Goal: Task Accomplishment & Management: Complete application form

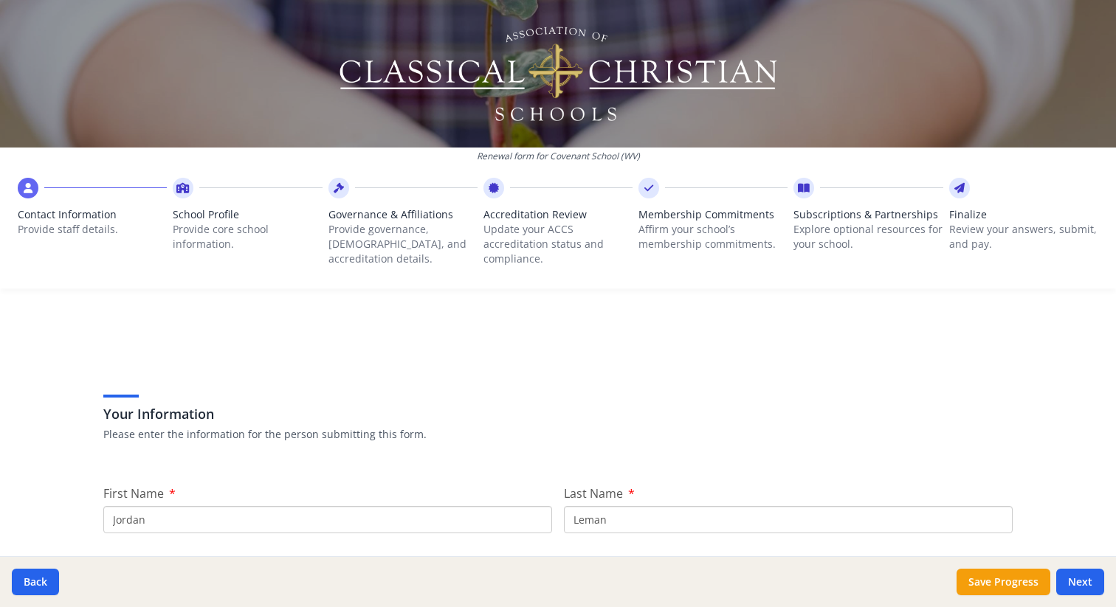
click at [376, 387] on div "Your Information Please enter the information for the person submitting this fo…" at bounding box center [557, 416] width 909 height 90
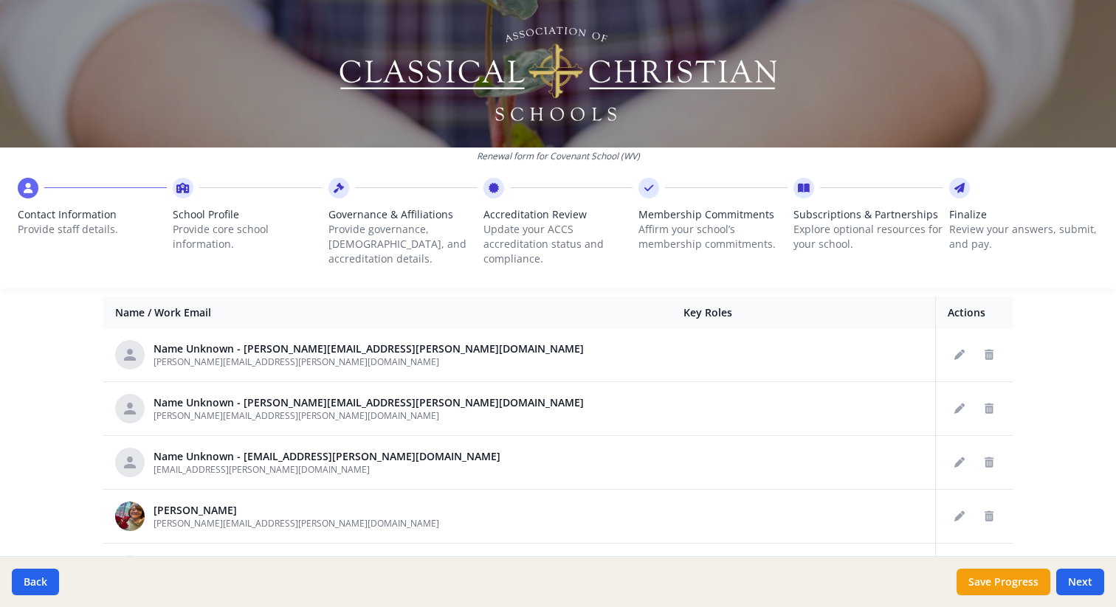
scroll to position [382, 0]
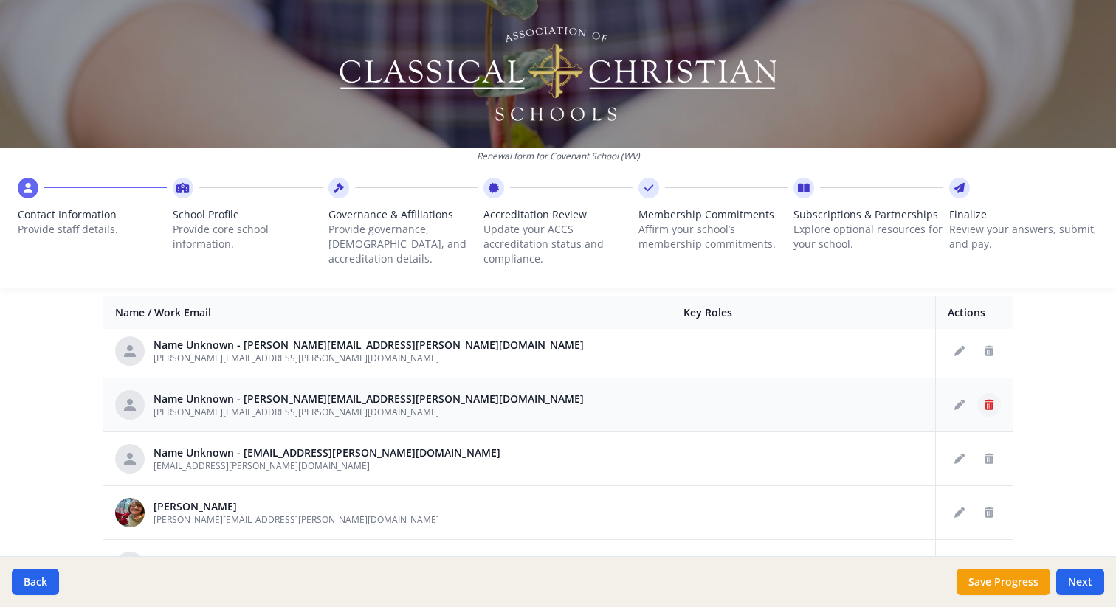
click at [987, 403] on icon "Delete staff" at bounding box center [988, 405] width 9 height 10
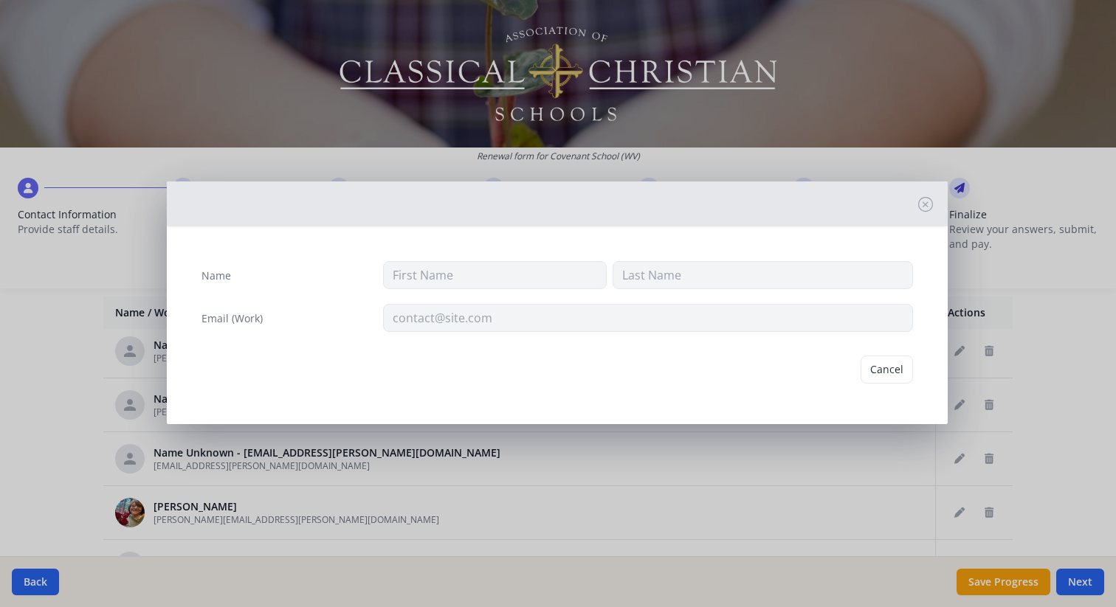
type input "[PERSON_NAME][EMAIL_ADDRESS][PERSON_NAME][DOMAIN_NAME]"
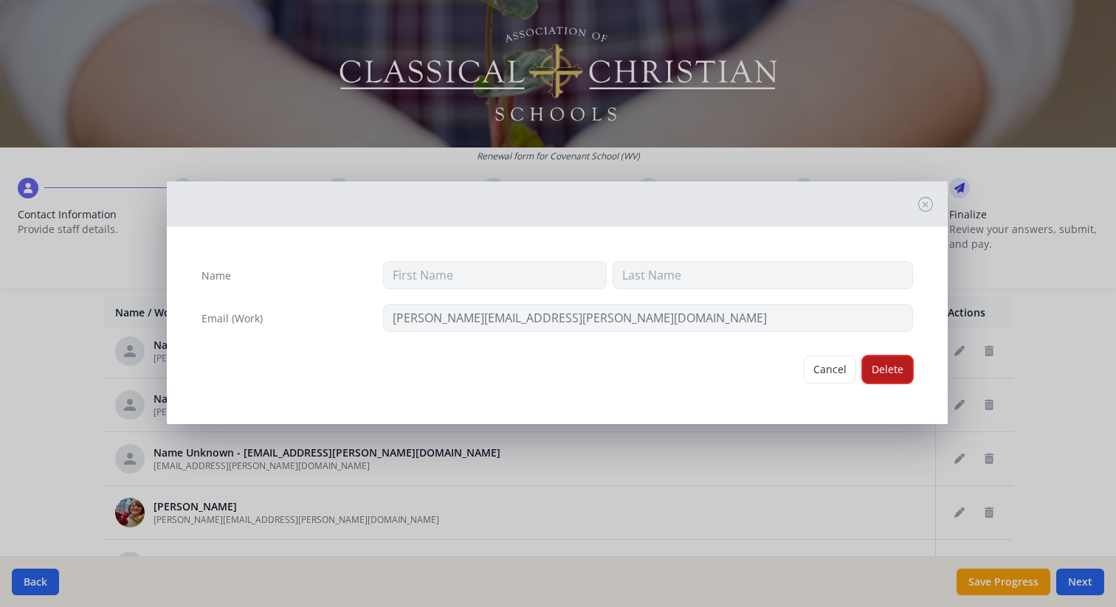
click at [877, 374] on button "Delete" at bounding box center [887, 370] width 51 height 28
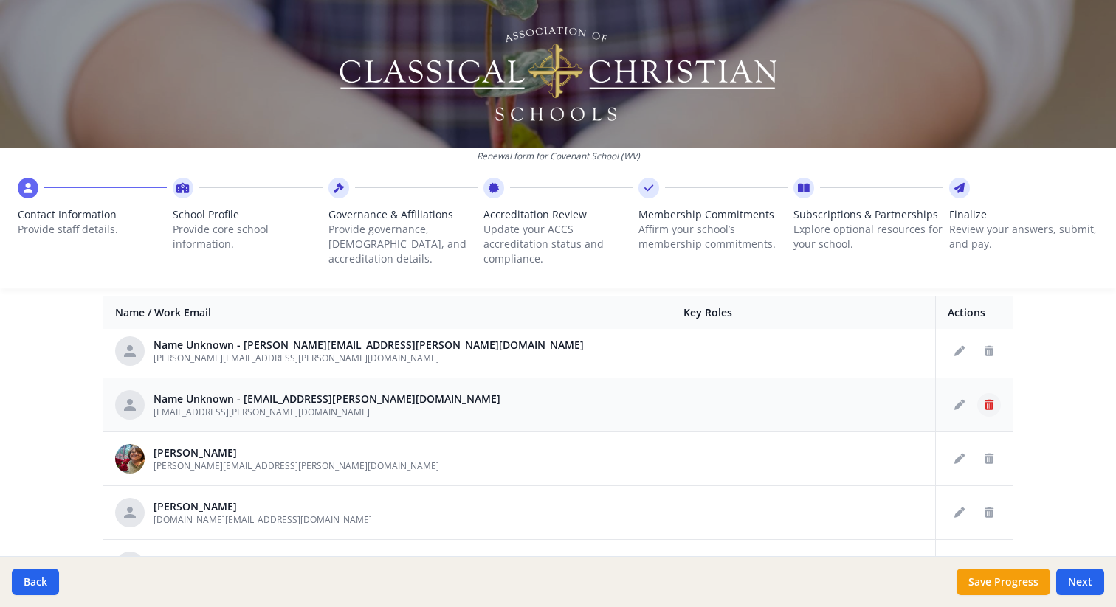
click at [988, 401] on icon "Delete staff" at bounding box center [988, 405] width 9 height 10
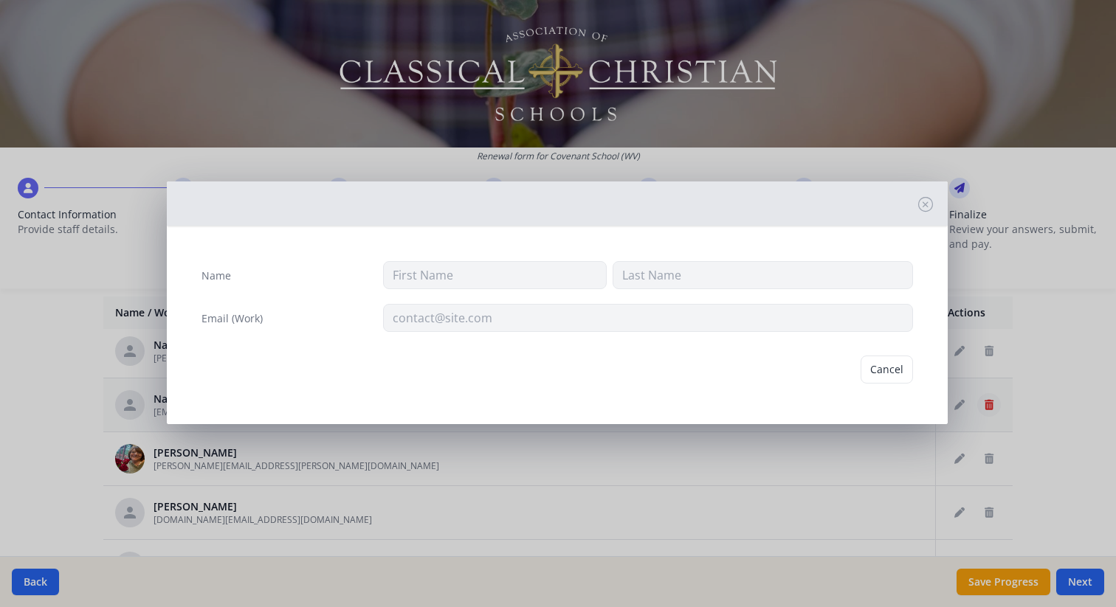
type input "[EMAIL_ADDRESS][PERSON_NAME][DOMAIN_NAME]"
click at [881, 368] on button "Delete" at bounding box center [887, 370] width 51 height 28
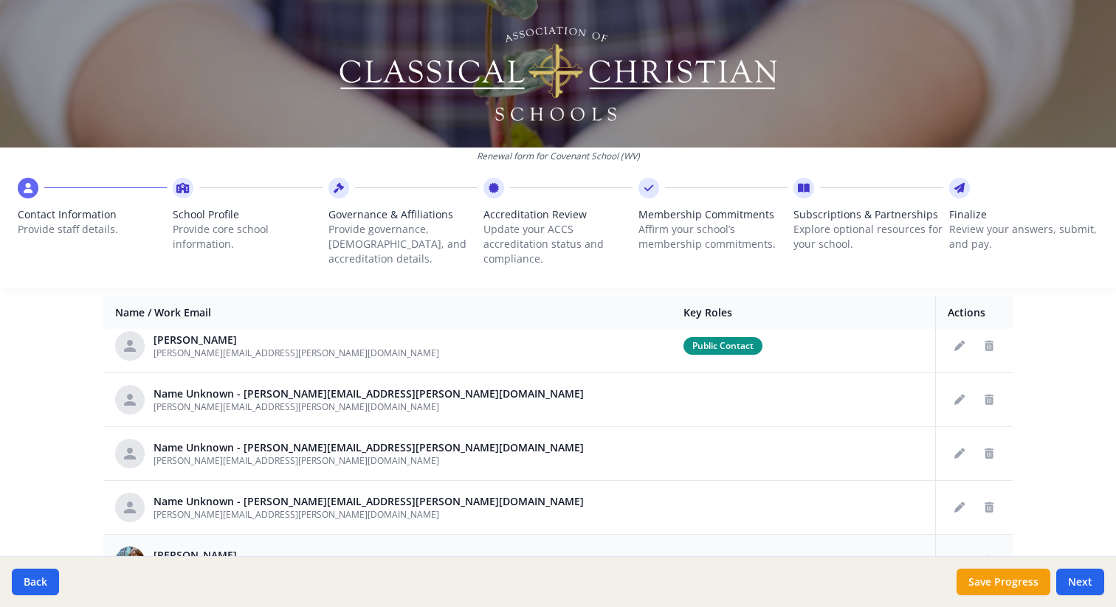
scroll to position [227, 0]
click at [961, 396] on icon "Edit staff" at bounding box center [959, 398] width 10 height 10
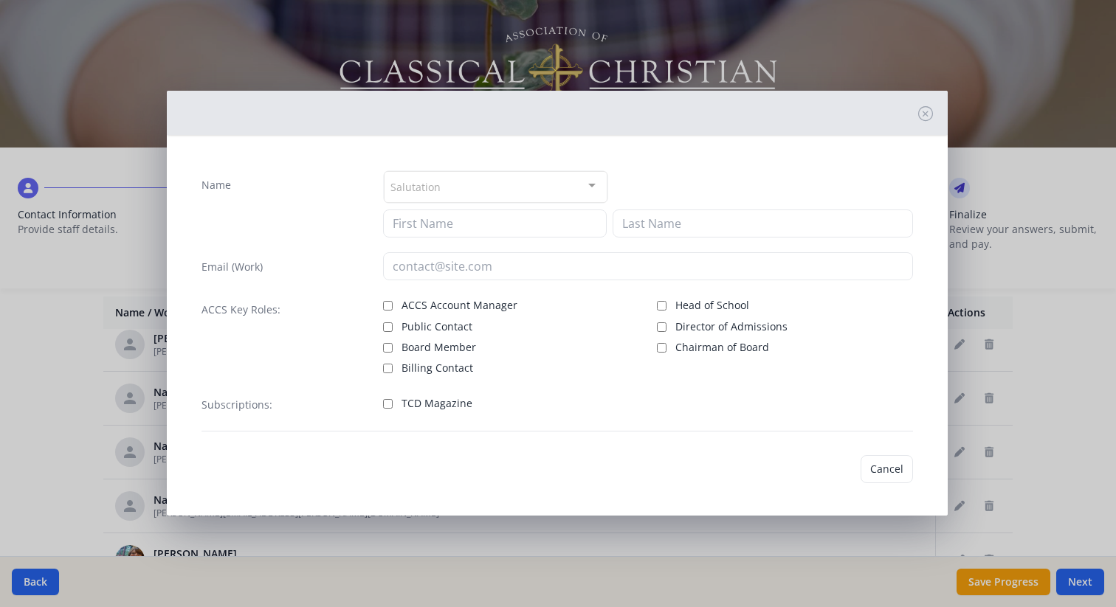
type input "[PERSON_NAME][EMAIL_ADDRESS][PERSON_NAME][DOMAIN_NAME]"
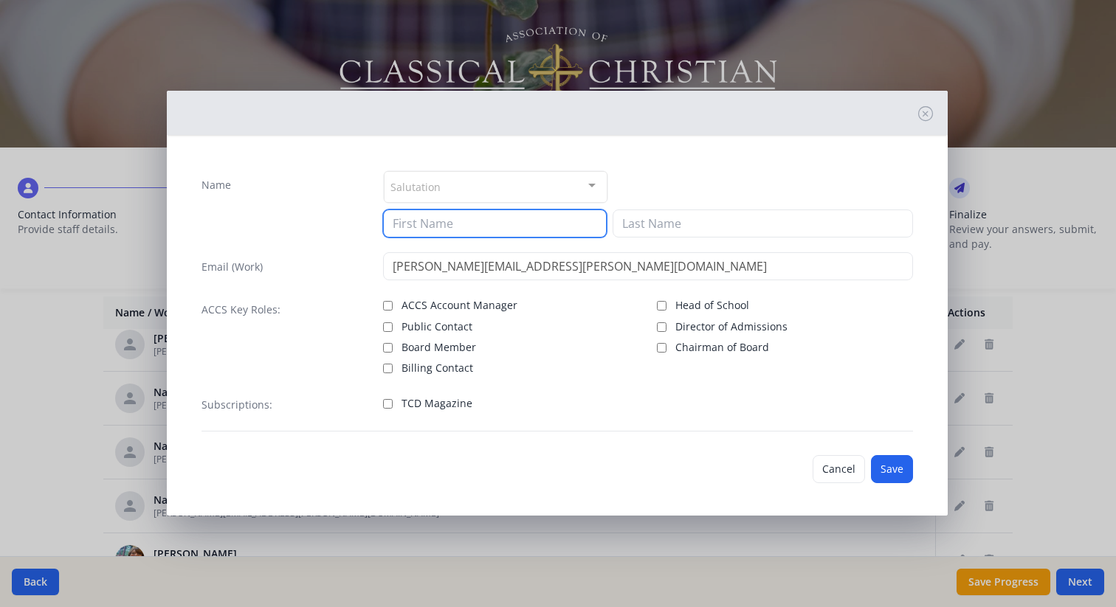
click at [485, 224] on input at bounding box center [495, 224] width 224 height 28
type input "[PERSON_NAME]"
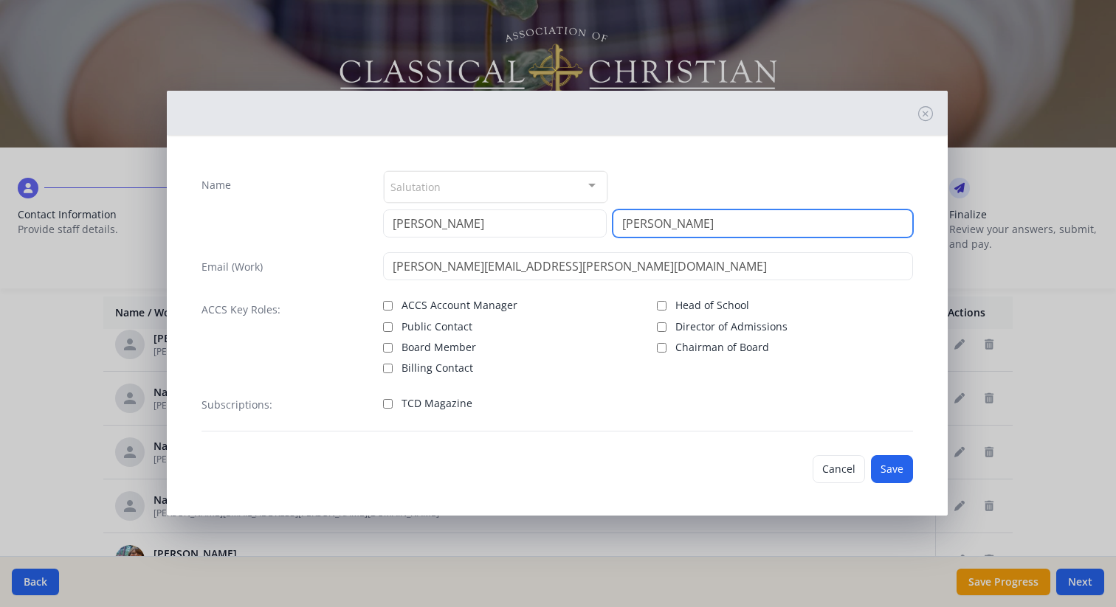
scroll to position [3, 0]
type input "[PERSON_NAME]"
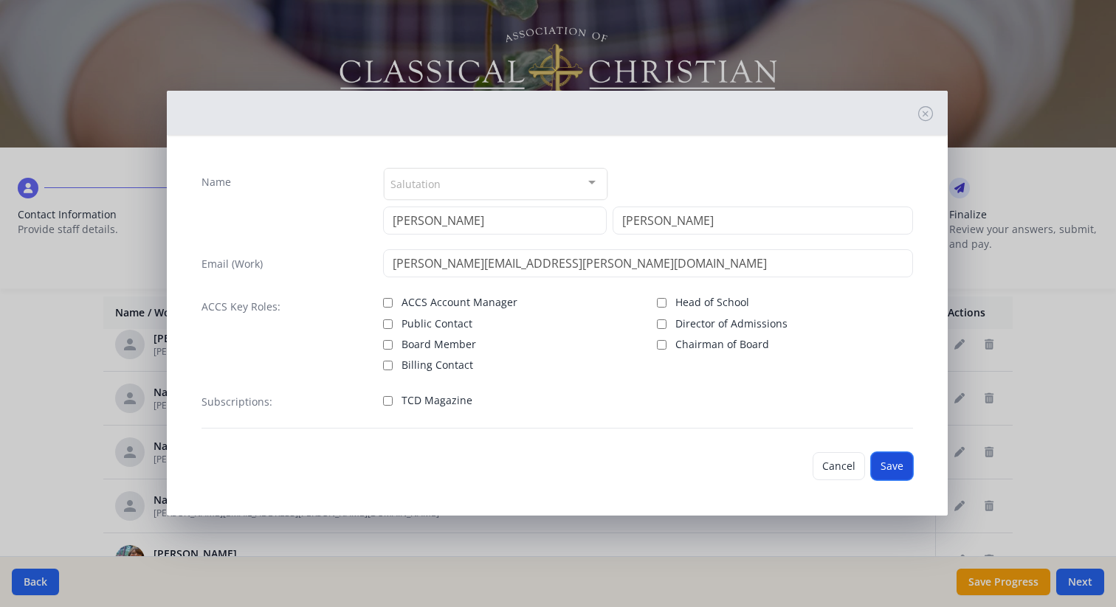
click at [887, 464] on button "Save" at bounding box center [892, 466] width 42 height 28
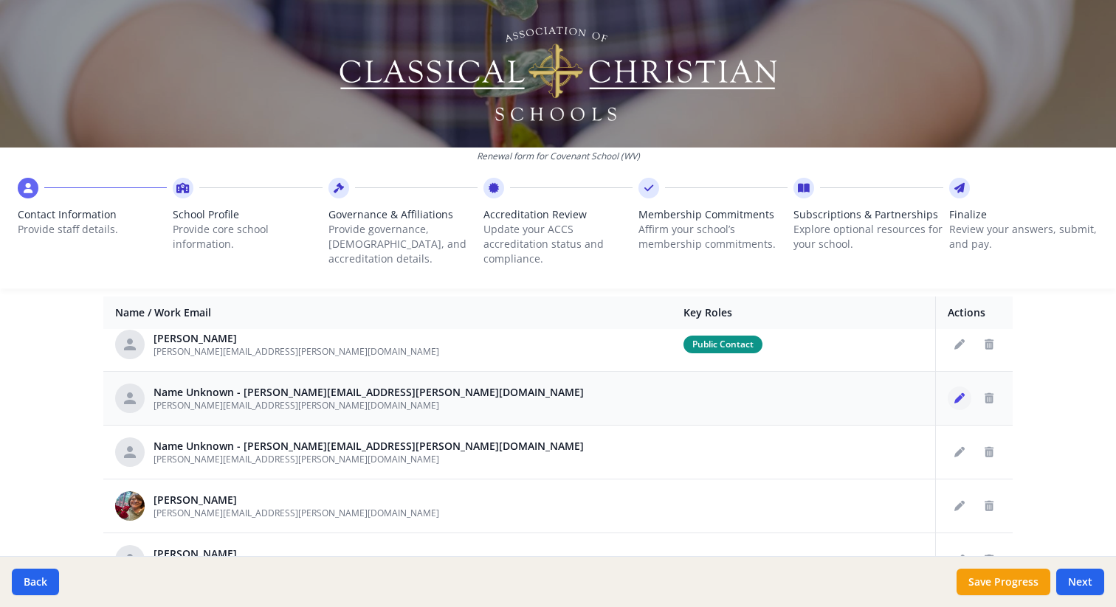
click at [959, 394] on icon "Edit staff" at bounding box center [959, 398] width 10 height 10
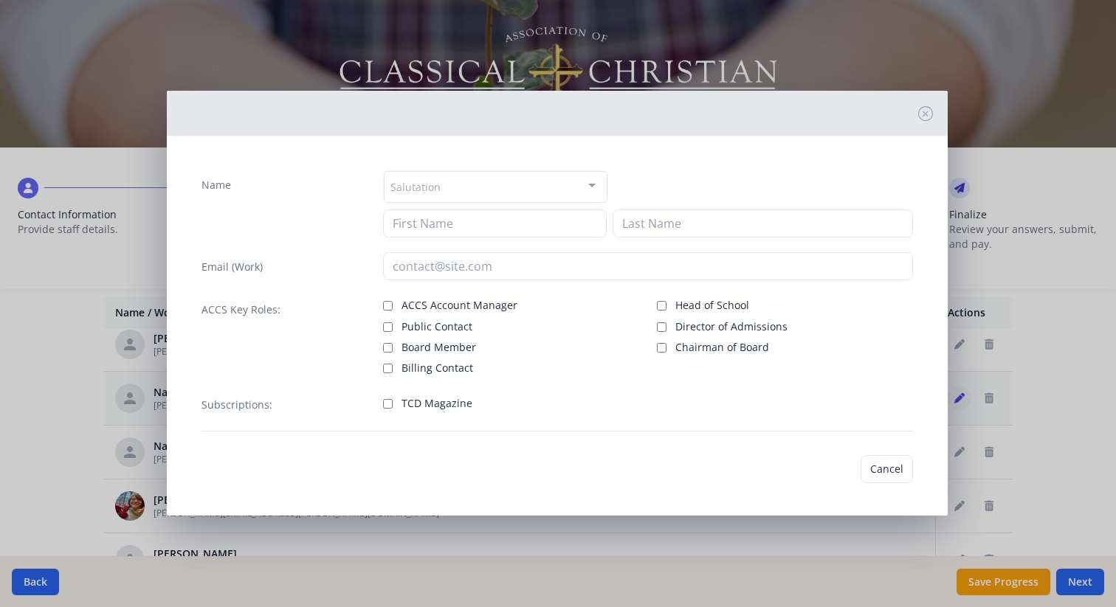
type input "[PERSON_NAME][EMAIL_ADDRESS][PERSON_NAME][DOMAIN_NAME]"
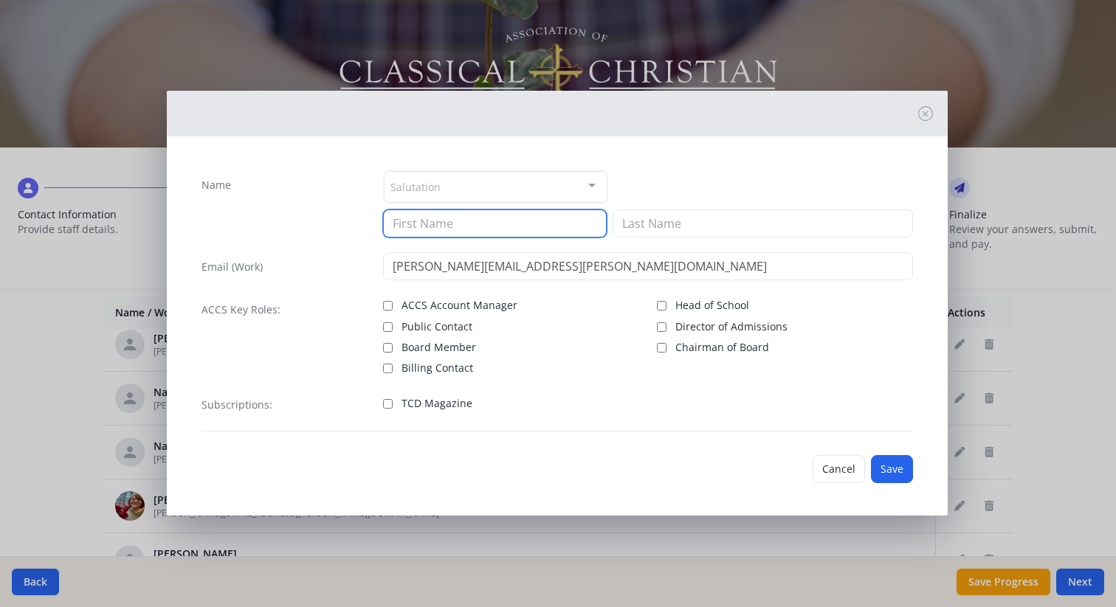
click at [514, 210] on input at bounding box center [495, 224] width 224 height 28
type input "[PERSON_NAME]"
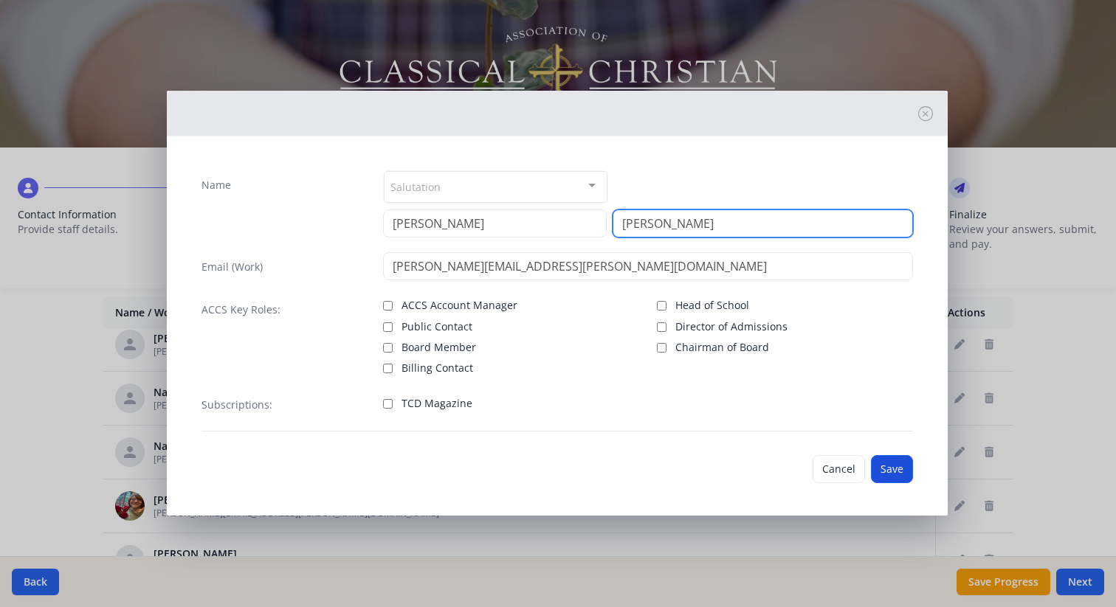
type input "[PERSON_NAME]"
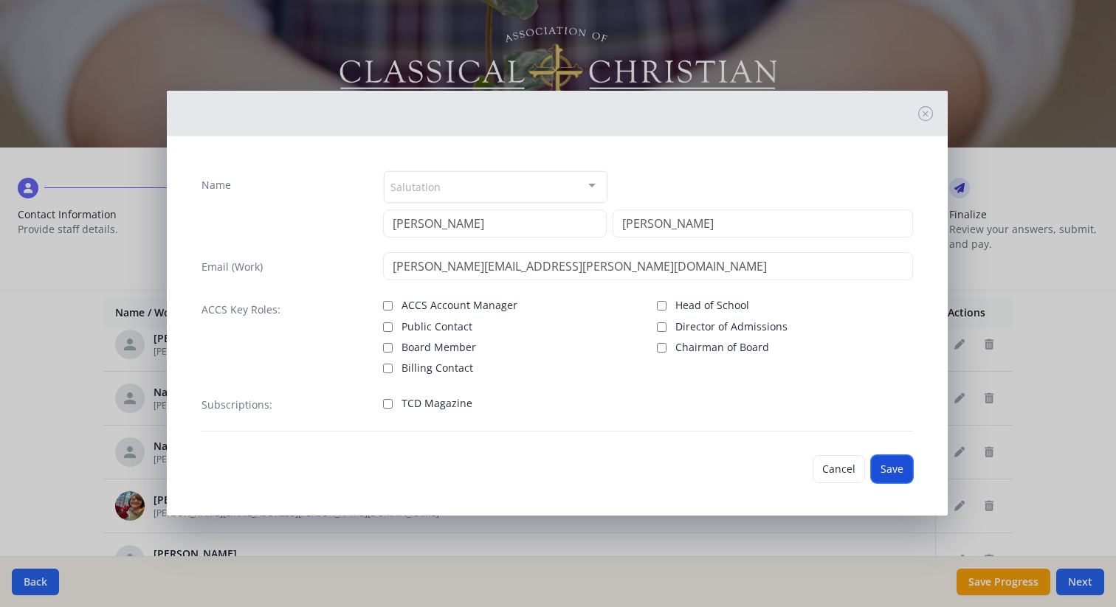
click at [895, 472] on button "Save" at bounding box center [892, 469] width 42 height 28
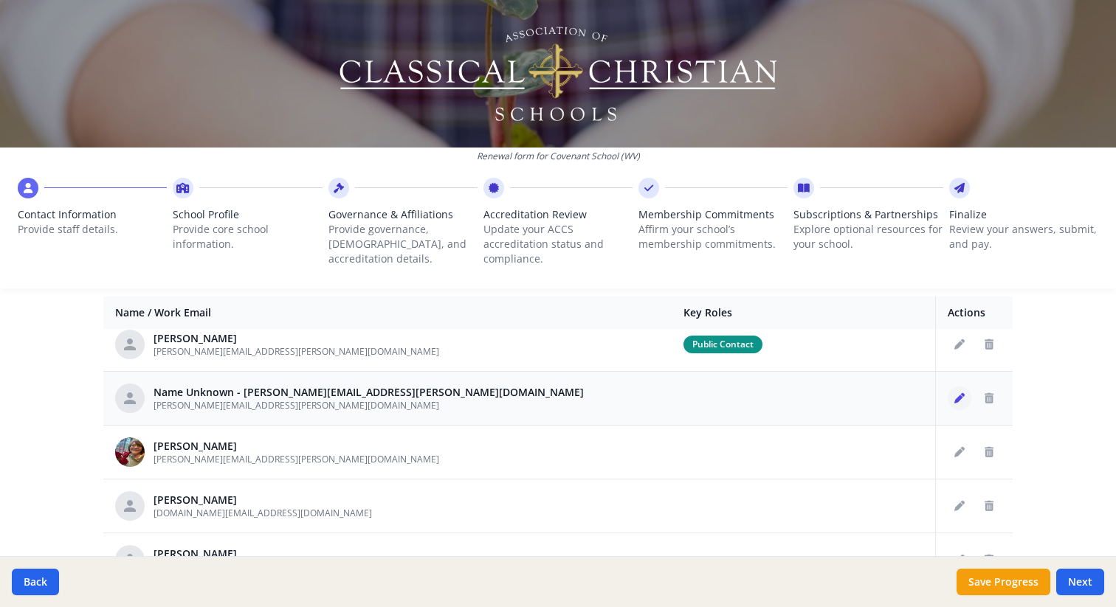
click at [960, 404] on button "Edit staff" at bounding box center [959, 399] width 24 height 24
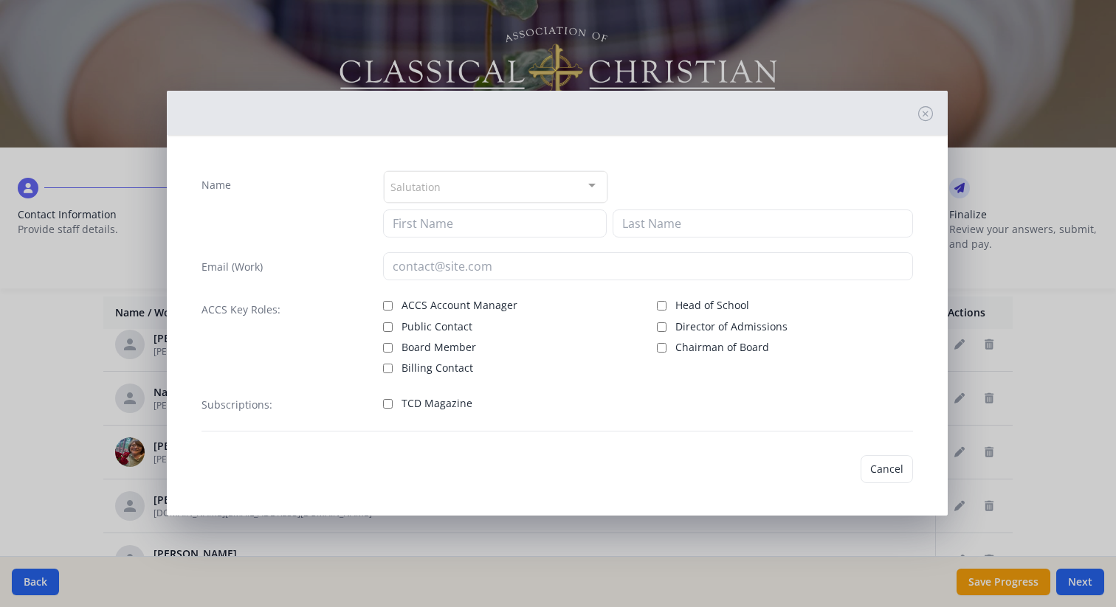
type input "[PERSON_NAME][EMAIL_ADDRESS][PERSON_NAME][DOMAIN_NAME]"
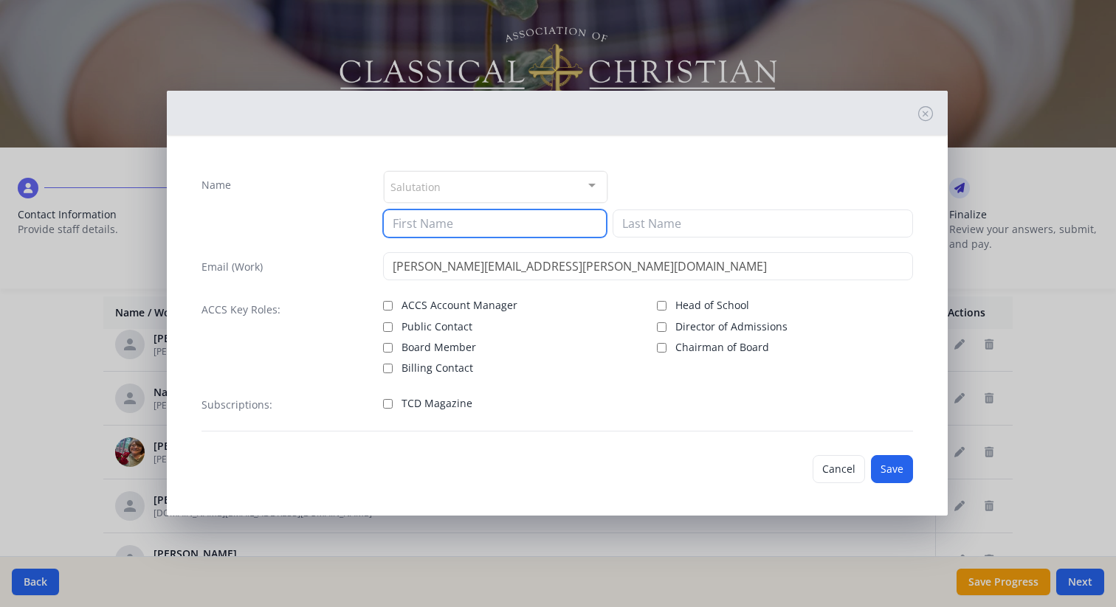
click at [523, 226] on input at bounding box center [495, 224] width 224 height 28
type input "[PERSON_NAME]"
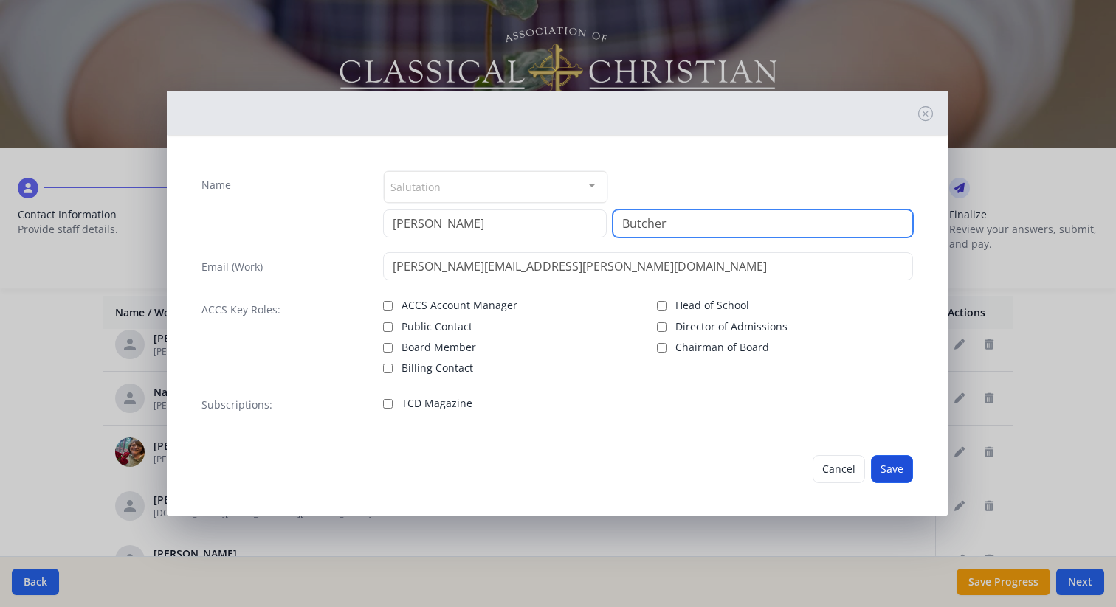
type input "Butcher"
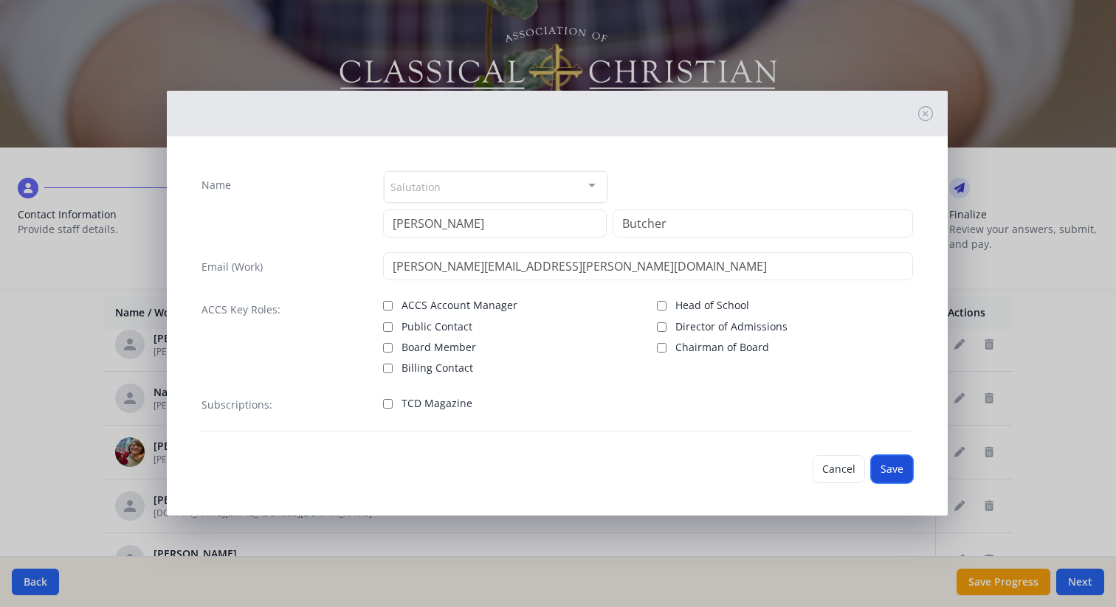
click at [897, 472] on button "Save" at bounding box center [892, 469] width 42 height 28
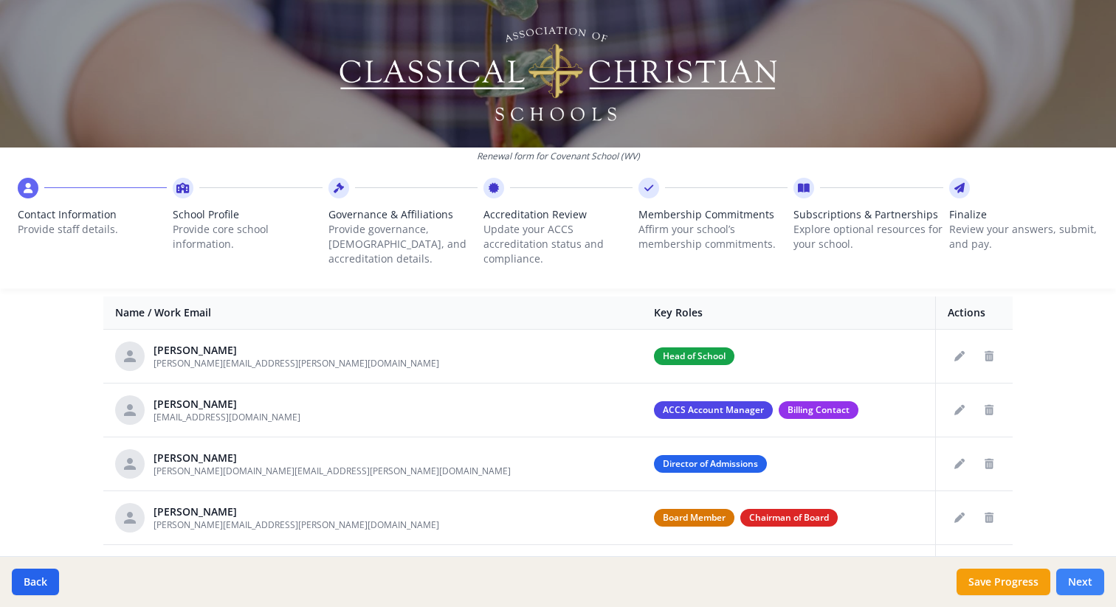
click at [1078, 583] on button "Next" at bounding box center [1080, 582] width 48 height 27
type input "[PHONE_NUMBER]"
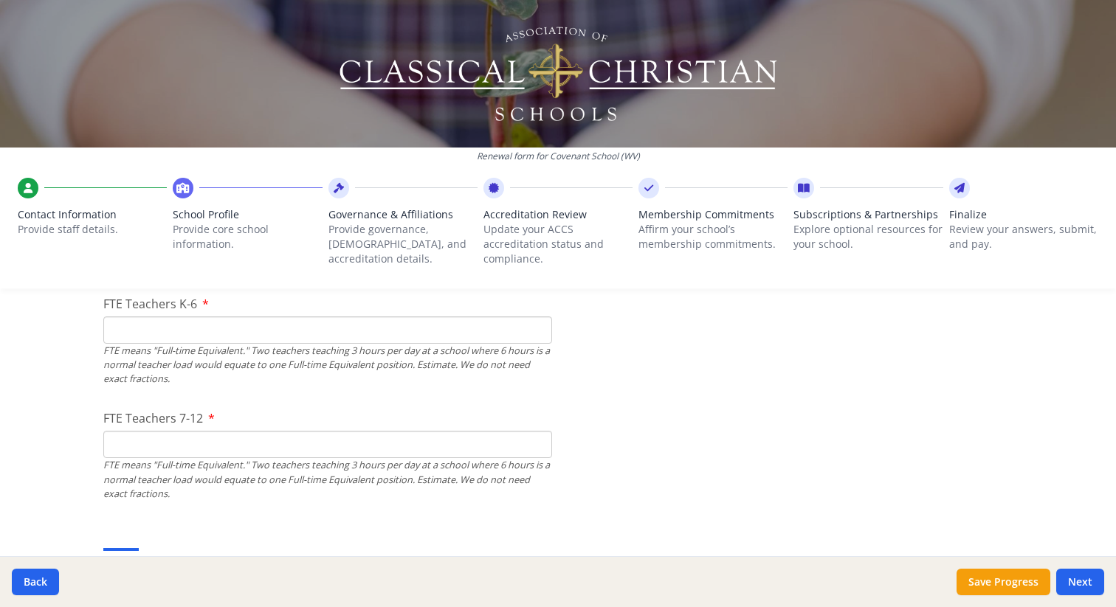
scroll to position [945, 0]
click at [438, 331] on input "FTE Teachers K-6" at bounding box center [327, 328] width 449 height 27
click at [434, 380] on div "FTE means "Full-time Equivalent." Two teachers teaching 3 hours per day at a sc…" at bounding box center [327, 363] width 449 height 43
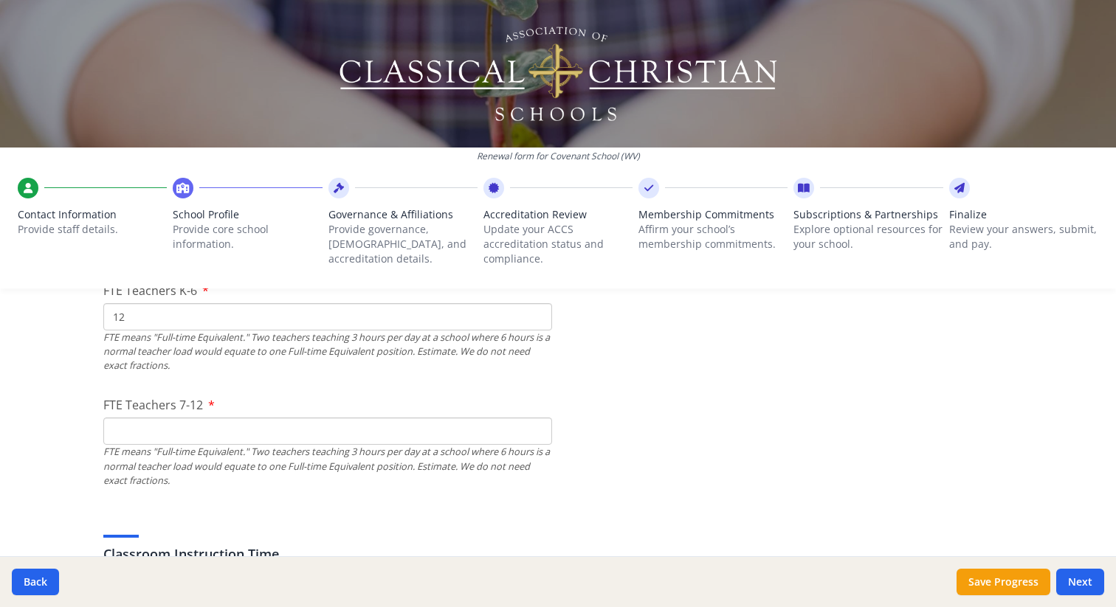
scroll to position [955, 0]
click at [289, 320] on input "12" at bounding box center [327, 318] width 449 height 27
click at [265, 435] on input "FTE Teachers 7-12" at bounding box center [327, 432] width 449 height 27
click at [215, 317] on input "13" at bounding box center [327, 318] width 449 height 27
type input "14"
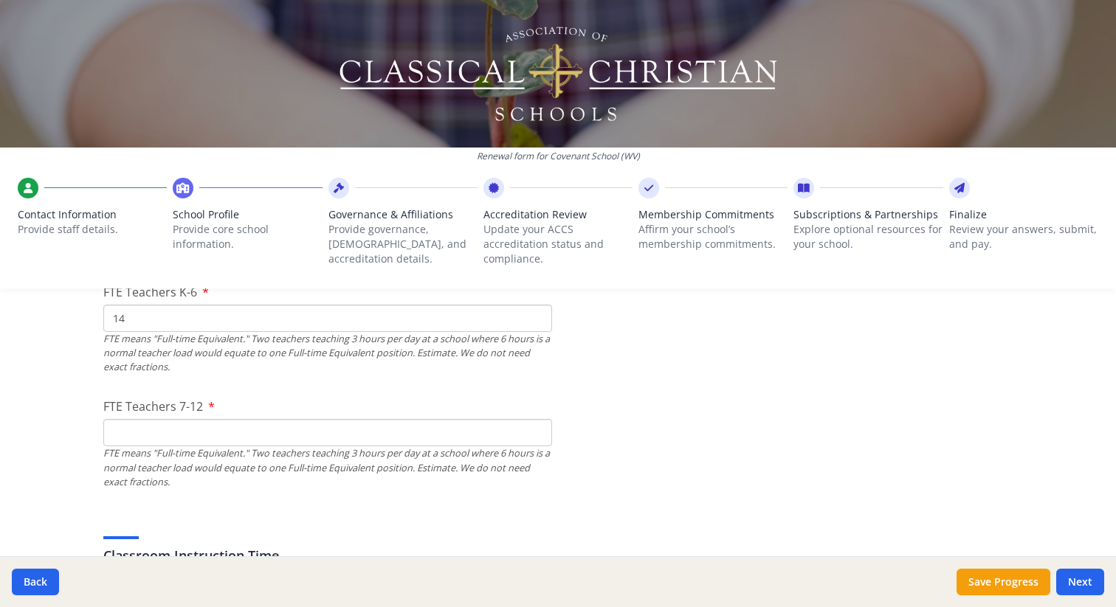
click at [189, 427] on input "FTE Teachers 7-12" at bounding box center [327, 432] width 449 height 27
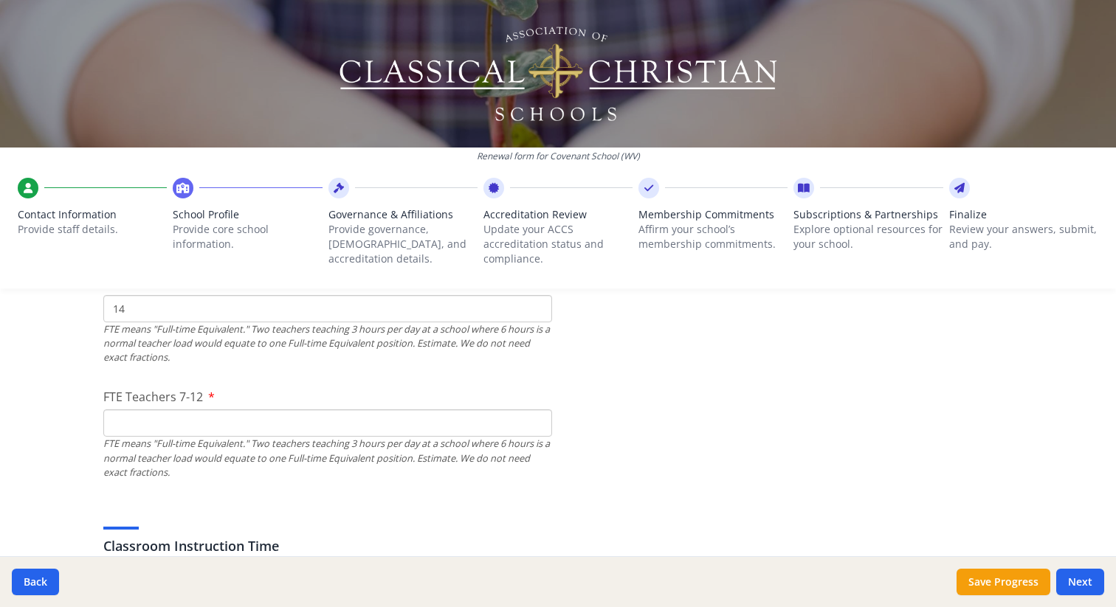
scroll to position [967, 0]
click at [189, 427] on input "FTE Teachers 7-12" at bounding box center [327, 420] width 449 height 27
type input "9"
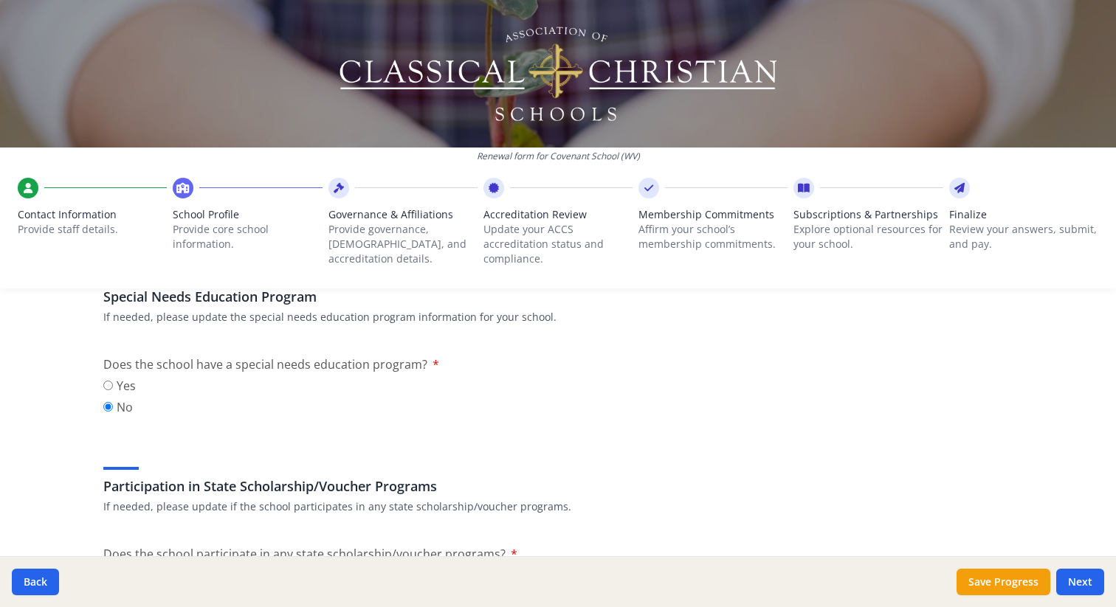
scroll to position [1716, 0]
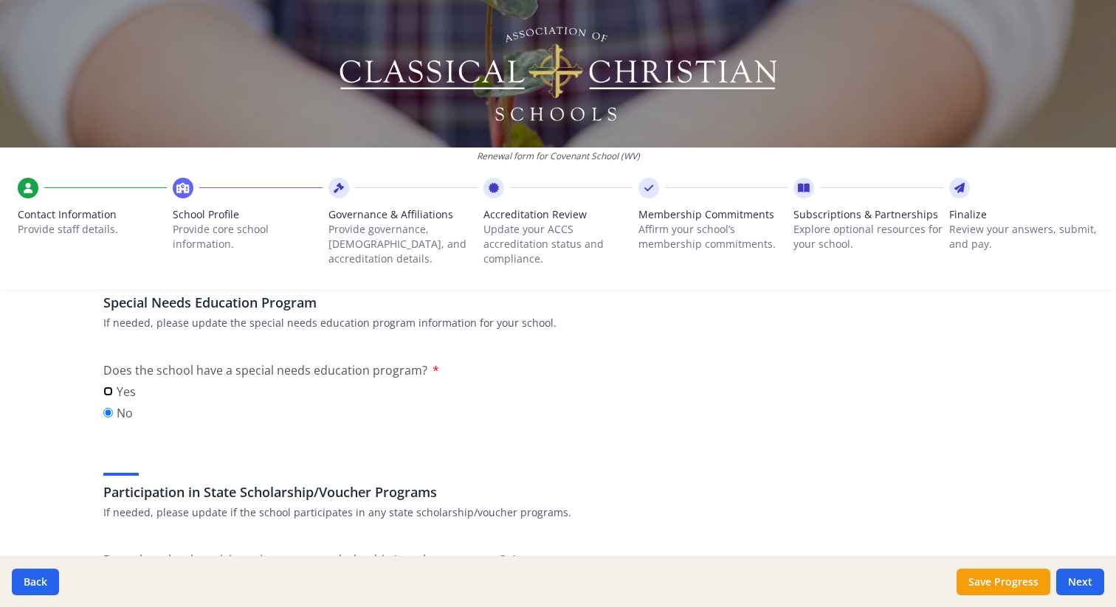
click at [108, 393] on input "Yes" at bounding box center [108, 392] width 10 height 10
radio input "true"
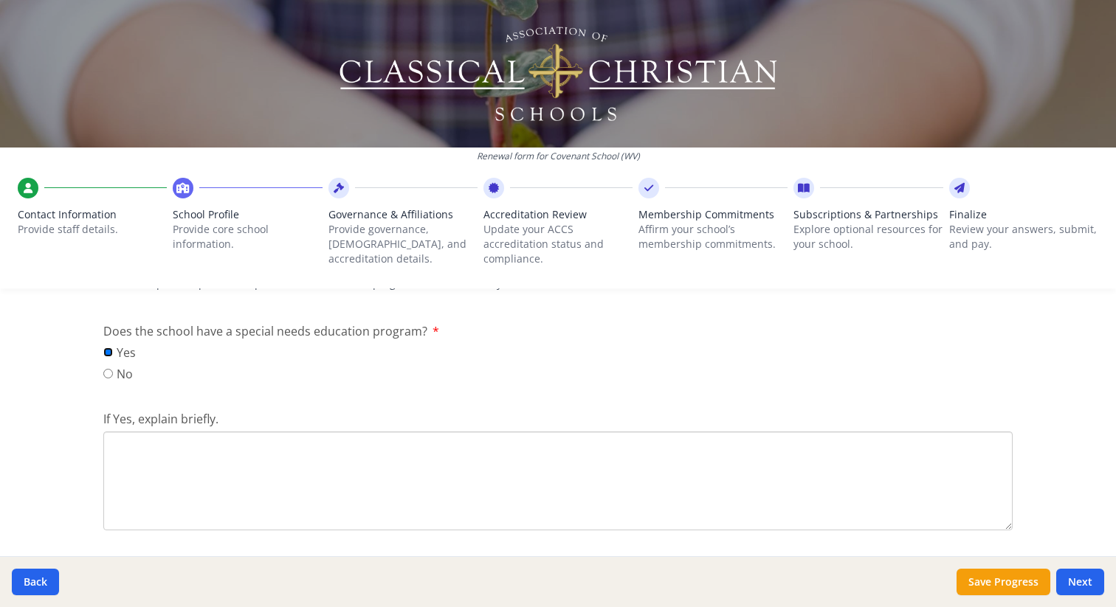
scroll to position [1764, 0]
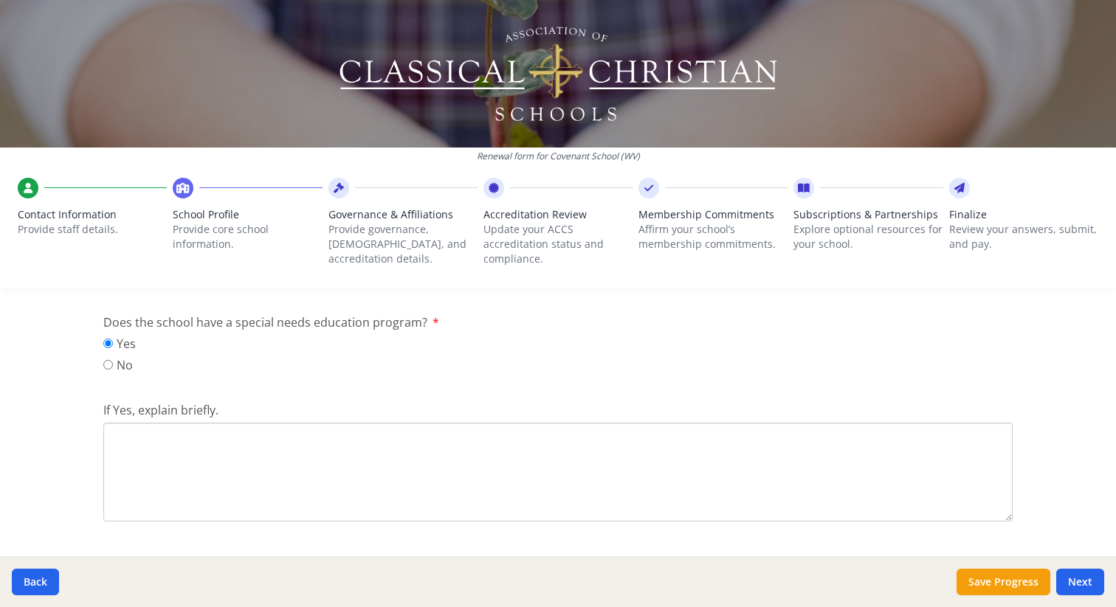
click at [187, 460] on textarea "If Yes, explain briefly." at bounding box center [557, 472] width 909 height 99
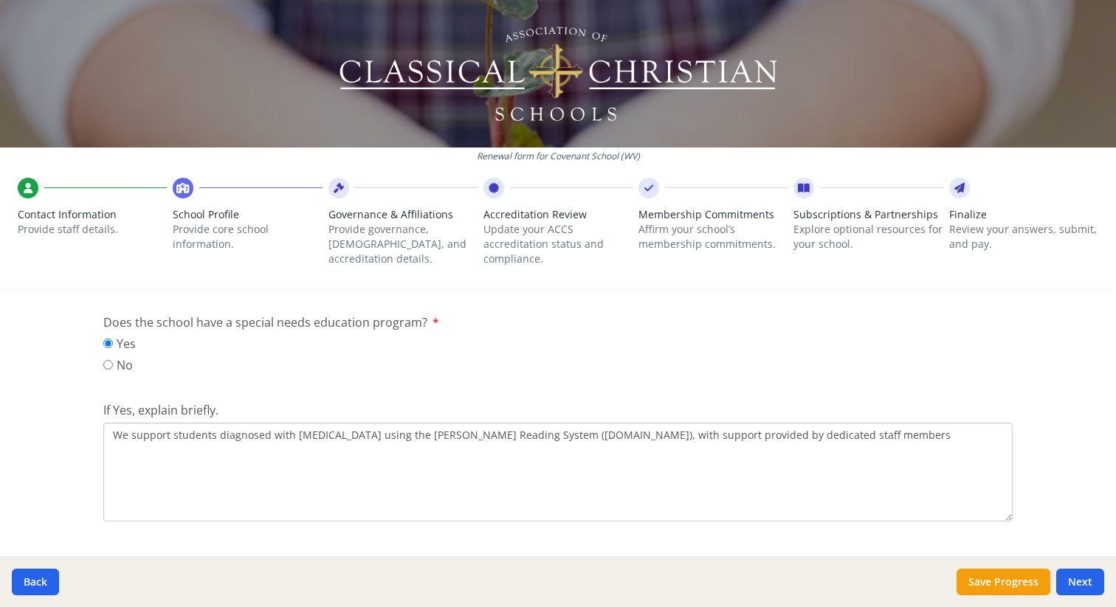
click at [800, 435] on textarea "We support students diagnosed with [MEDICAL_DATA] using the [PERSON_NAME] Readi…" at bounding box center [557, 472] width 909 height 99
drag, startPoint x: 807, startPoint y: 436, endPoint x: 756, endPoint y: 435, distance: 50.9
click at [756, 435] on textarea "We support students diagnosed with [MEDICAL_DATA] using the [PERSON_NAME] Readi…" at bounding box center [557, 472] width 909 height 99
click at [843, 426] on textarea "We support students diagnosed with [MEDICAL_DATA] using the [PERSON_NAME] Readi…" at bounding box center [557, 472] width 909 height 99
click at [843, 439] on textarea "We support students diagnosed with [MEDICAL_DATA] using the [PERSON_NAME] Readi…" at bounding box center [557, 472] width 909 height 99
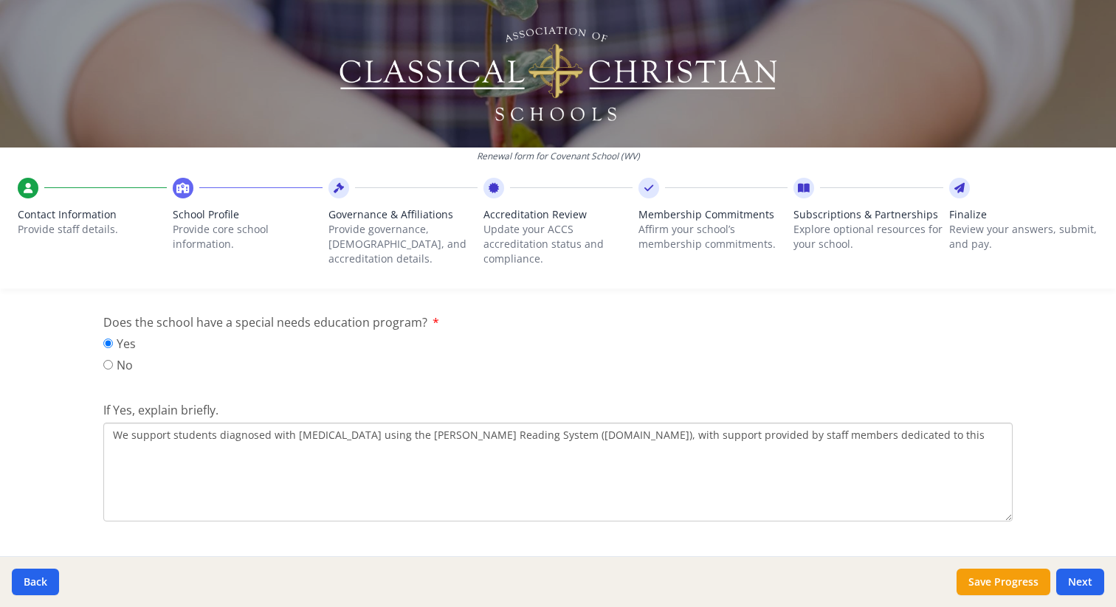
drag, startPoint x: 691, startPoint y: 435, endPoint x: 632, endPoint y: 436, distance: 59.0
click at [632, 436] on textarea "We support students diagnosed with [MEDICAL_DATA] using the [PERSON_NAME] Readi…" at bounding box center [557, 472] width 909 height 99
click at [897, 443] on textarea "We support students diagnosed with [MEDICAL_DATA] using the [PERSON_NAME] Readi…" at bounding box center [557, 472] width 909 height 99
click at [634, 438] on textarea "We support students diagnosed with [MEDICAL_DATA] using the [PERSON_NAME] Readi…" at bounding box center [557, 472] width 909 height 99
click at [928, 432] on textarea "We support students diagnosed with [MEDICAL_DATA] using the [PERSON_NAME] Readi…" at bounding box center [557, 472] width 909 height 99
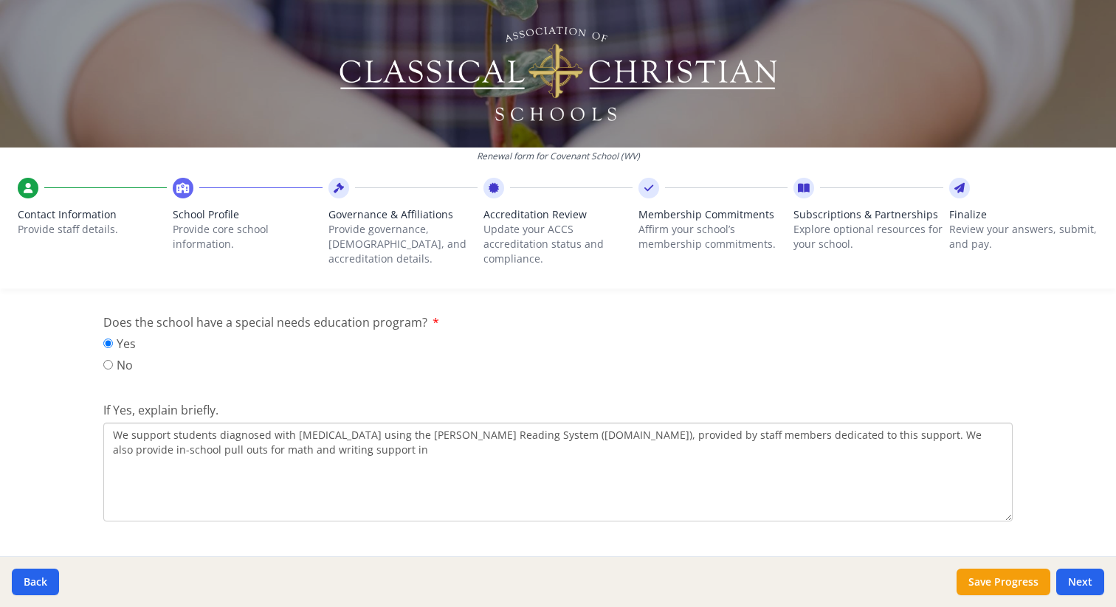
click at [888, 431] on textarea "We support students diagnosed with [MEDICAL_DATA] using the [PERSON_NAME] Readi…" at bounding box center [557, 472] width 909 height 99
click at [994, 435] on textarea "We support students diagnosed with [MEDICAL_DATA] using the [PERSON_NAME] Readi…" at bounding box center [557, 472] width 909 height 99
click at [157, 454] on textarea "We support students diagnosed with [MEDICAL_DATA] using the [PERSON_NAME] Readi…" at bounding box center [557, 472] width 909 height 99
click at [503, 448] on textarea "We support students diagnosed with [MEDICAL_DATA] using the [PERSON_NAME] Readi…" at bounding box center [557, 472] width 909 height 99
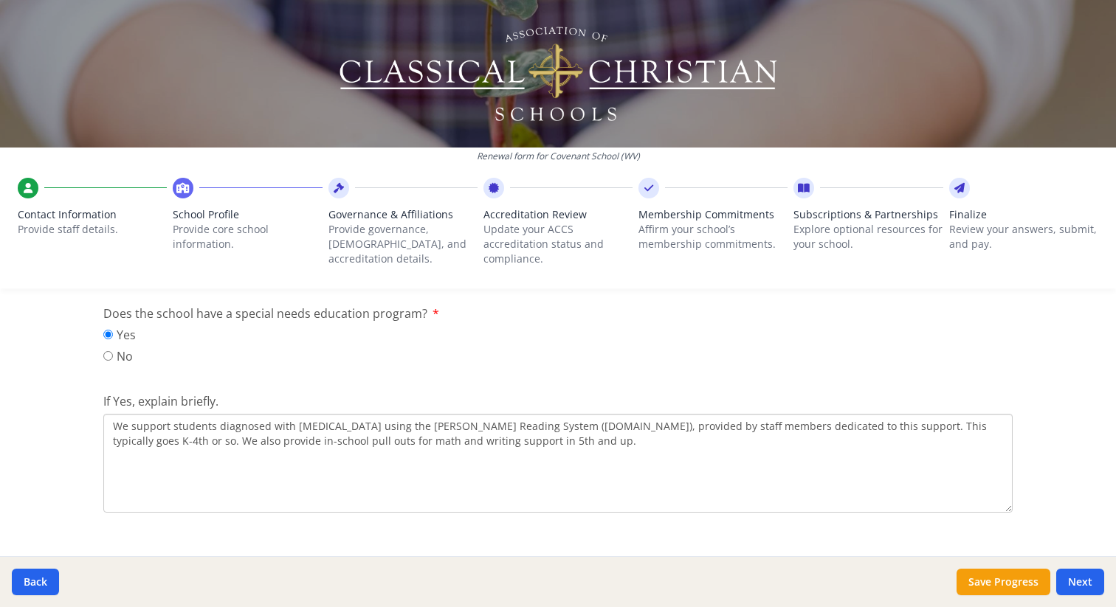
scroll to position [1778, 0]
click at [325, 444] on textarea "We support students diagnosed with [MEDICAL_DATA] using the [PERSON_NAME] Readi…" at bounding box center [557, 459] width 909 height 99
click at [327, 439] on textarea "We support students diagnosed with [MEDICAL_DATA] using the [PERSON_NAME] Readi…" at bounding box center [557, 459] width 909 height 99
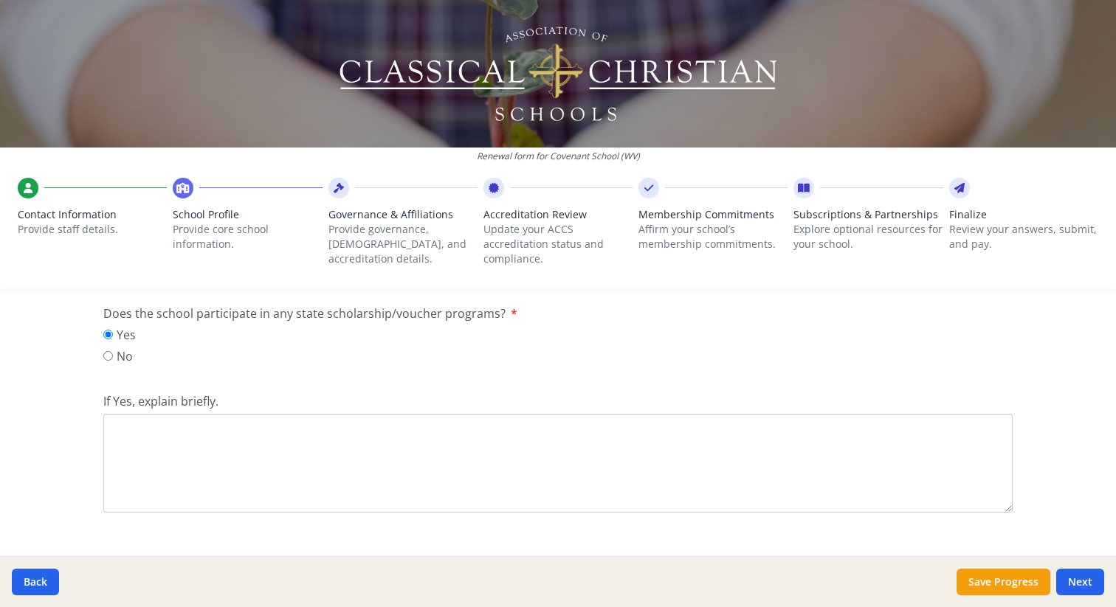
scroll to position [2104, 0]
type textarea "We support students diagnosed with [MEDICAL_DATA] using the [PERSON_NAME] Readi…"
click at [450, 182] on textarea "If Yes, explain briefly." at bounding box center [557, 132] width 909 height 99
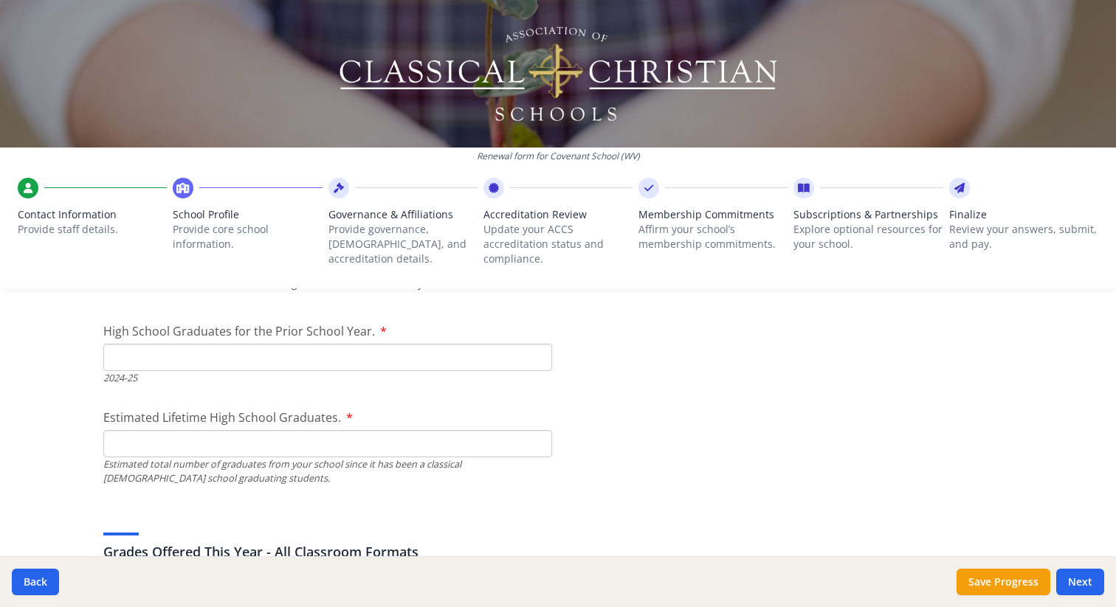
scroll to position [2428, 0]
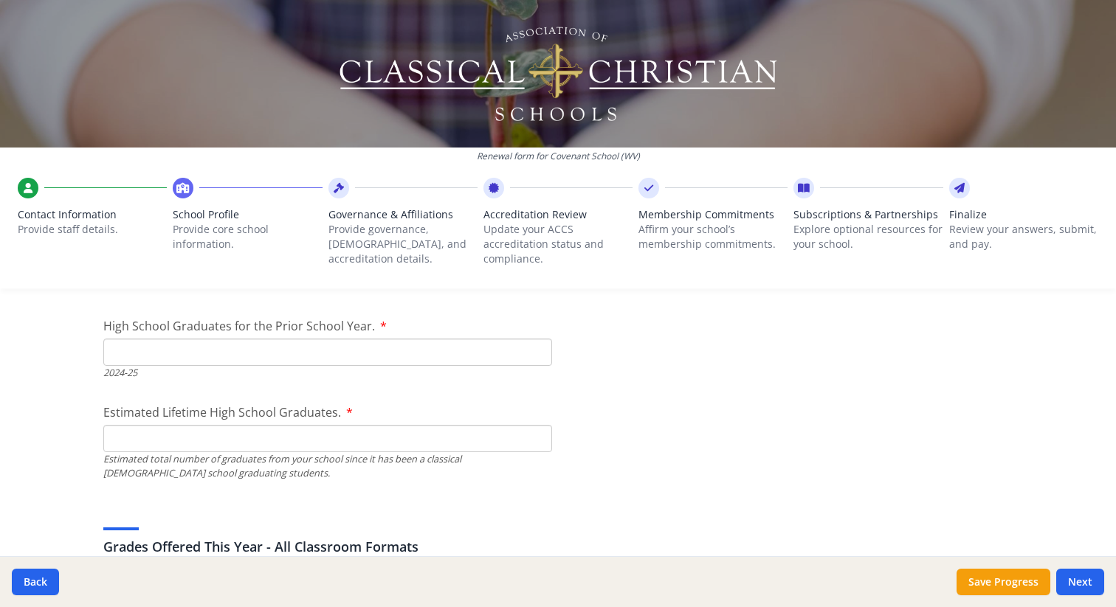
type textarea "WV Hope Scholarship, an ESA program."
click at [265, 349] on input "High School Graduates for the Prior School Year." at bounding box center [327, 352] width 449 height 27
type input "8"
click at [249, 441] on input "Estimated Lifetime High School Graduates." at bounding box center [327, 438] width 449 height 27
click at [248, 438] on input "Estimated Lifetime High School Graduates." at bounding box center [327, 438] width 449 height 27
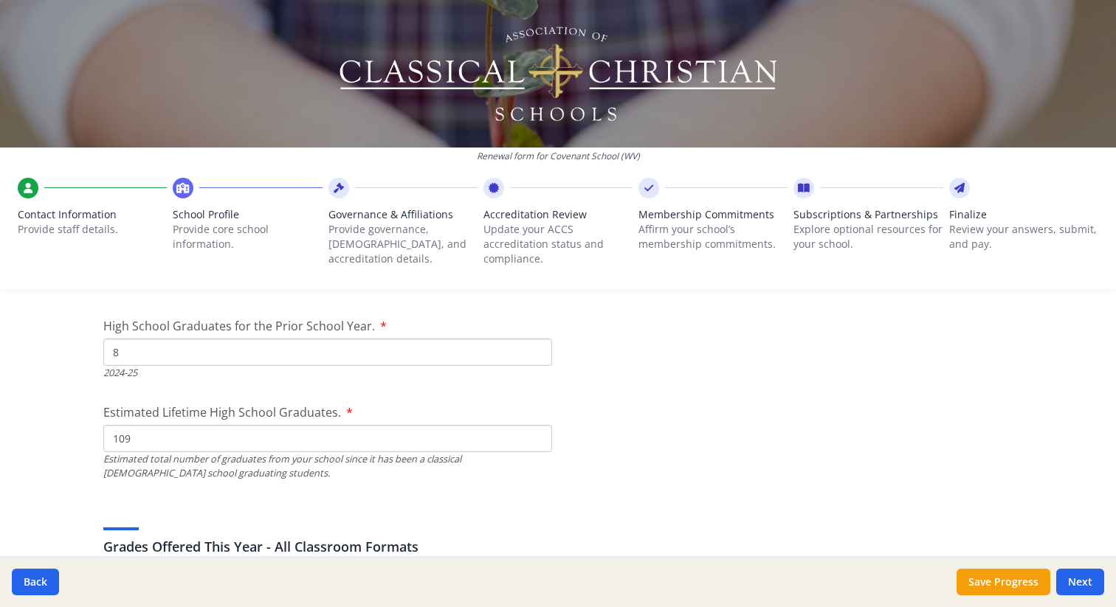
type input "109"
click at [266, 477] on div "Estimated total number of graduates from your school since it has been a classi…" at bounding box center [327, 466] width 449 height 28
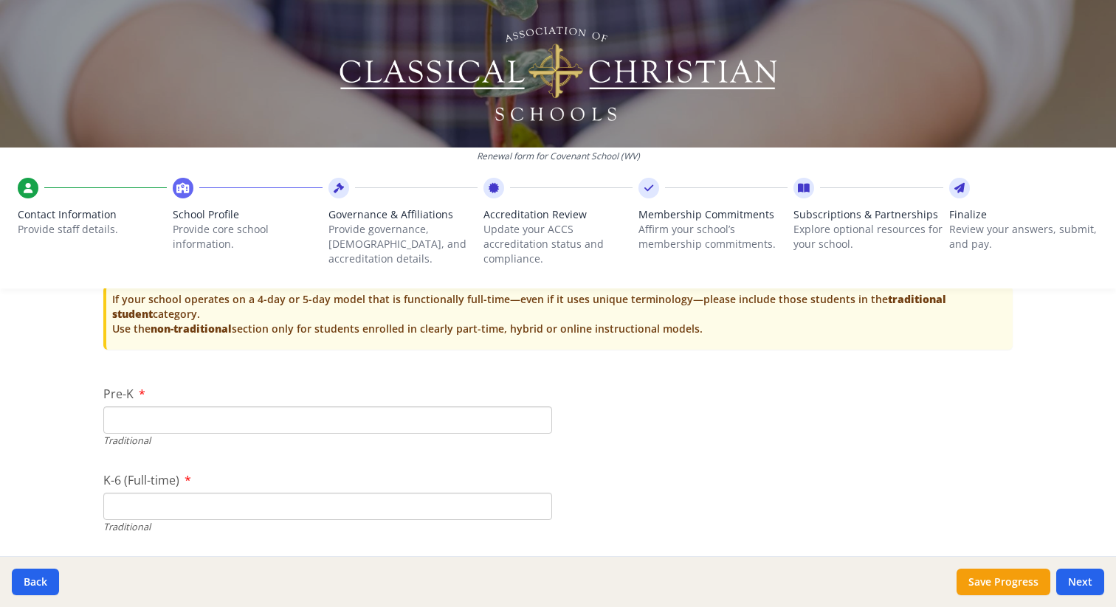
scroll to position [3315, 0]
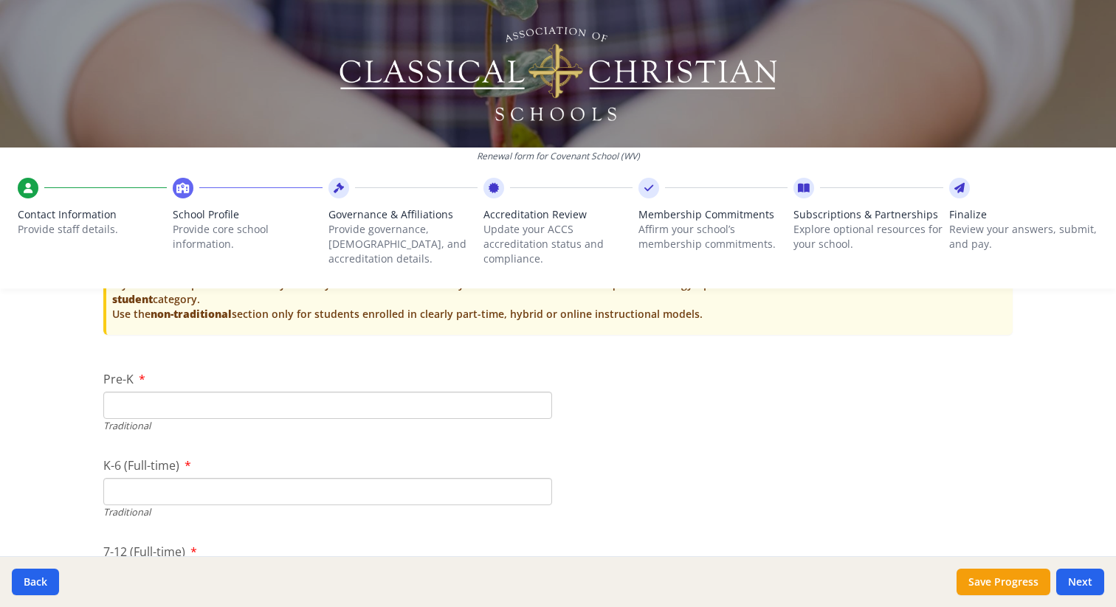
click at [244, 412] on input "Pre-K" at bounding box center [327, 405] width 449 height 27
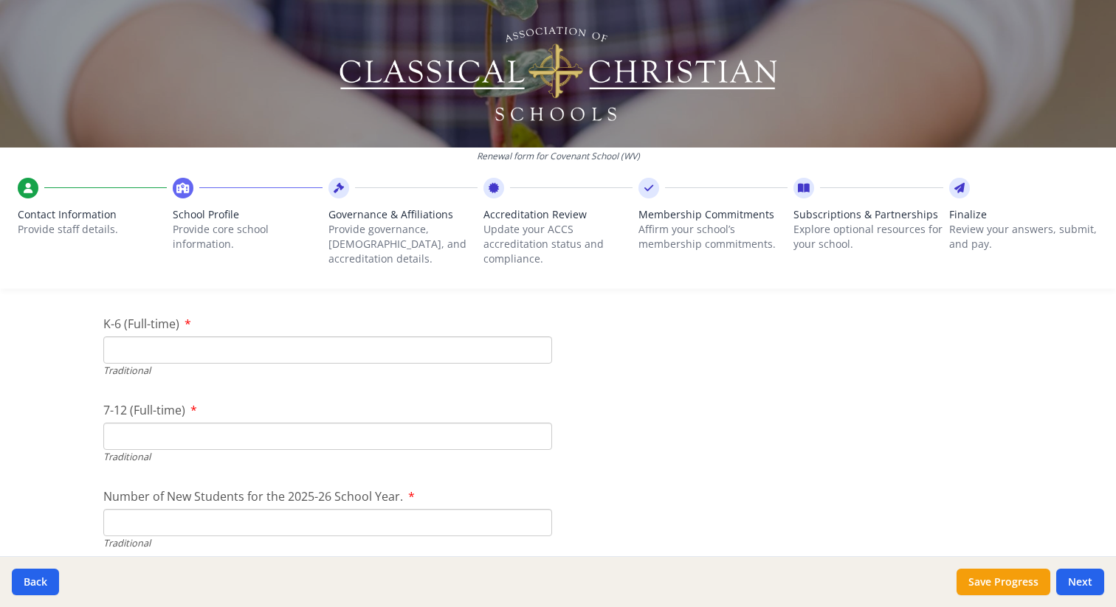
scroll to position [3461, 0]
type input "0"
click at [223, 350] on input "K-6 (Full-time)" at bounding box center [327, 345] width 449 height 27
type input "229"
type input "99"
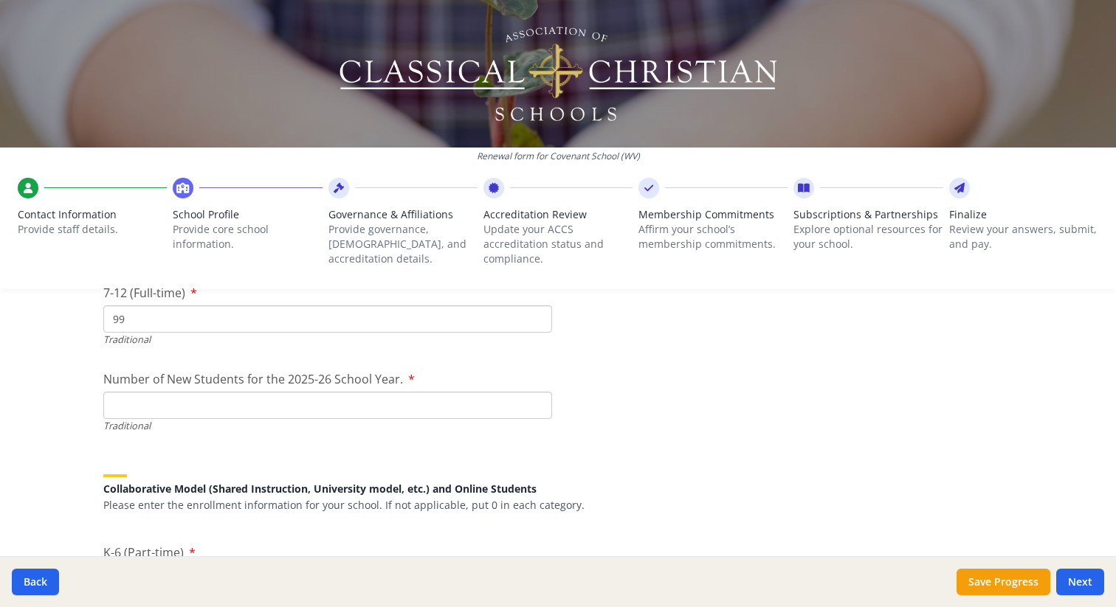
scroll to position [3598, 0]
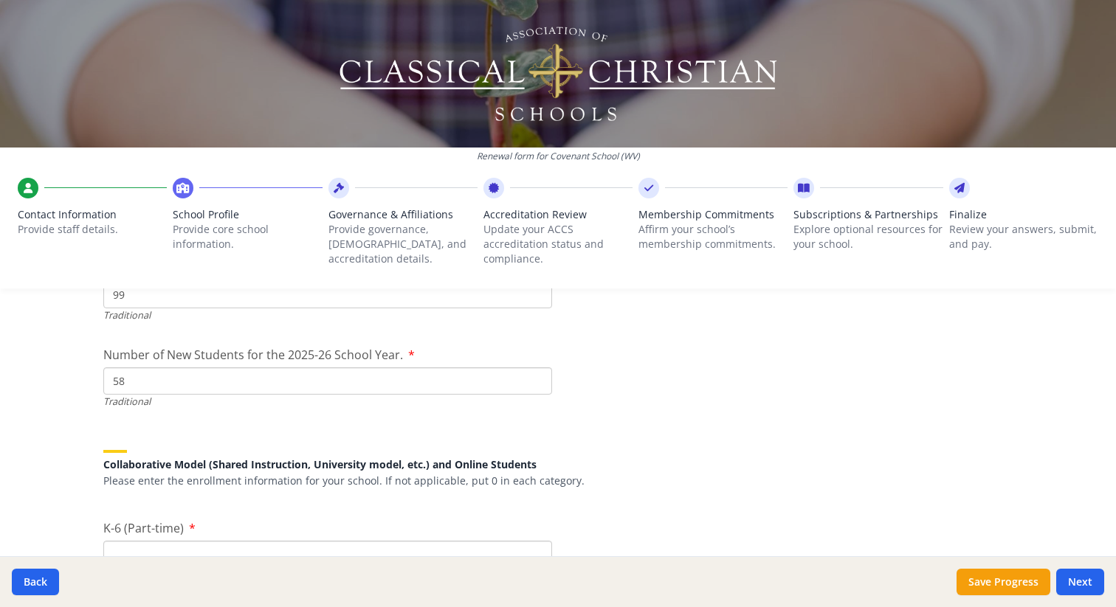
type input "58"
click at [75, 464] on div "Renewal form for Covenant School (WV) Contact Information Provide staff details…" at bounding box center [558, 303] width 1116 height 607
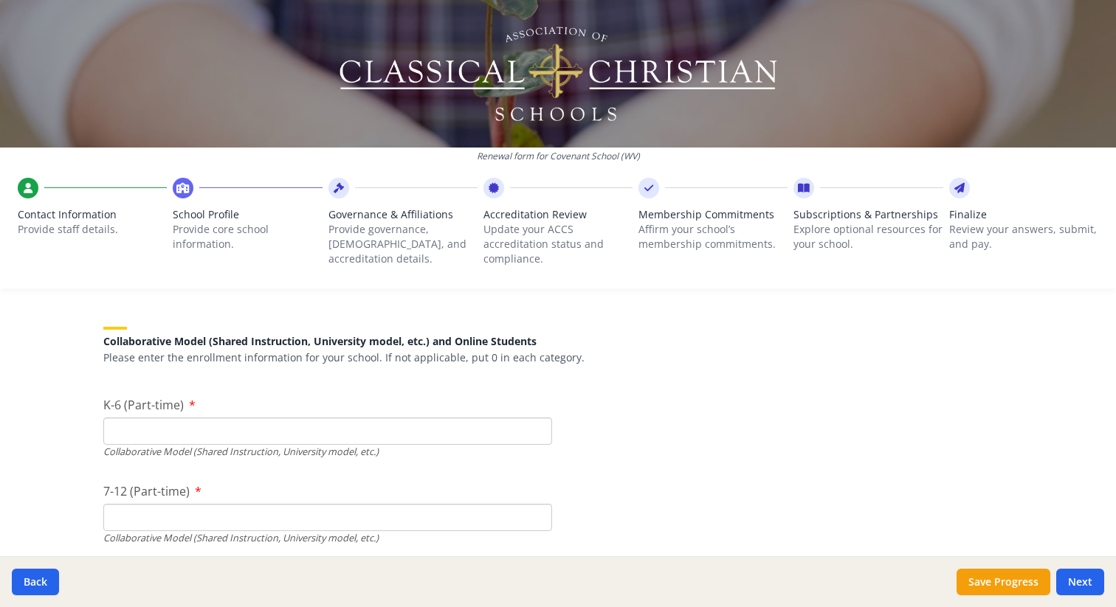
scroll to position [3726, 0]
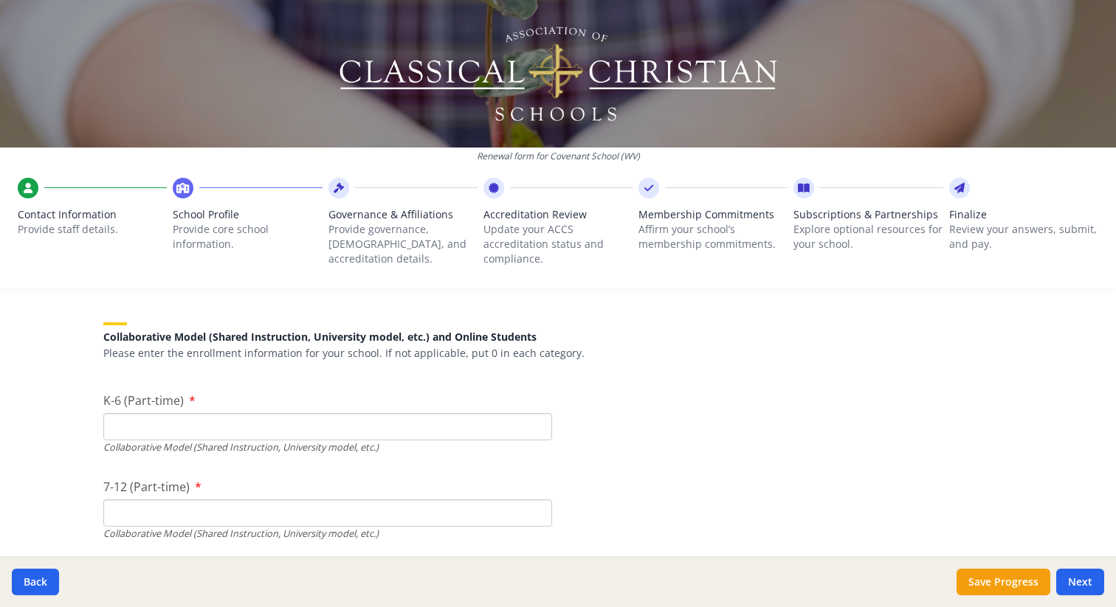
click at [137, 427] on input "K-6 (Part-time)" at bounding box center [327, 426] width 449 height 27
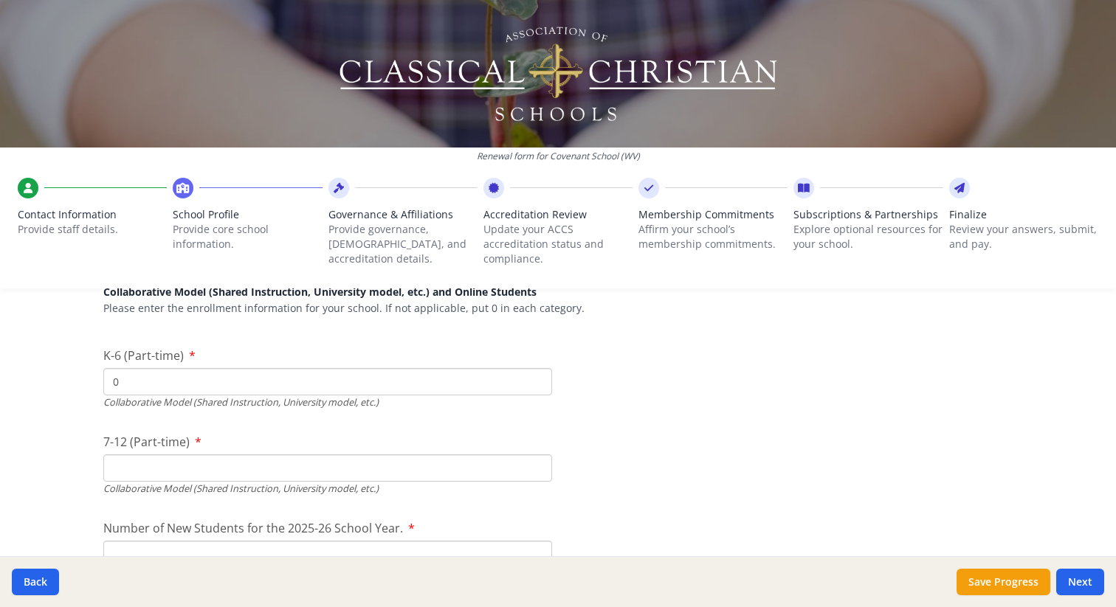
scroll to position [3790, 0]
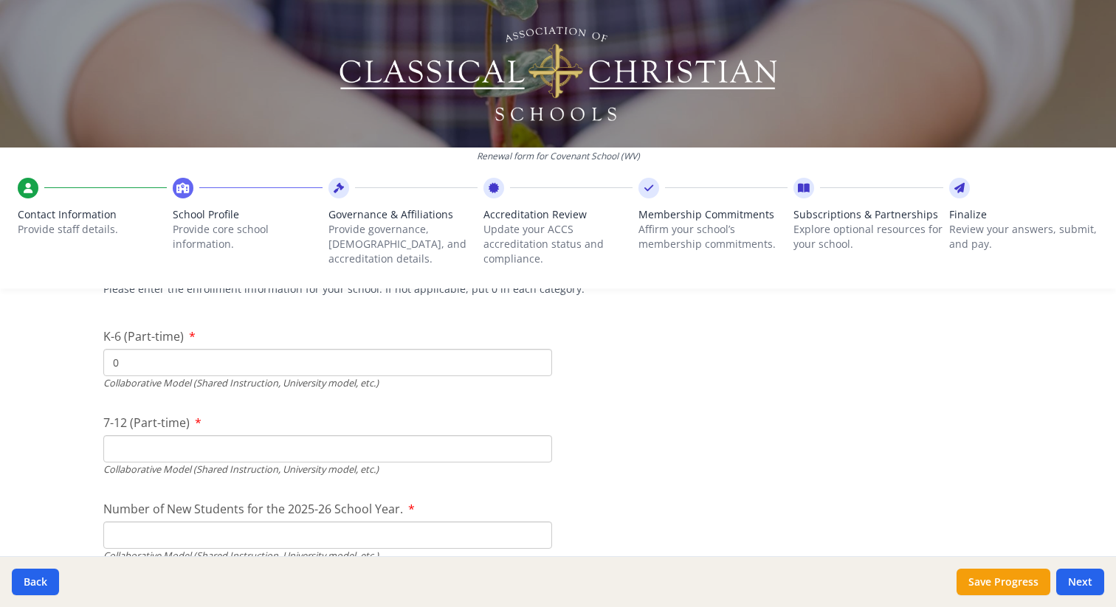
type input "0"
click at [152, 441] on input "7-12 (Part-time)" at bounding box center [327, 448] width 449 height 27
type input "0"
click at [153, 203] on input "Number of New Students for the 2025-26 School Year." at bounding box center [327, 189] width 449 height 27
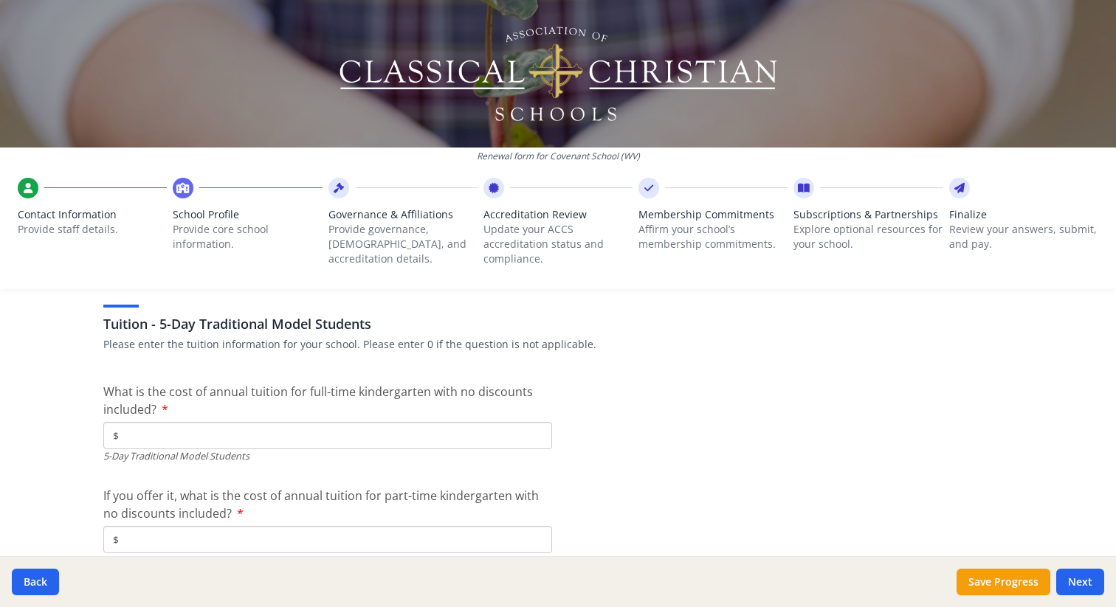
scroll to position [4142, 0]
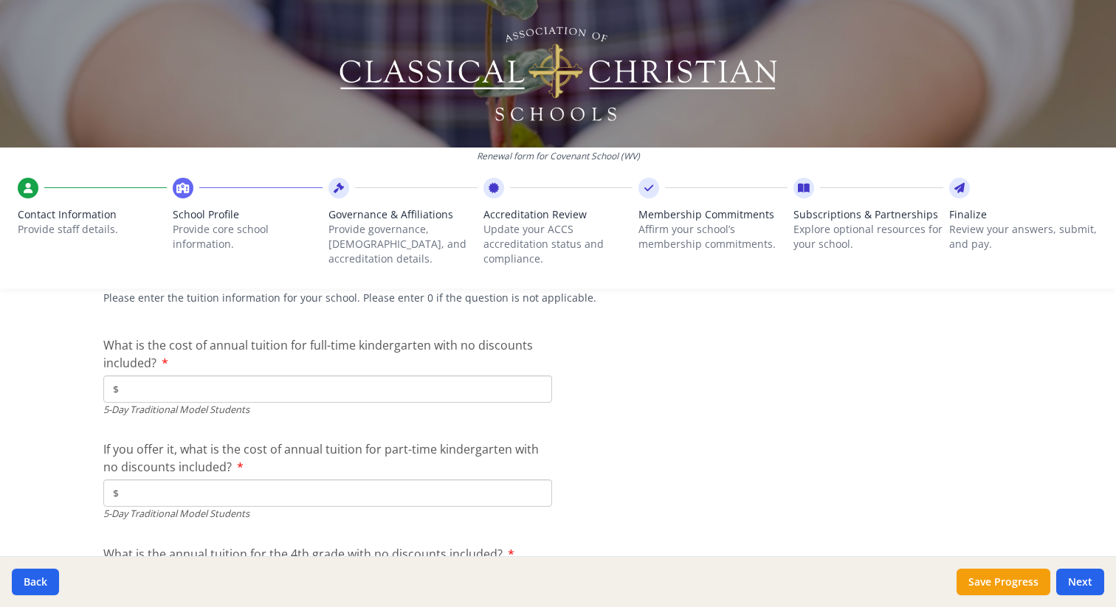
type input "0"
click at [145, 390] on input "$" at bounding box center [327, 389] width 449 height 27
type input "$8 600"
click at [145, 489] on input "$" at bounding box center [327, 493] width 449 height 27
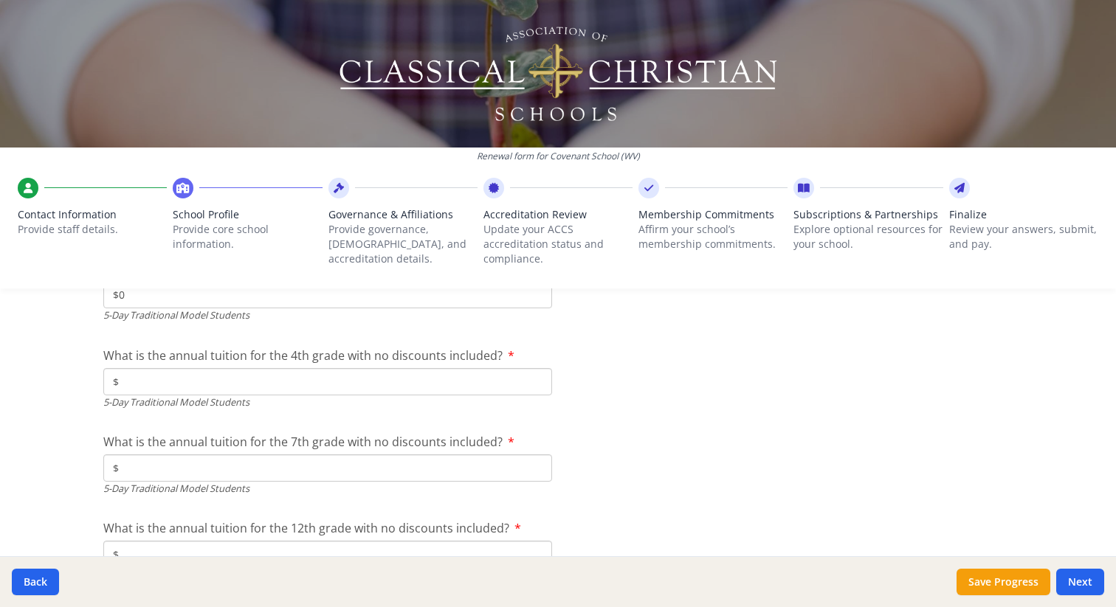
scroll to position [4348, 0]
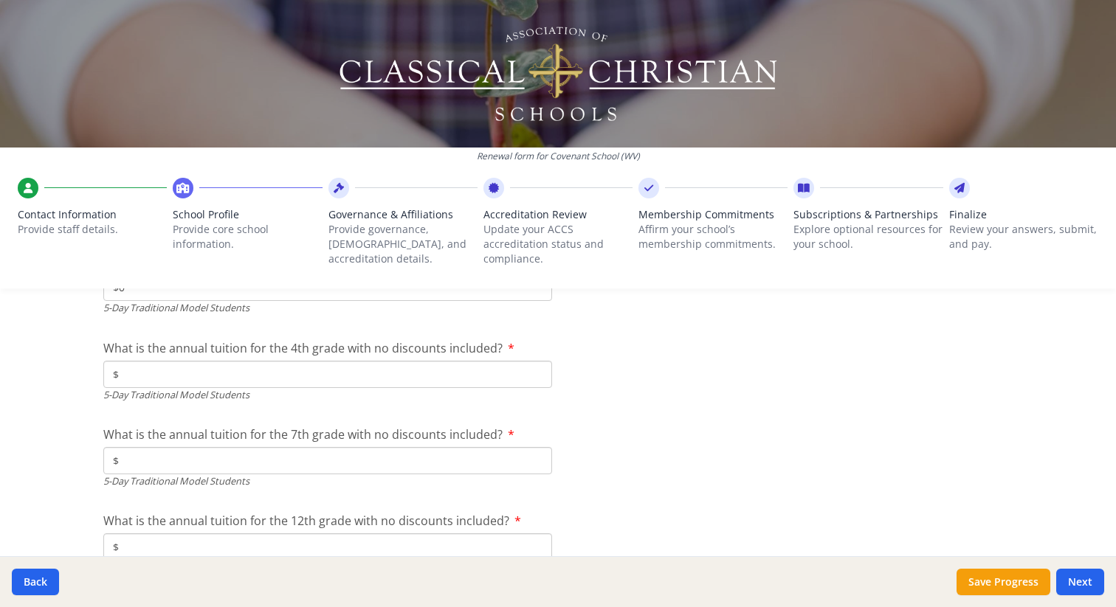
type input "$0"
click at [147, 367] on input "$" at bounding box center [327, 374] width 449 height 27
type input "$8 600"
click at [154, 472] on input "$" at bounding box center [327, 460] width 449 height 27
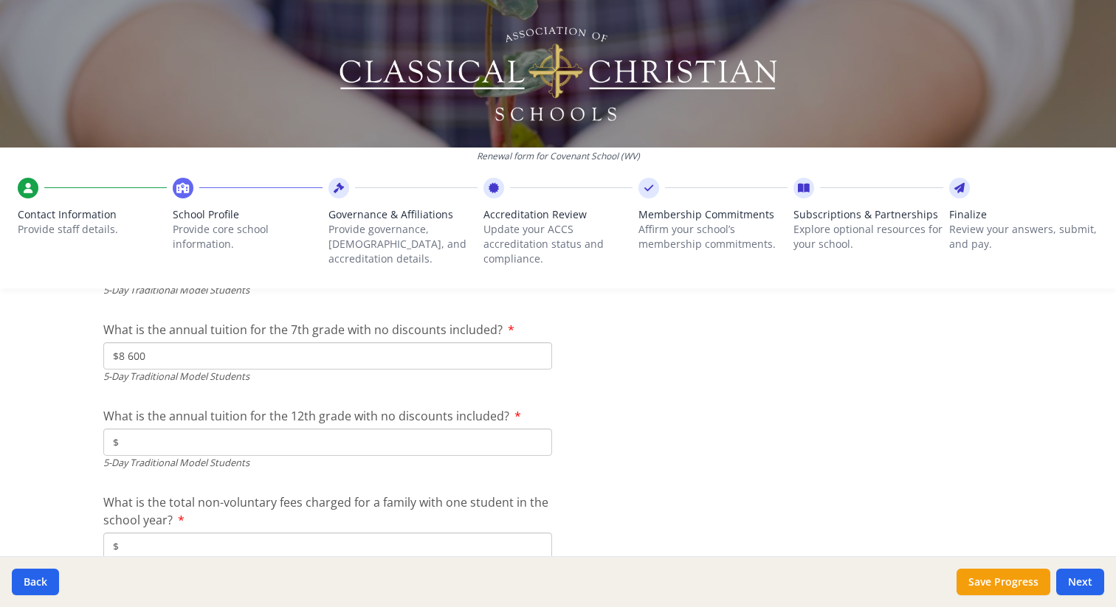
type input "$8 600"
click at [157, 434] on input "$" at bounding box center [327, 442] width 449 height 27
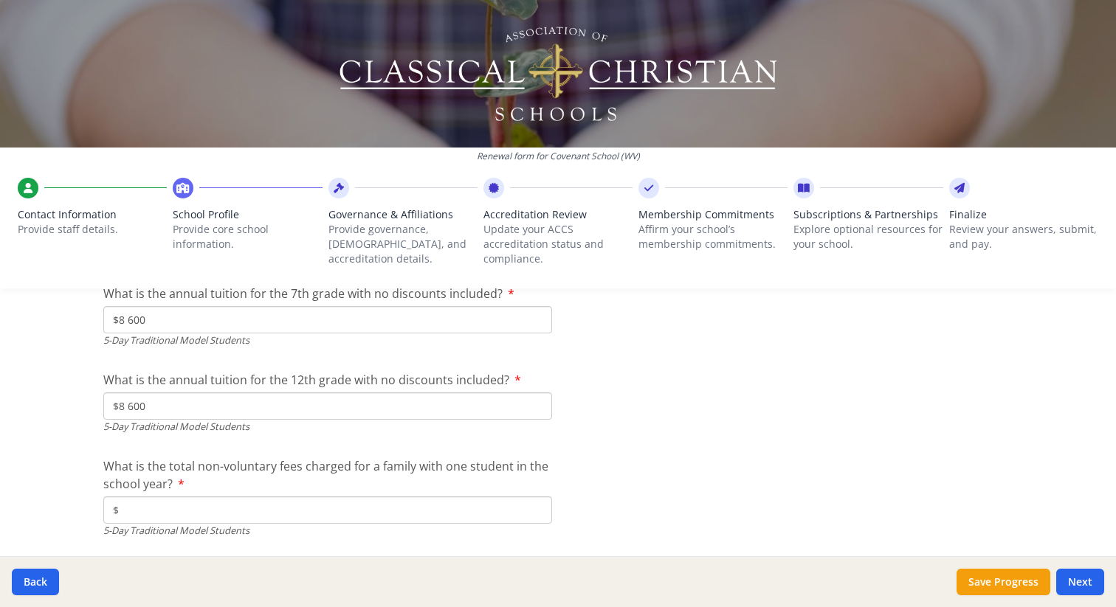
scroll to position [4516, 0]
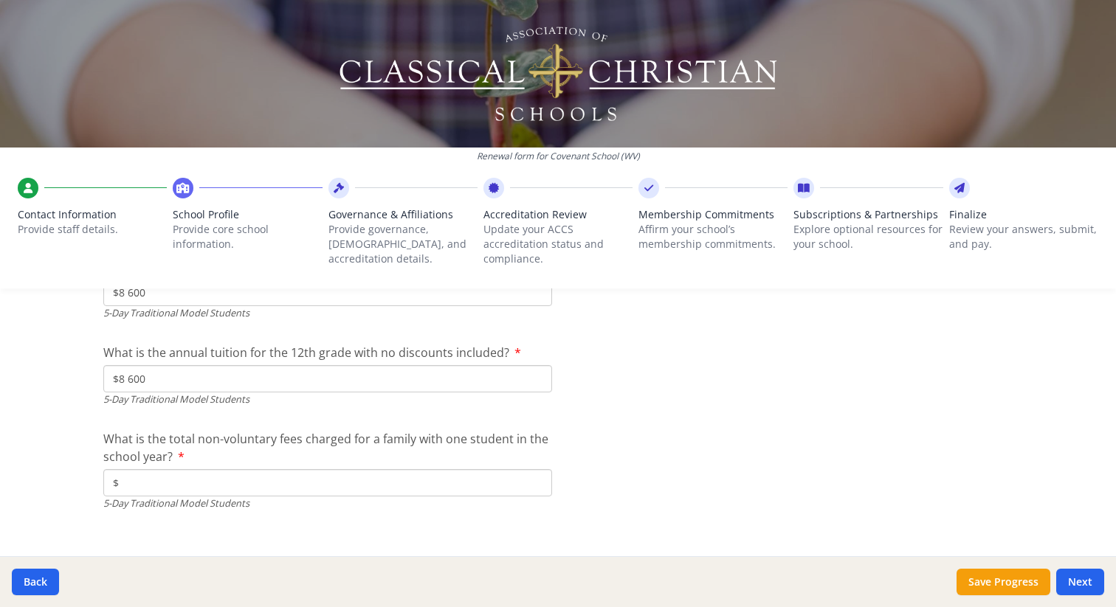
type input "$8 600"
click at [148, 488] on input "$" at bounding box center [327, 482] width 449 height 27
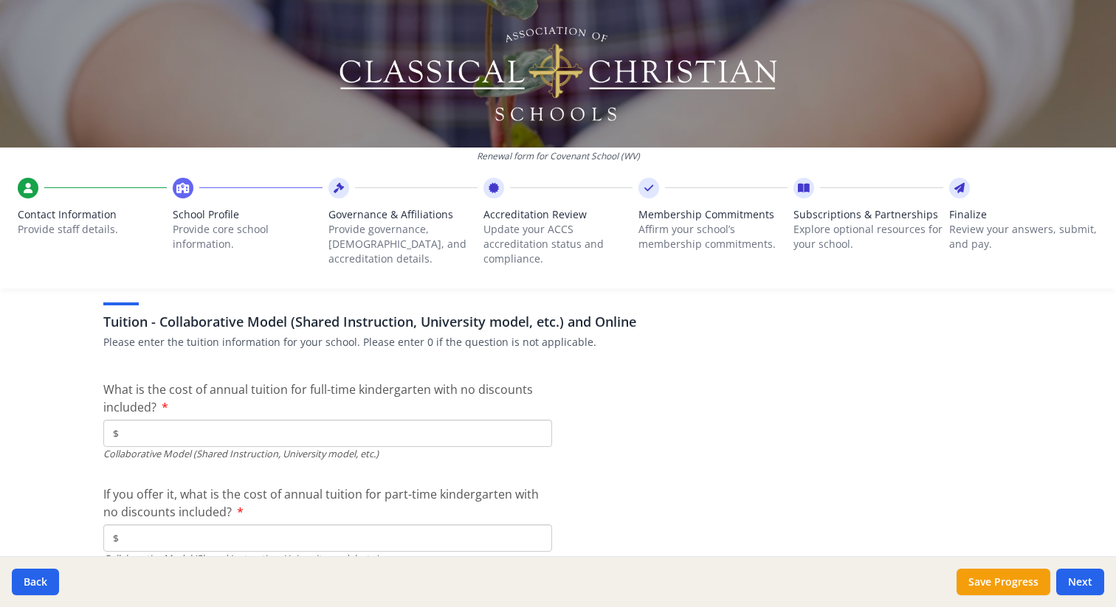
scroll to position [4773, 0]
type input "$200"
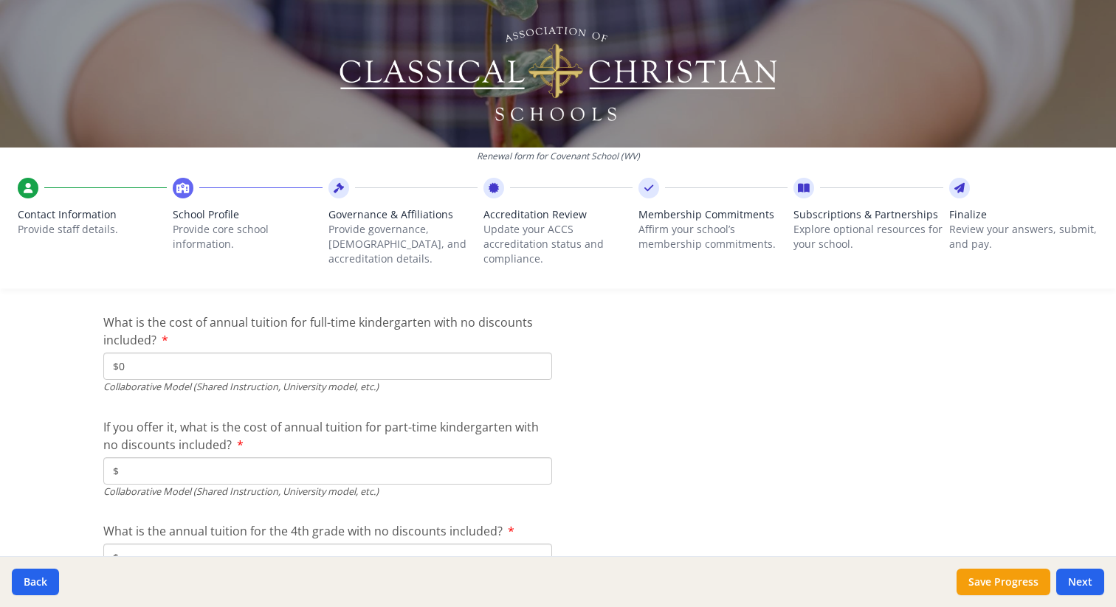
type input "$0"
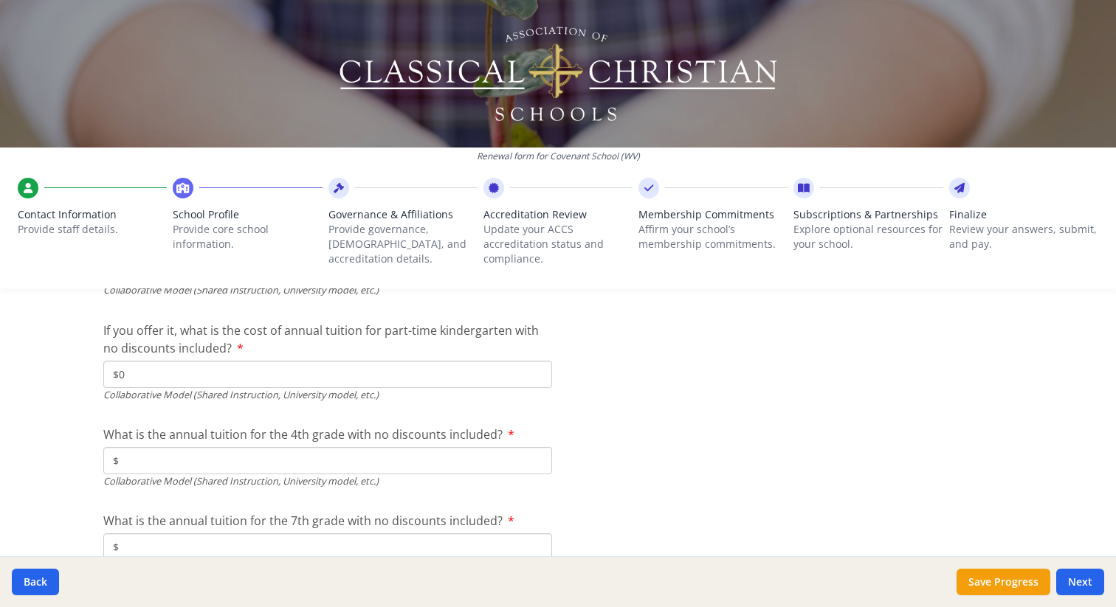
scroll to position [4957, 0]
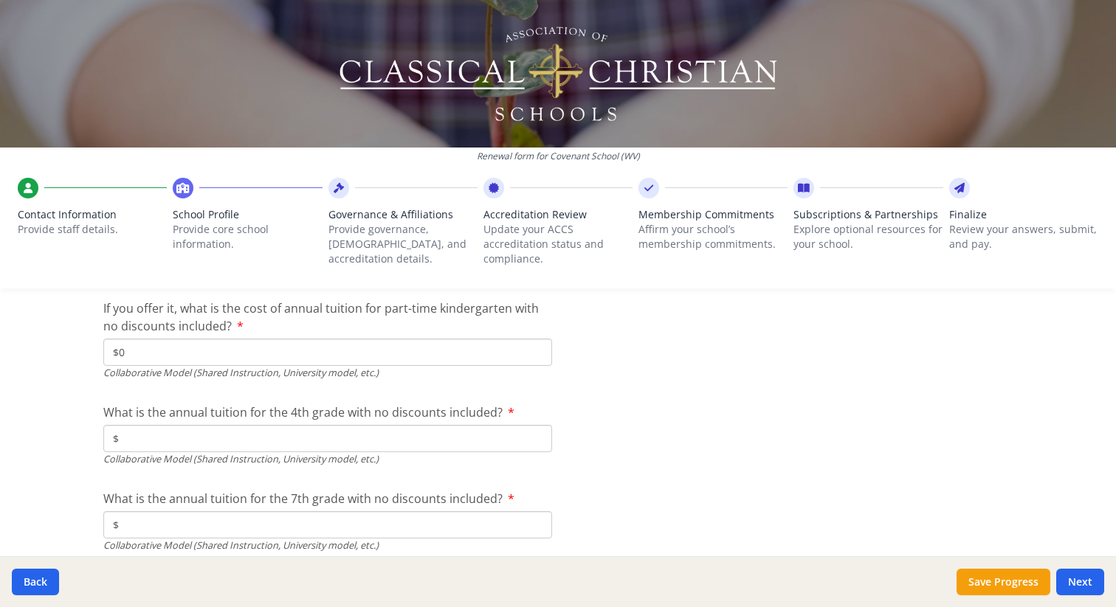
type input "$0"
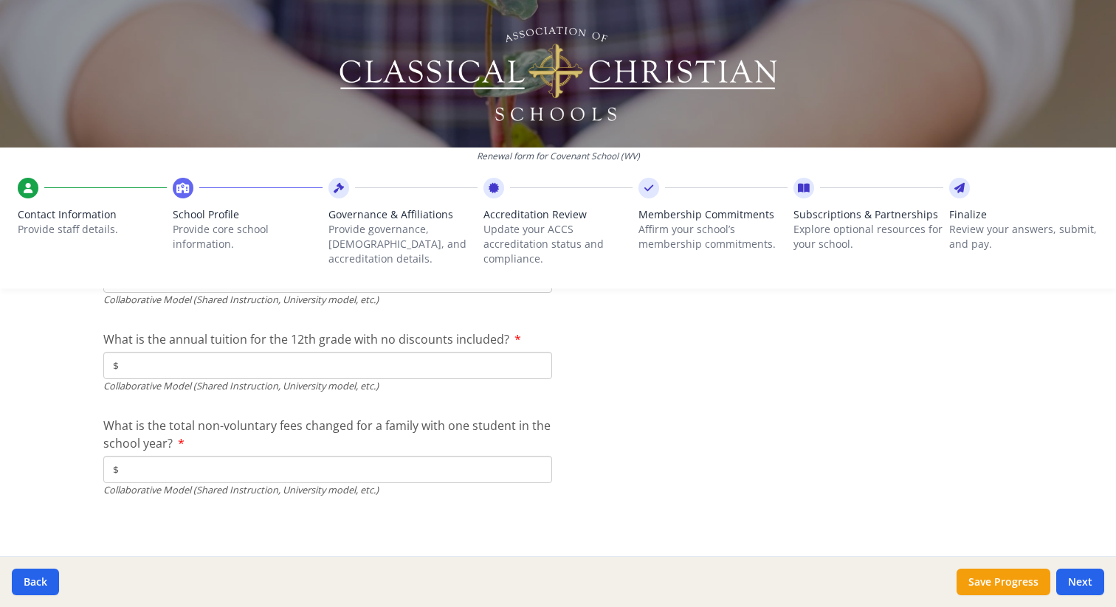
scroll to position [5205, 0]
type input "$0"
click at [145, 461] on input "$" at bounding box center [327, 467] width 449 height 27
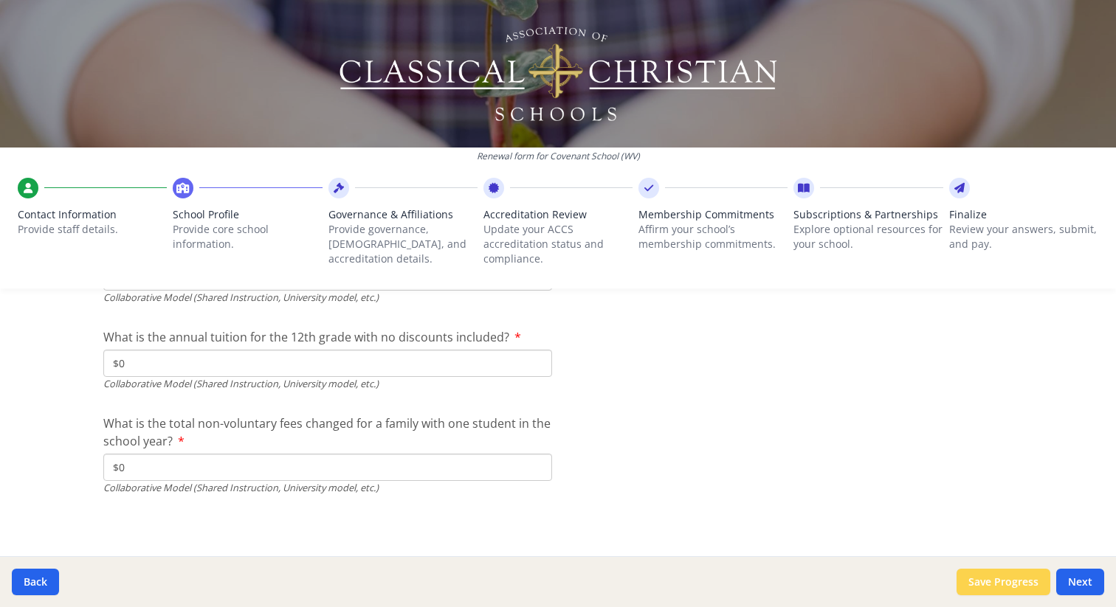
type input "$0"
click at [989, 583] on button "Save Progress" at bounding box center [1003, 582] width 94 height 27
type input "[PHONE_NUMBER]"
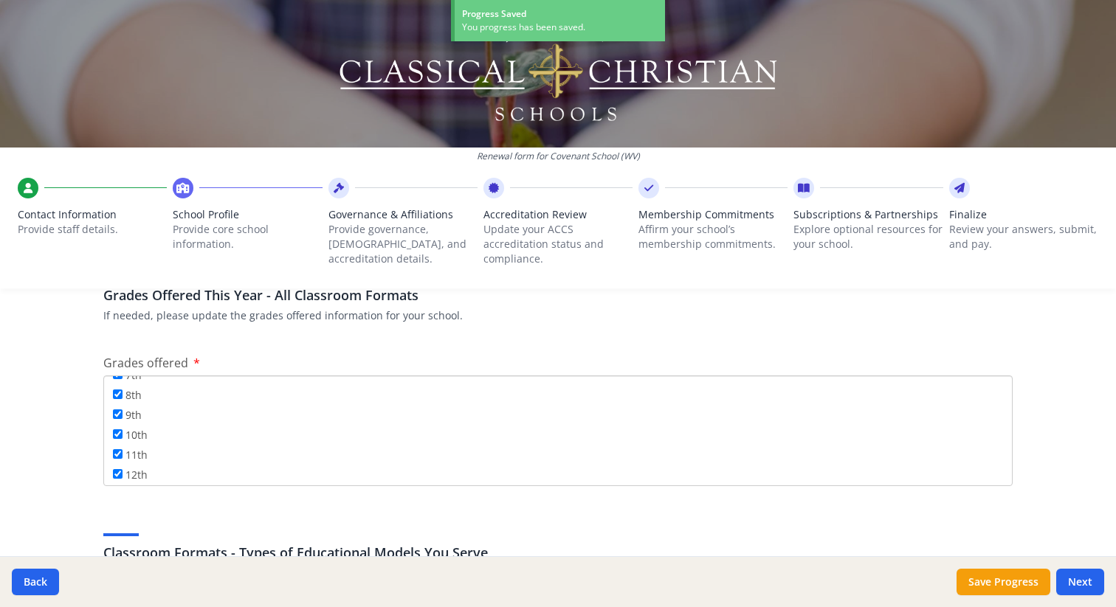
scroll to position [2652, 0]
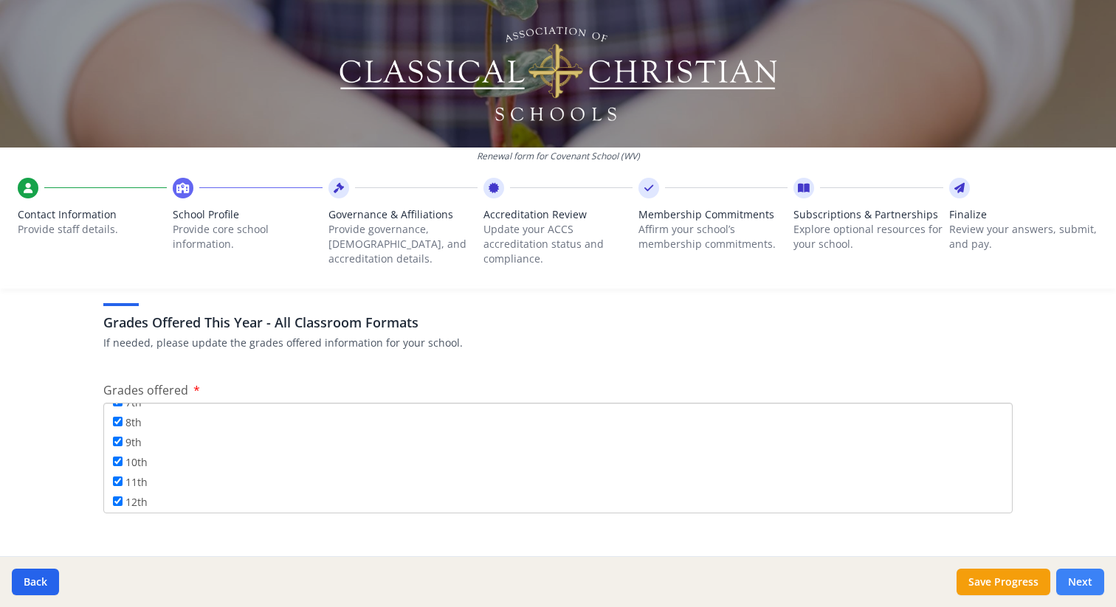
click at [1080, 573] on button "Next" at bounding box center [1080, 582] width 48 height 27
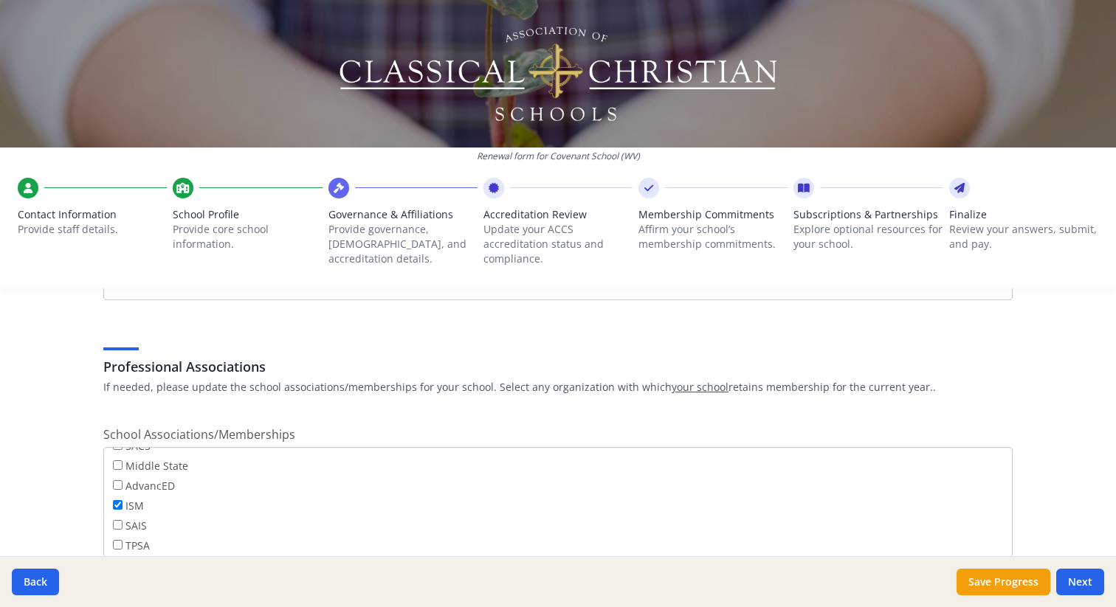
scroll to position [955, 0]
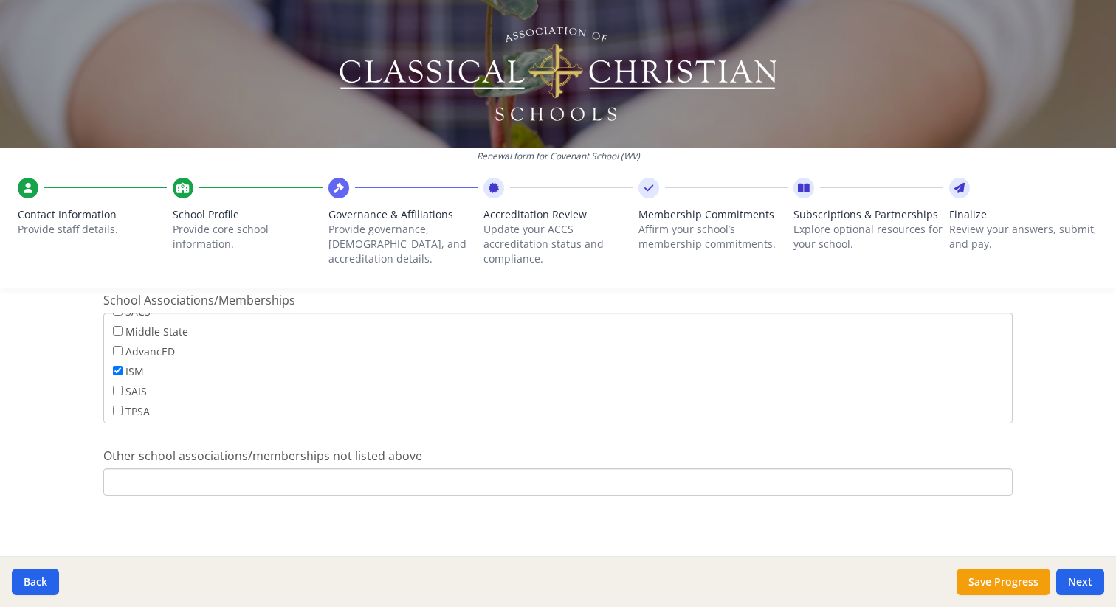
click at [134, 484] on input "Other school associations/memberships not listed above" at bounding box center [557, 482] width 909 height 27
click at [304, 487] on input "[US_STATE] [DEMOGRAPHIC_DATA] Education Assocation (" at bounding box center [557, 482] width 909 height 27
click at [358, 475] on input "[US_STATE] [DEMOGRAPHIC_DATA] Education Association (" at bounding box center [557, 482] width 909 height 27
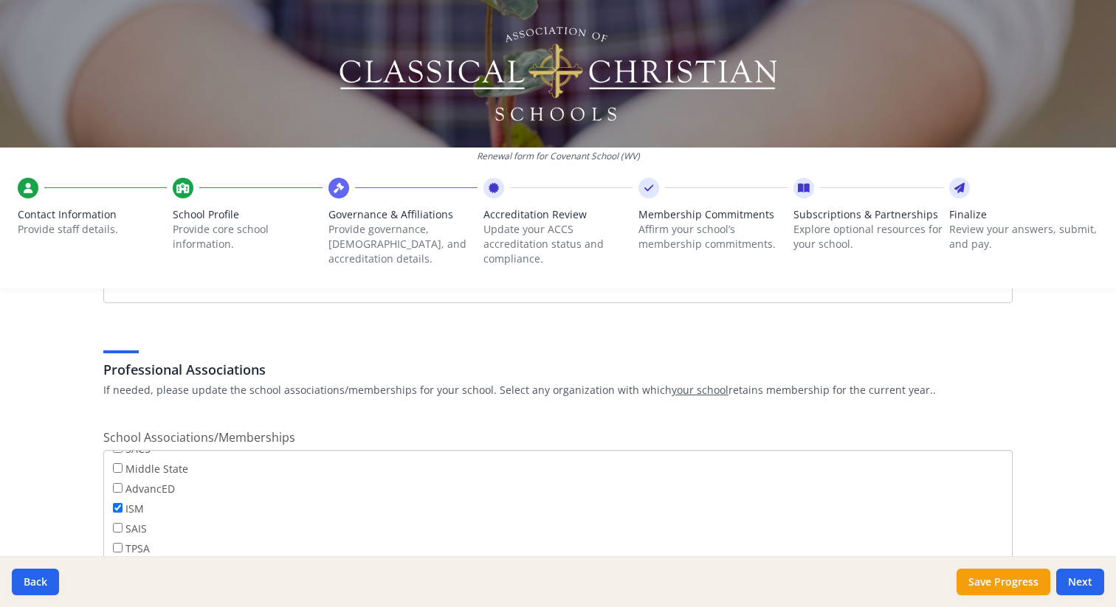
scroll to position [0, 0]
type input "[US_STATE] [DEMOGRAPHIC_DATA] Education Association (joining in [DATE]-[DATE])"
click at [1003, 583] on button "Save Progress" at bounding box center [1003, 582] width 94 height 27
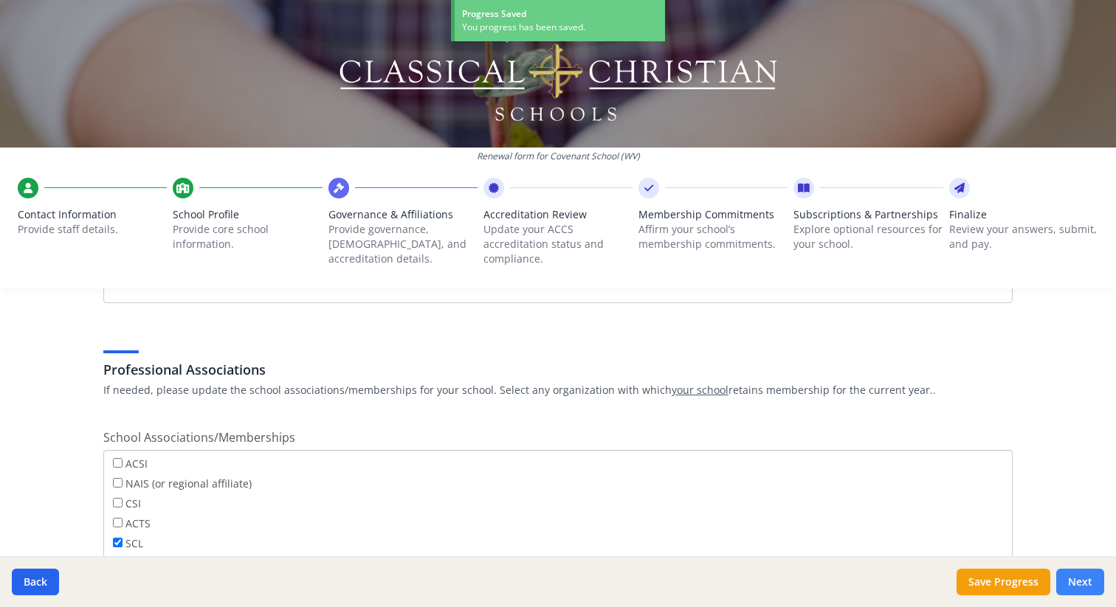
click at [1089, 583] on button "Next" at bounding box center [1080, 582] width 48 height 27
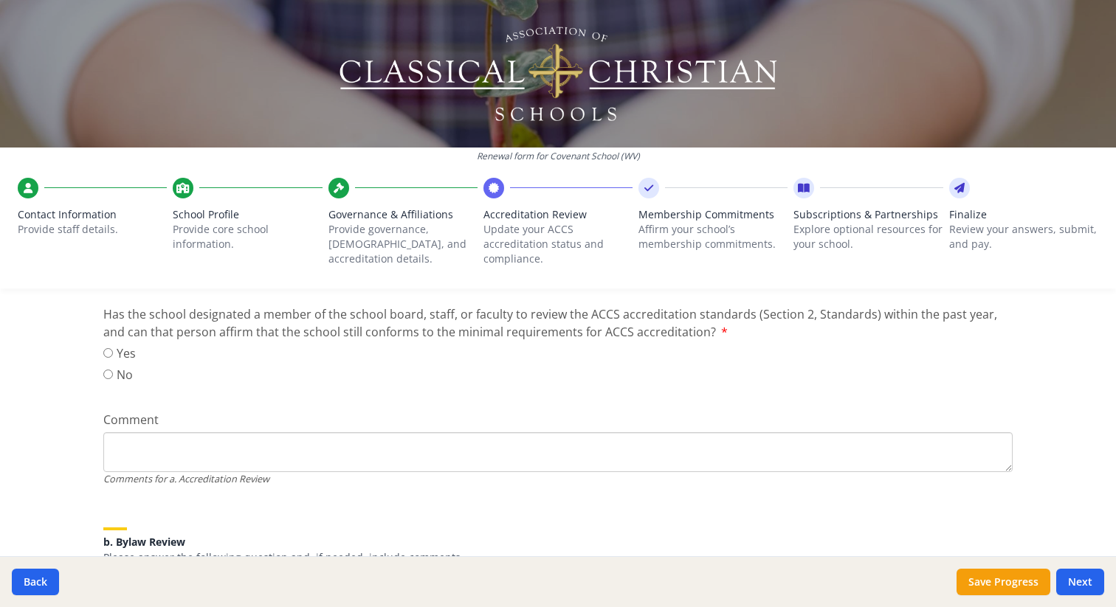
scroll to position [267, 0]
click at [107, 355] on input "Yes" at bounding box center [108, 352] width 10 height 10
radio input "true"
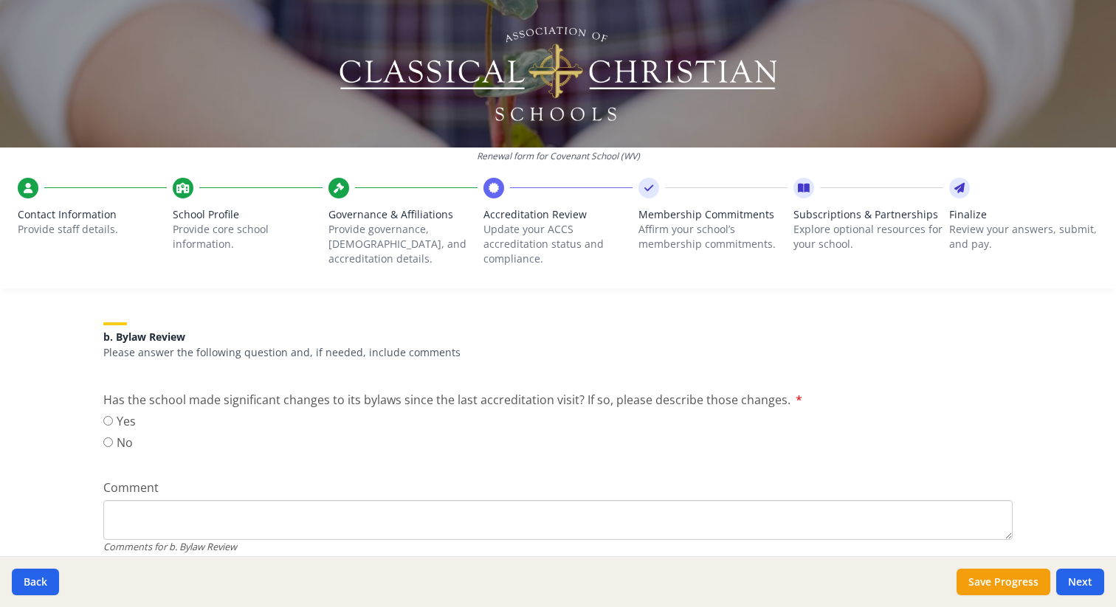
scroll to position [474, 0]
click at [111, 439] on input "No" at bounding box center [108, 440] width 10 height 10
radio input "true"
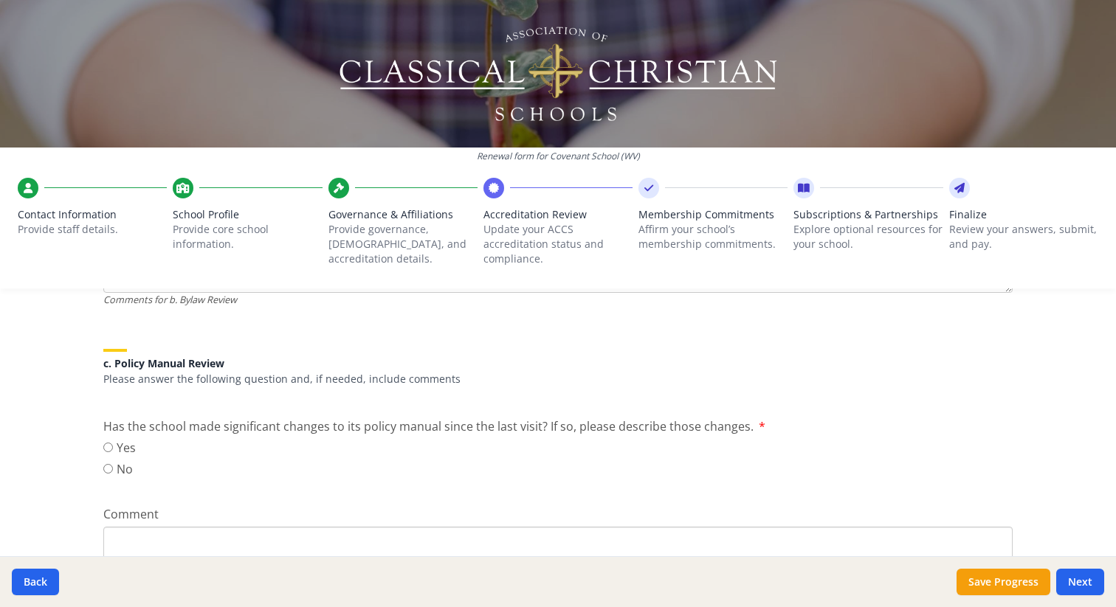
scroll to position [751, 0]
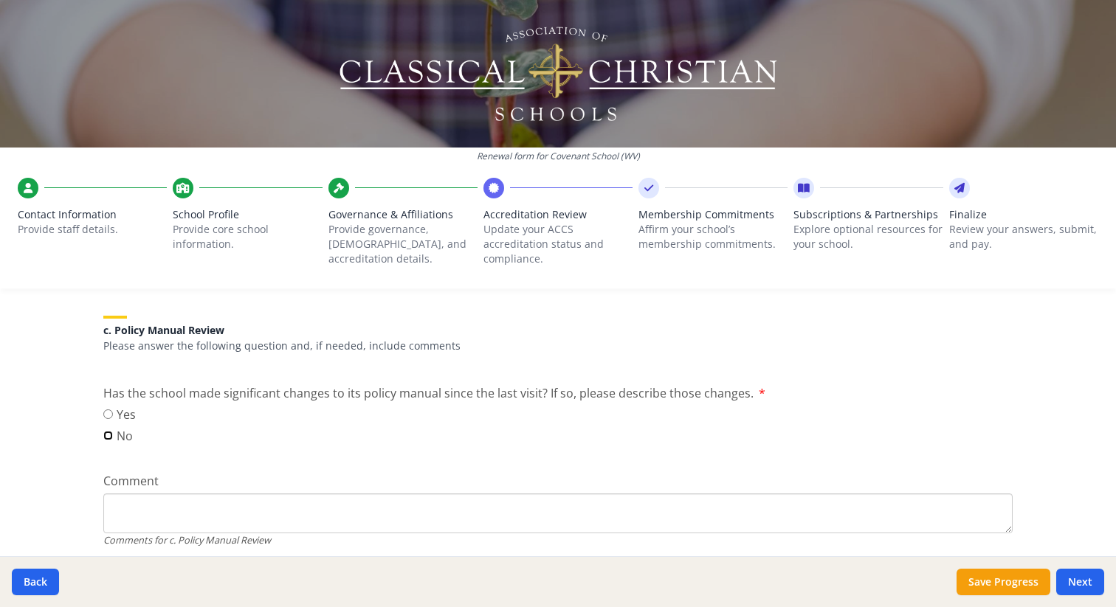
click at [111, 438] on input "No" at bounding box center [108, 436] width 10 height 10
radio input "true"
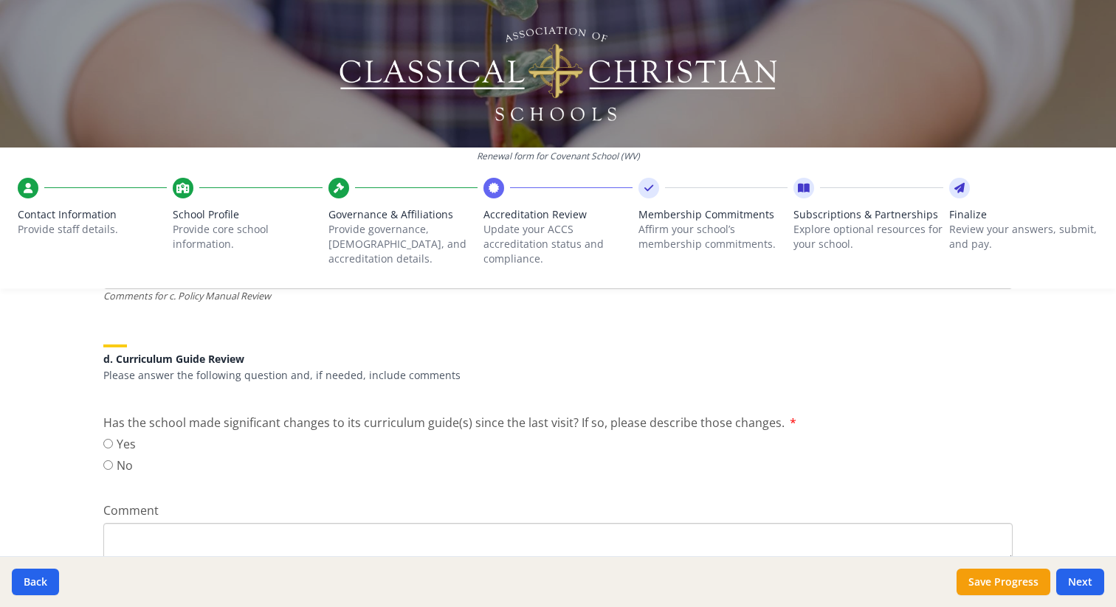
scroll to position [997, 0]
click at [114, 466] on label "No" at bounding box center [119, 464] width 32 height 18
click at [113, 466] on input "No" at bounding box center [108, 464] width 10 height 10
radio input "true"
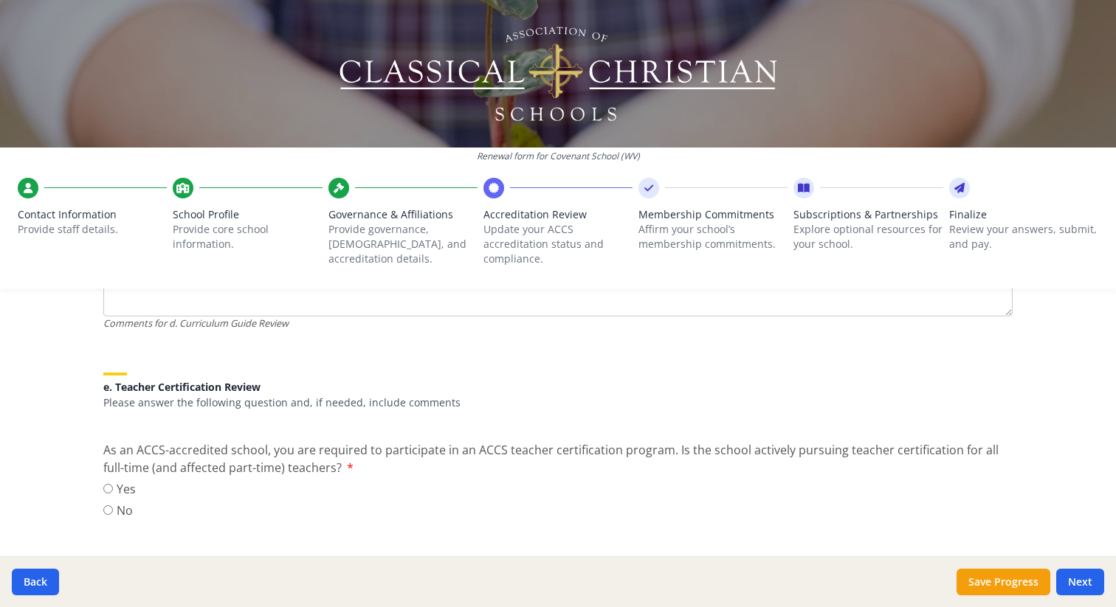
scroll to position [1242, 0]
click at [106, 487] on input "Yes" at bounding box center [108, 488] width 10 height 10
radio input "true"
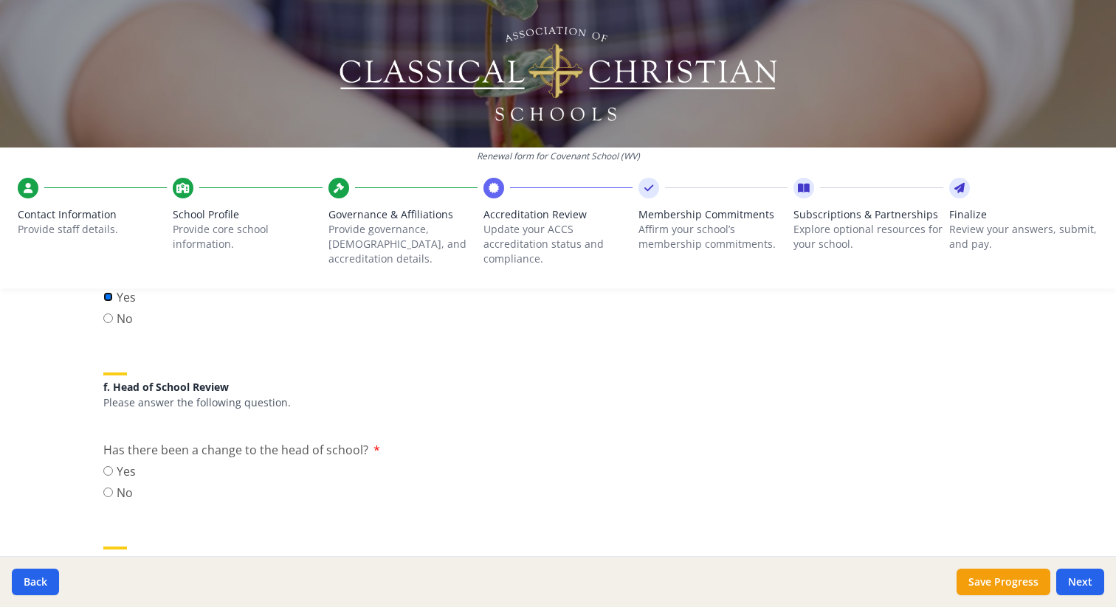
scroll to position [1483, 0]
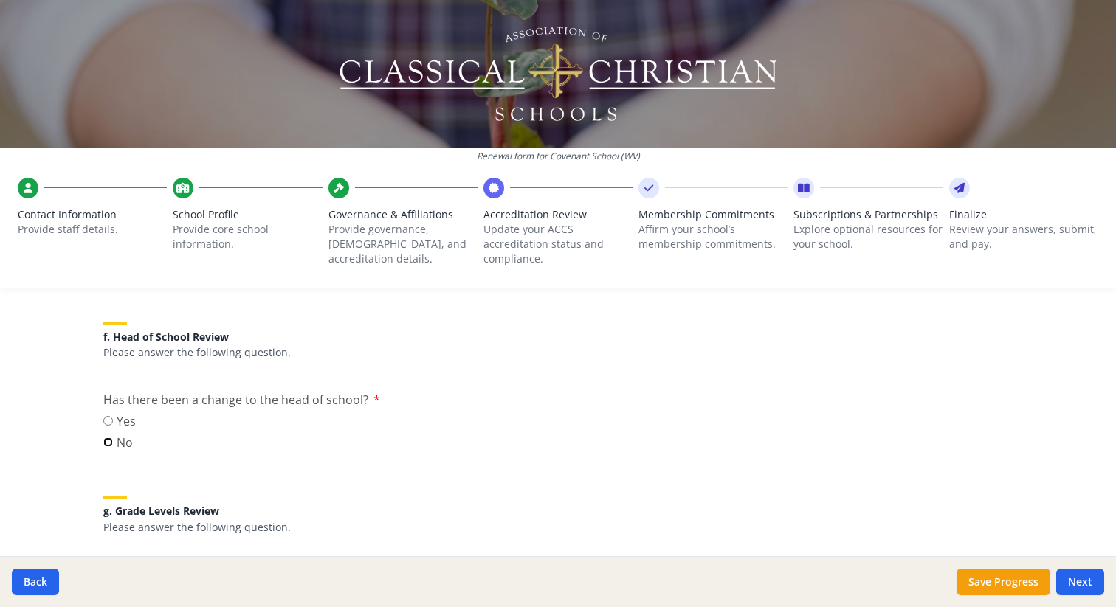
click at [108, 441] on input "No" at bounding box center [108, 443] width 10 height 10
radio input "true"
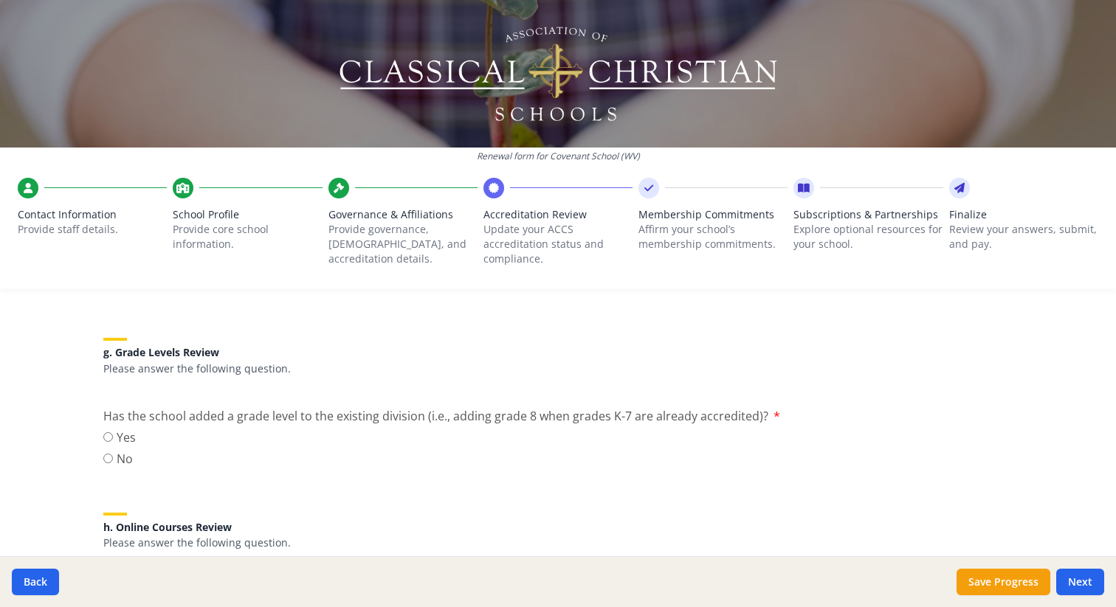
scroll to position [1645, 0]
click at [108, 450] on label "No" at bounding box center [119, 456] width 32 height 18
click at [108, 451] on input "No" at bounding box center [108, 456] width 10 height 10
radio input "true"
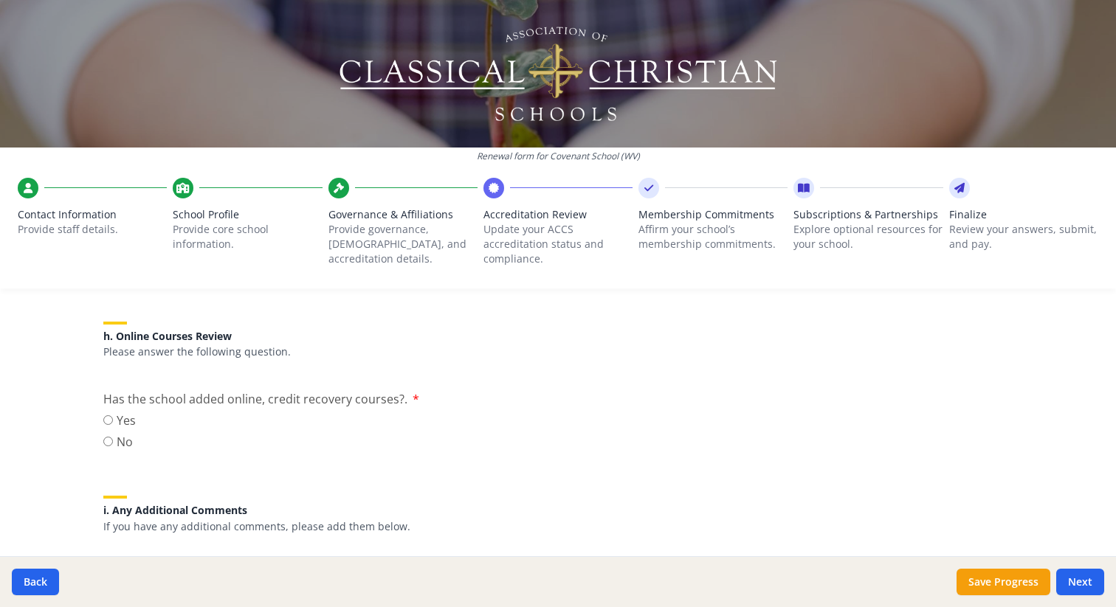
scroll to position [1835, 0]
click at [107, 424] on label "Yes" at bounding box center [119, 419] width 32 height 18
click at [107, 423] on input "Yes" at bounding box center [108, 418] width 10 height 10
radio input "true"
click at [106, 440] on input "No" at bounding box center [108, 440] width 10 height 10
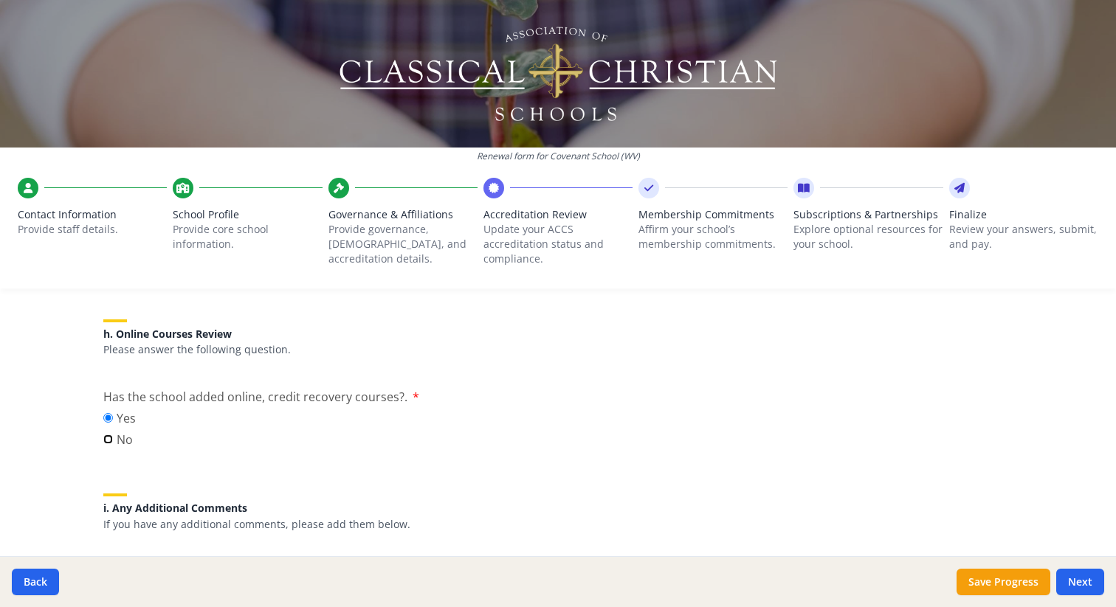
radio input "true"
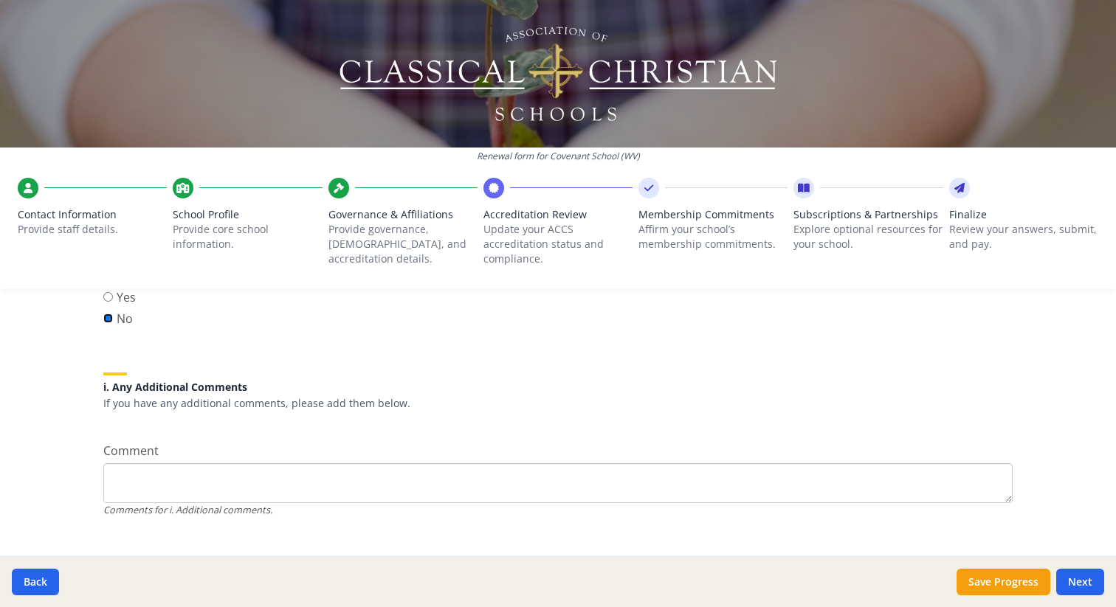
scroll to position [1961, 0]
drag, startPoint x: 410, startPoint y: 472, endPoint x: 386, endPoint y: 472, distance: 23.6
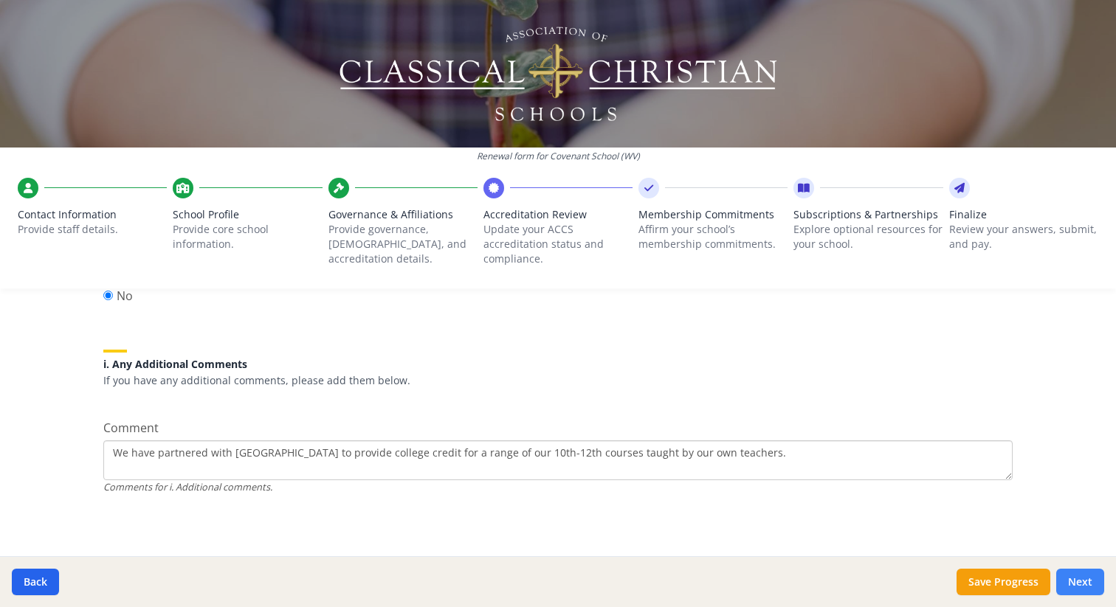
type textarea "We have partnered with [GEOGRAPHIC_DATA] to provide college credit for a range …"
click at [1071, 580] on button "Next" at bounding box center [1080, 582] width 48 height 27
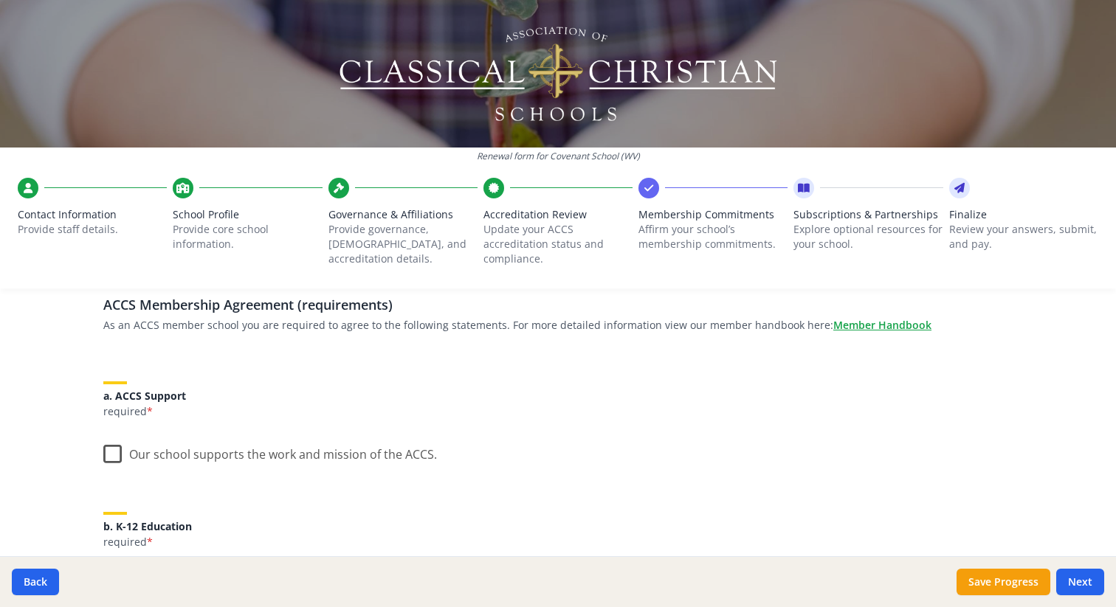
scroll to position [116, 0]
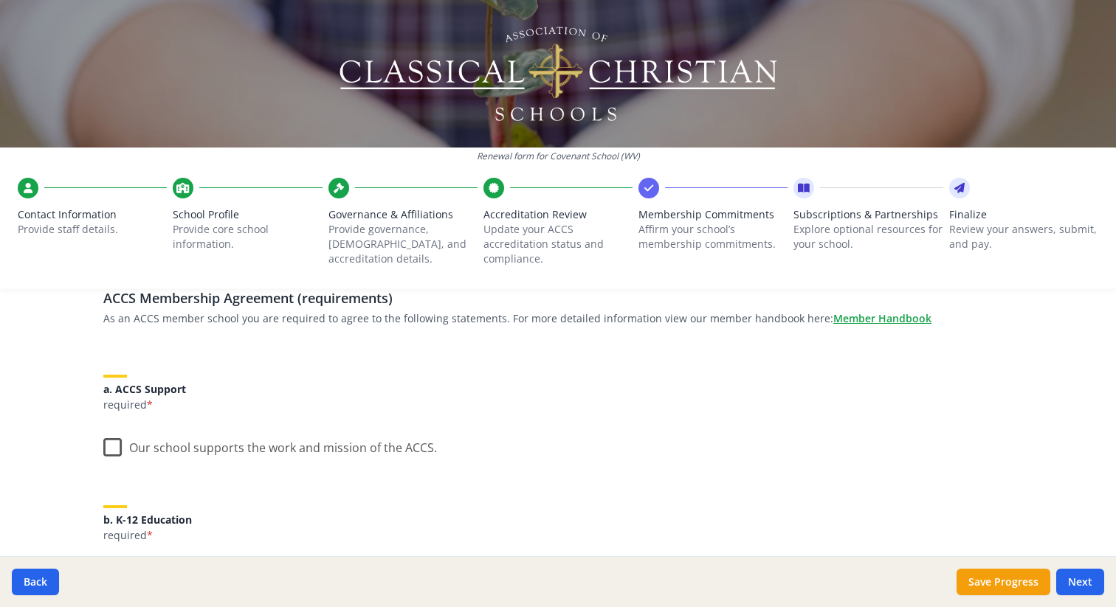
click at [108, 444] on label "Our school supports the work and mission of the ACCS." at bounding box center [270, 445] width 334 height 32
click at [0, 0] on input "Our school supports the work and mission of the ACCS." at bounding box center [0, 0] width 0 height 0
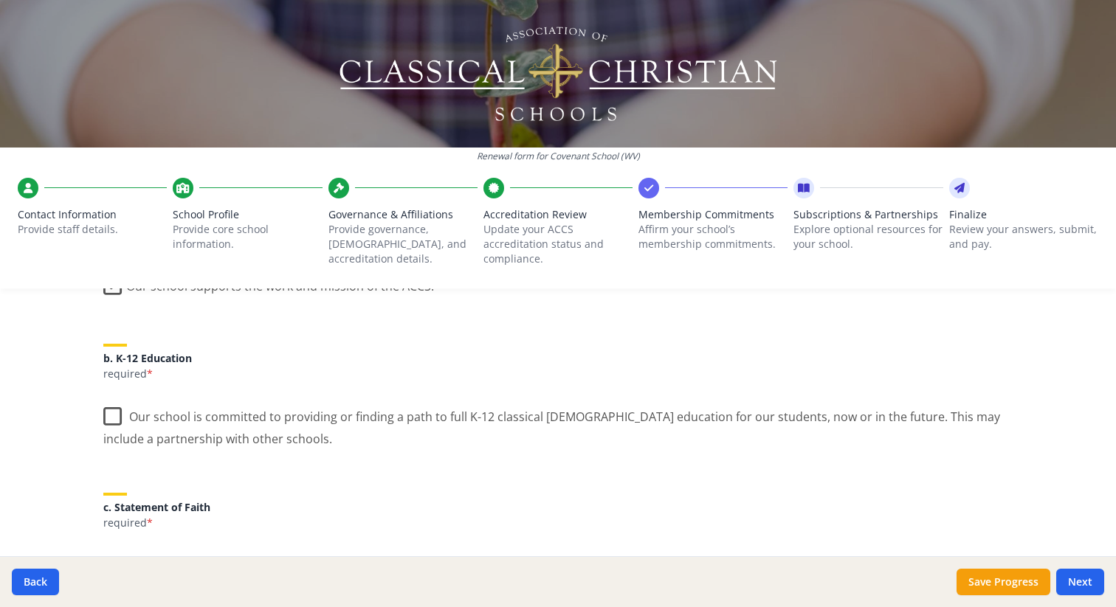
scroll to position [311, 0]
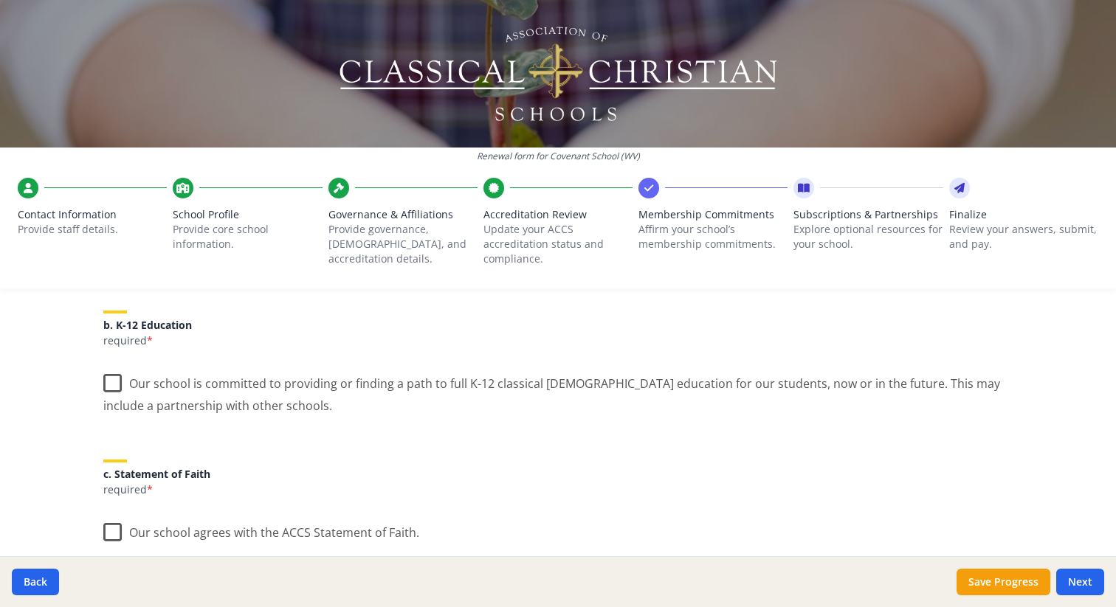
click at [118, 389] on label "Our school is committed to providing or finding a path to full K-12 classical […" at bounding box center [557, 389] width 909 height 49
click at [0, 0] on input "Our school is committed to providing or finding a path to full K-12 classical […" at bounding box center [0, 0] width 0 height 0
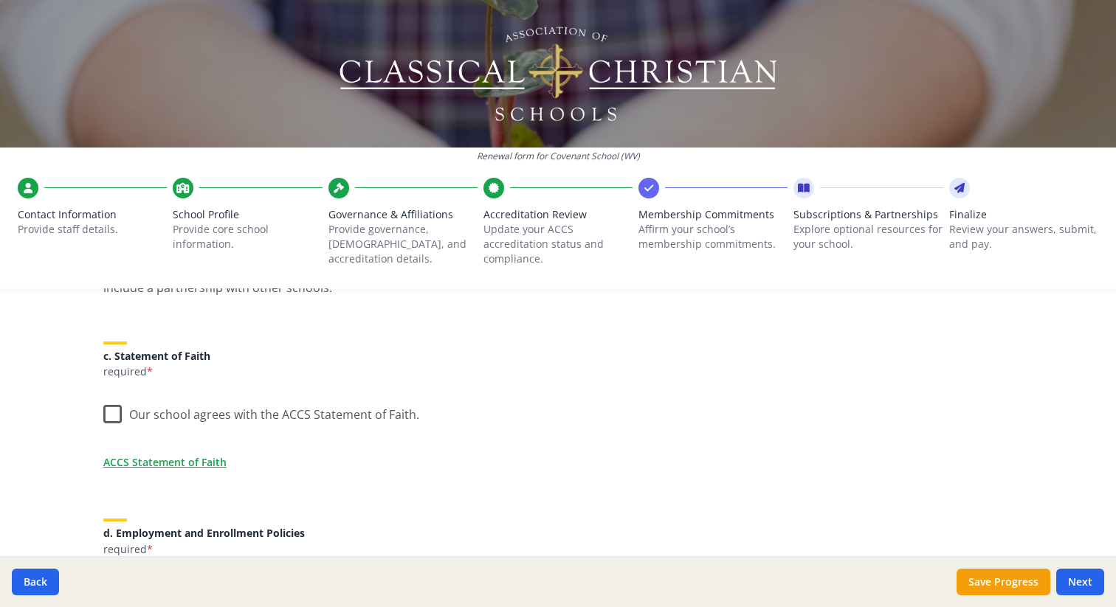
scroll to position [435, 0]
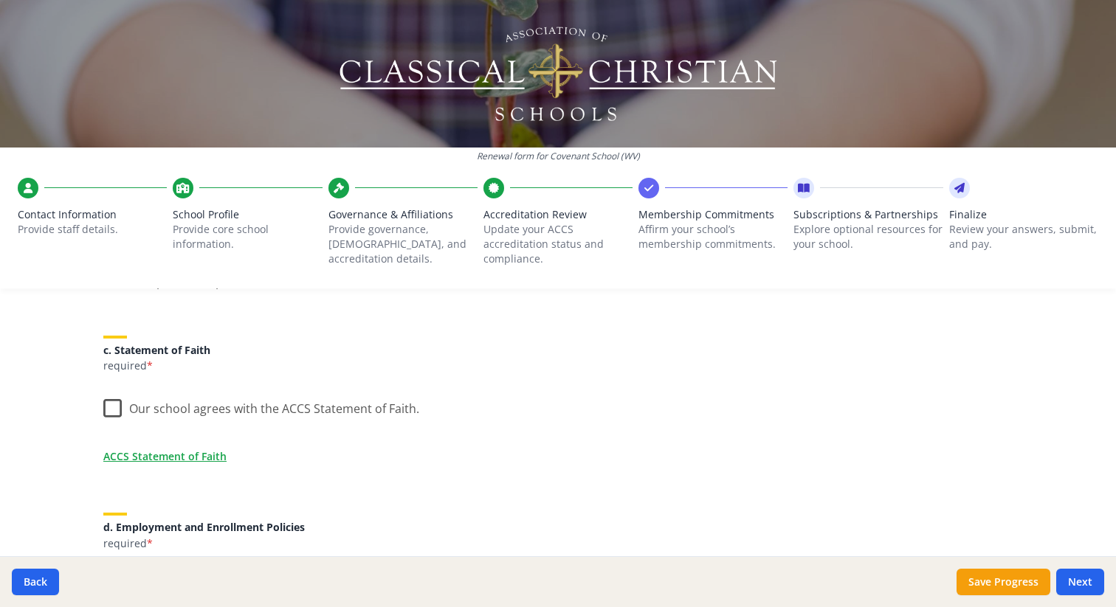
click at [114, 412] on label "Our school agrees with the ACCS Statement of Faith." at bounding box center [261, 406] width 316 height 32
click at [0, 0] on input "Our school agrees with the ACCS Statement of Faith." at bounding box center [0, 0] width 0 height 0
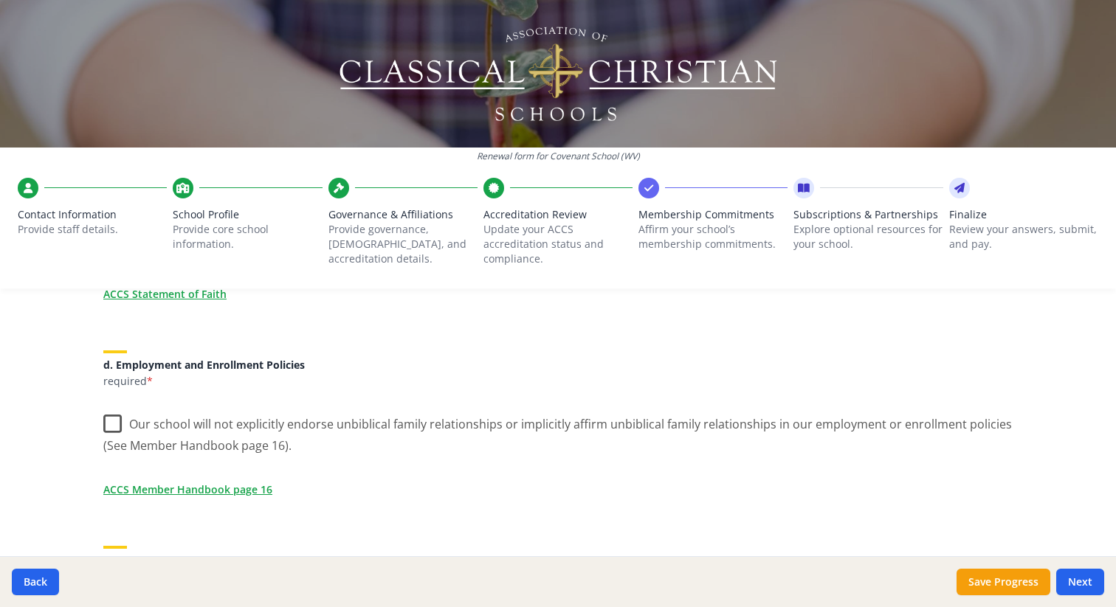
scroll to position [598, 0]
click at [114, 420] on label "Our school will not explicitly endorse unbiblical family relationships or impli…" at bounding box center [557, 428] width 909 height 49
click at [0, 0] on input "Our school will not explicitly endorse unbiblical family relationships or impli…" at bounding box center [0, 0] width 0 height 0
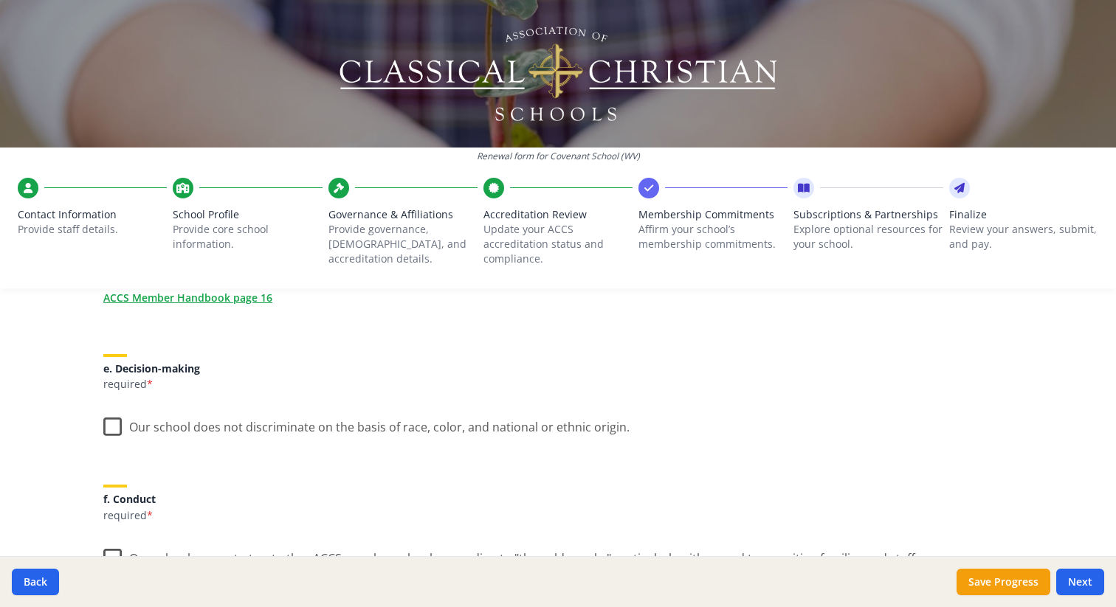
click at [111, 424] on label "Our school does not discriminate on the basis of race, color, and national or e…" at bounding box center [366, 424] width 526 height 32
click at [0, 0] on input "Our school does not discriminate on the basis of race, color, and national or e…" at bounding box center [0, 0] width 0 height 0
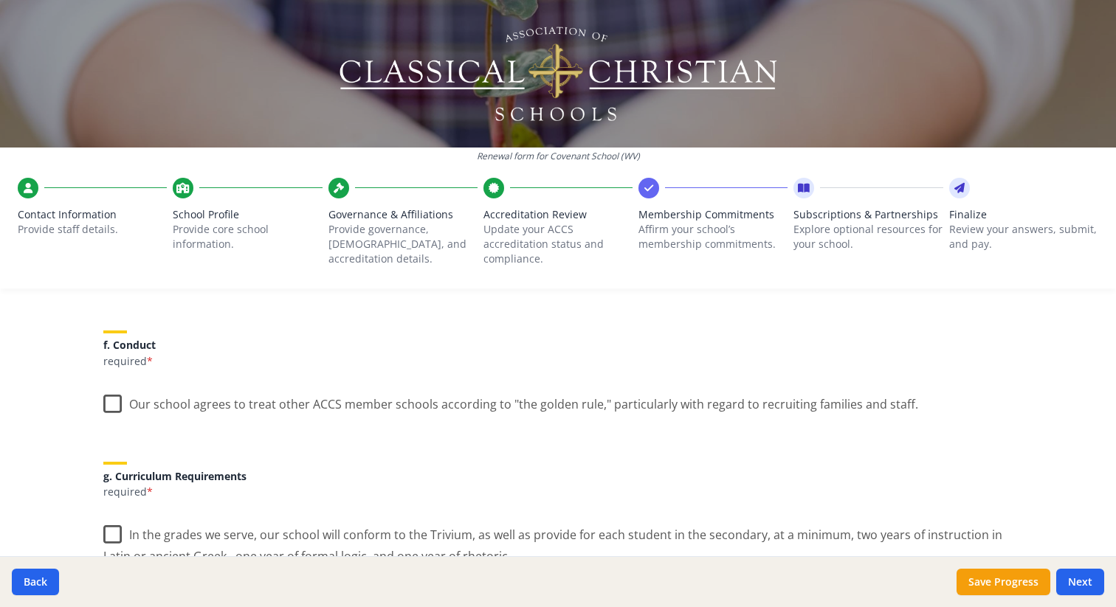
scroll to position [947, 0]
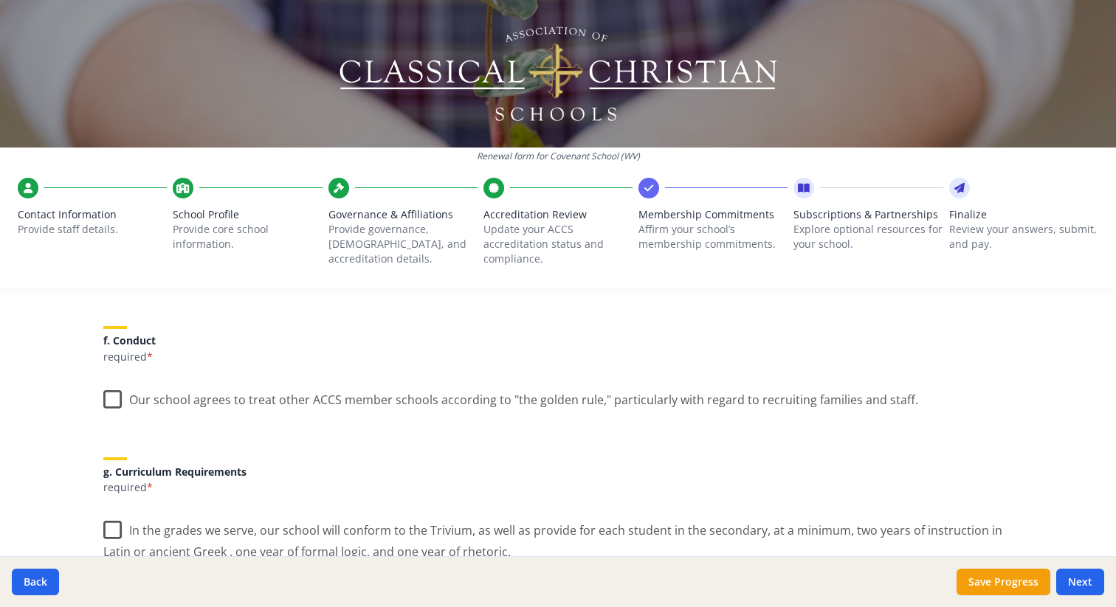
click at [114, 401] on label "Our school agrees to treat other ACCS member schools according to "the golden r…" at bounding box center [510, 397] width 815 height 32
click at [0, 0] on input "Our school agrees to treat other ACCS member schools according to "the golden r…" at bounding box center [0, 0] width 0 height 0
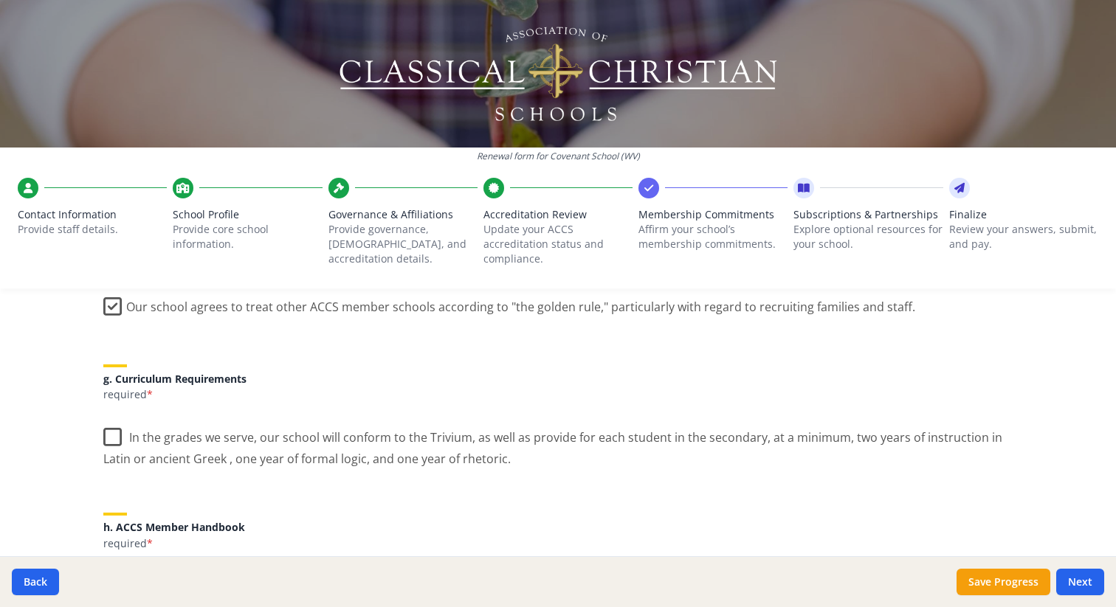
scroll to position [1051, 0]
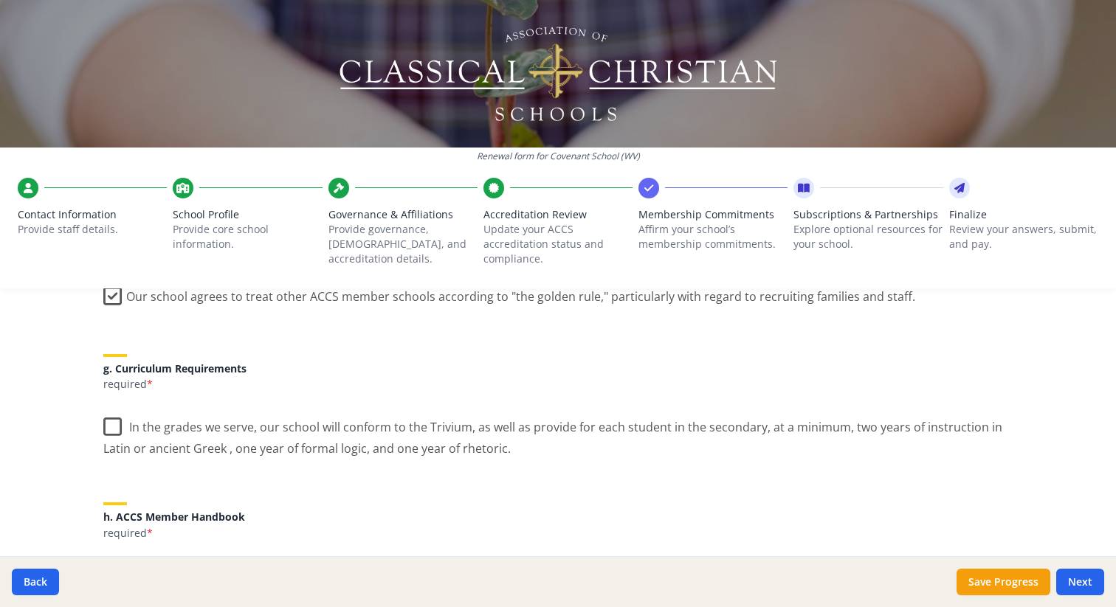
click at [111, 431] on label "In the grades we serve, our school will conform to the Trivium, as well as prov…" at bounding box center [557, 432] width 909 height 49
click at [0, 0] on input "In the grades we serve, our school will conform to the Trivium, as well as prov…" at bounding box center [0, 0] width 0 height 0
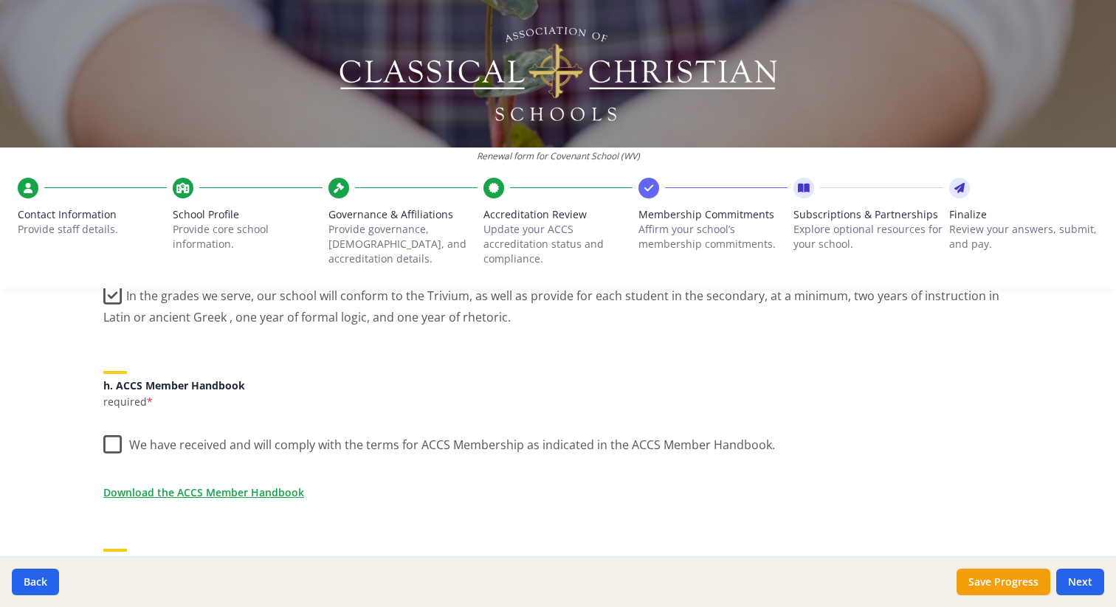
scroll to position [1184, 0]
click at [110, 446] on label "We have received and will comply with the terms for ACCS Membership as indicate…" at bounding box center [438, 440] width 671 height 32
click at [0, 0] on input "We have received and will comply with the terms for ACCS Membership as indicate…" at bounding box center [0, 0] width 0 height 0
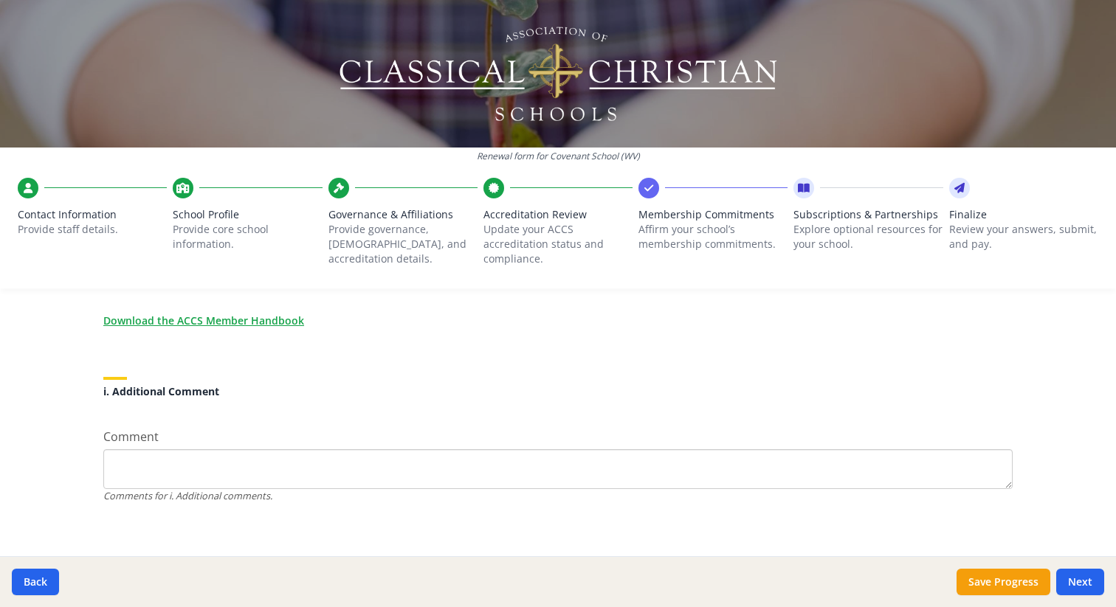
scroll to position [1364, 0]
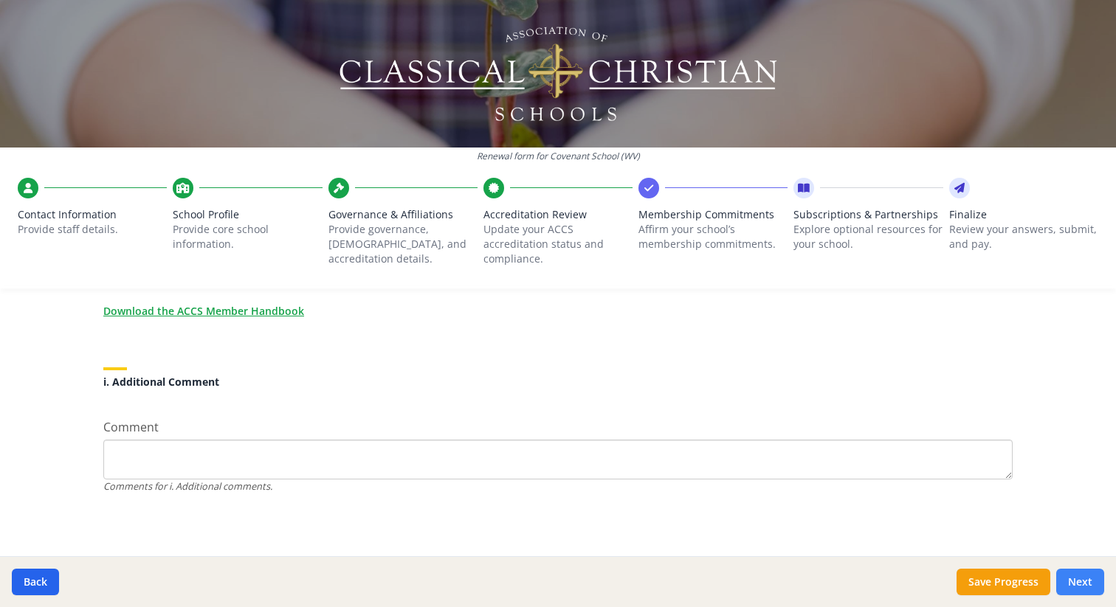
click at [1076, 583] on button "Next" at bounding box center [1080, 582] width 48 height 27
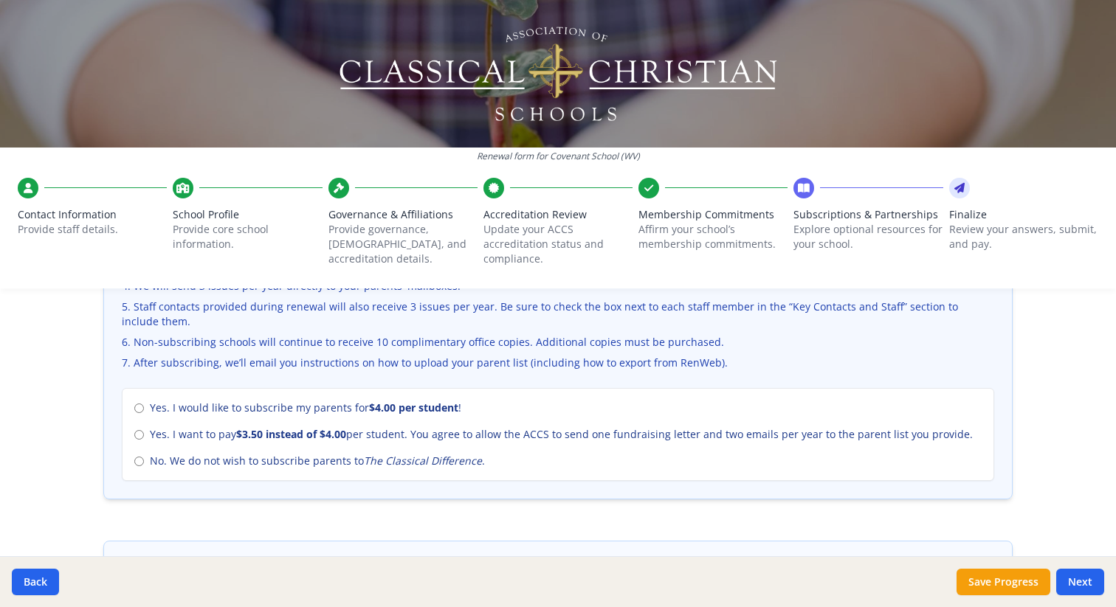
scroll to position [597, 0]
click at [331, 463] on span "No. We do not wish to subscribe parents to The Classical Difference ." at bounding box center [317, 460] width 335 height 15
click at [144, 463] on input "No. We do not wish to subscribe parents to The Classical Difference ." at bounding box center [139, 461] width 10 height 10
radio input "true"
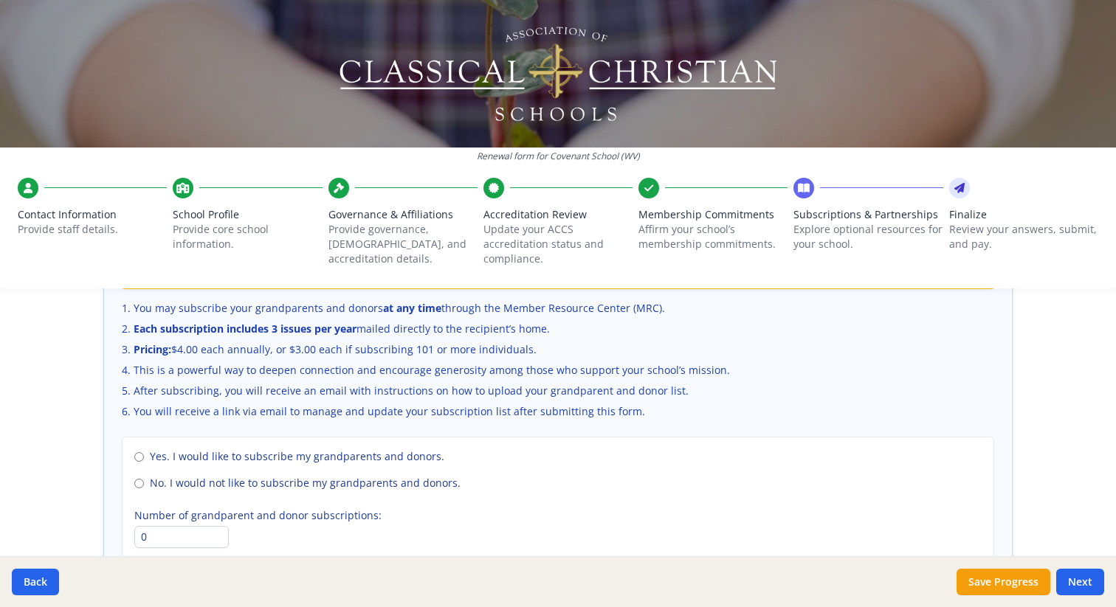
scroll to position [998, 0]
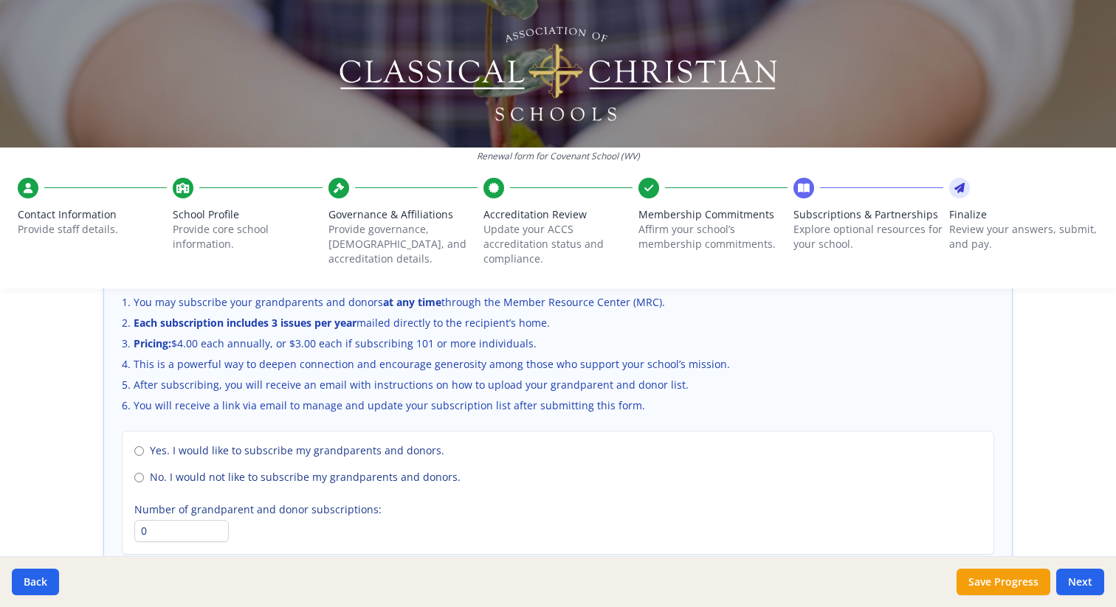
click at [328, 480] on span "No. I would not like to subscribe my grandparents and donors." at bounding box center [305, 477] width 311 height 15
click at [144, 480] on input "No. I would not like to subscribe my grandparents and donors." at bounding box center [139, 478] width 10 height 10
radio input "true"
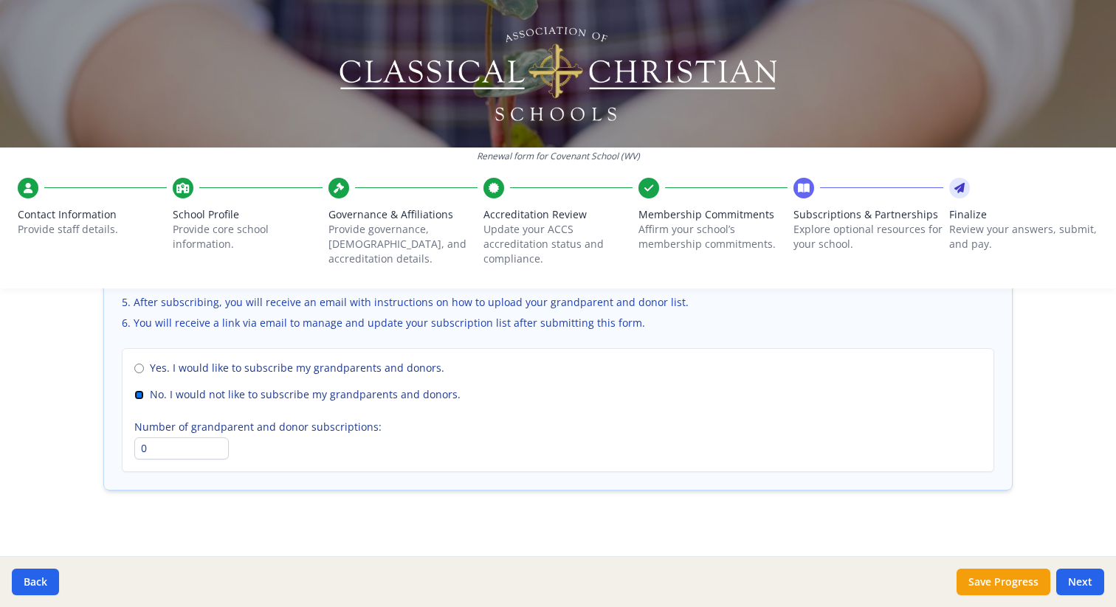
scroll to position [1094, 0]
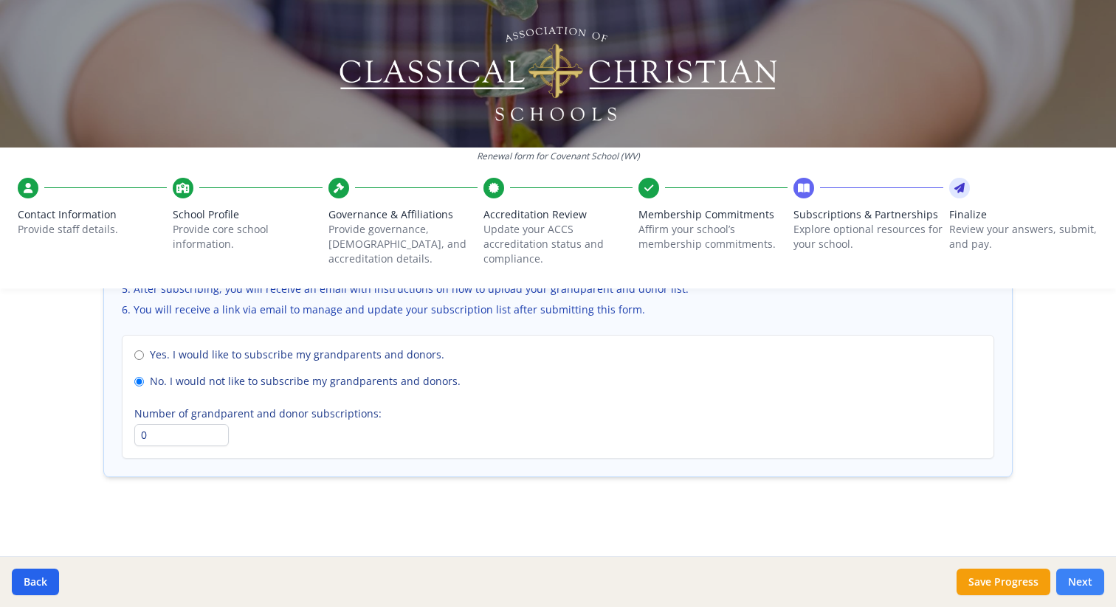
click at [1087, 585] on button "Next" at bounding box center [1080, 582] width 48 height 27
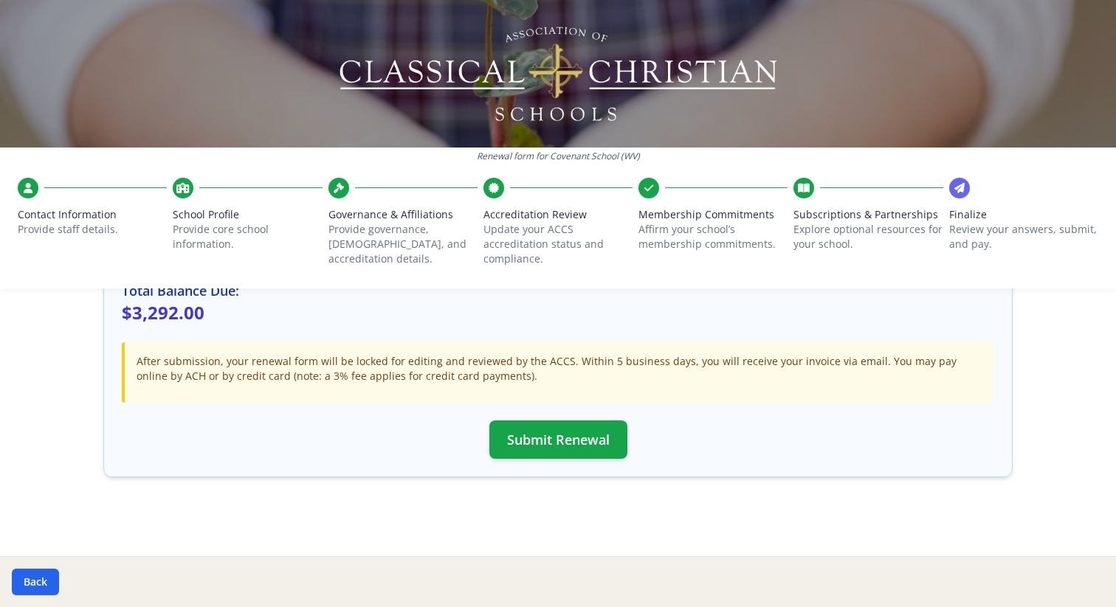
scroll to position [456, 0]
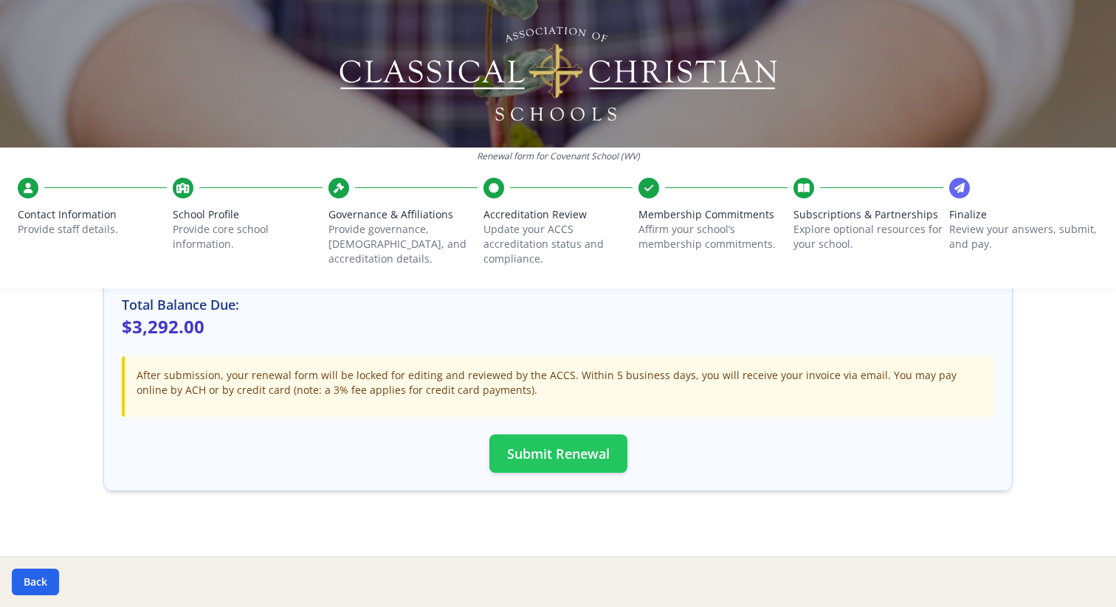
click at [557, 457] on button "Submit Renewal" at bounding box center [558, 454] width 138 height 38
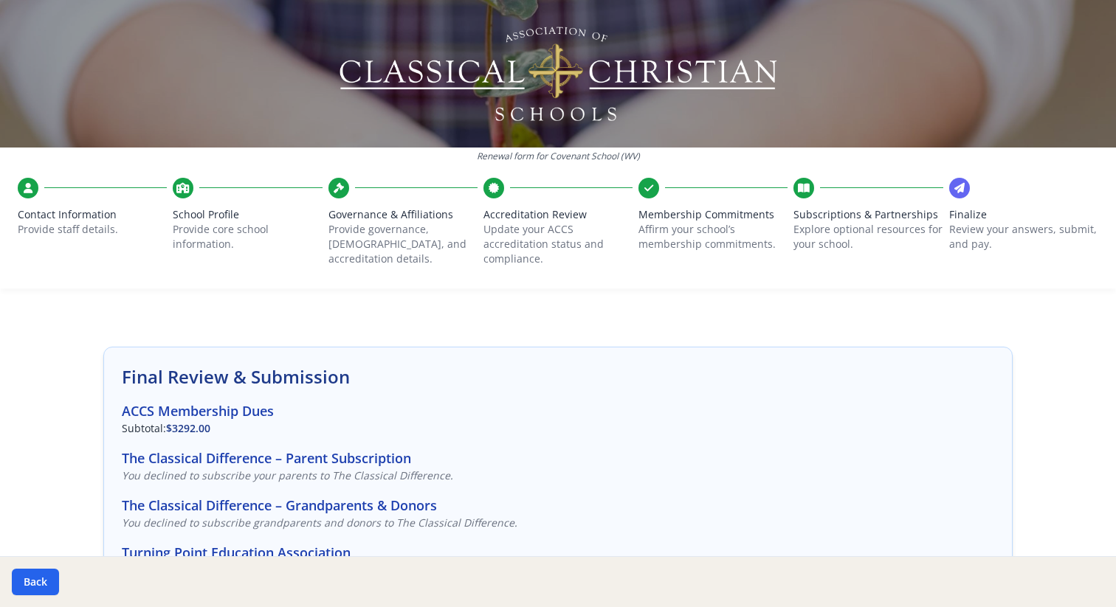
scroll to position [0, 0]
